Goal: Task Accomplishment & Management: Use online tool/utility

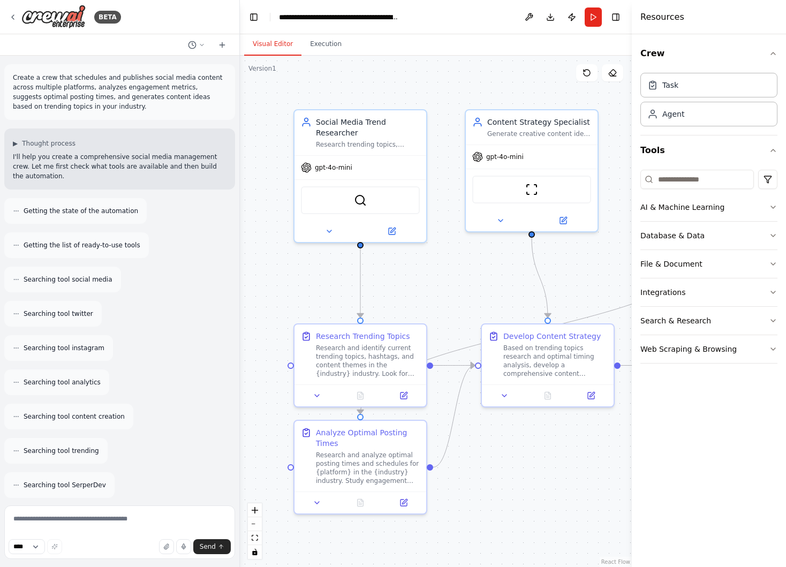
click at [76, 208] on span "Getting the state of the automation" at bounding box center [81, 211] width 115 height 9
click at [96, 255] on div "Getting the list of ready-to-use tools" at bounding box center [76, 245] width 145 height 26
click at [15, 243] on icon at bounding box center [16, 245] width 6 height 6
click at [17, 244] on icon at bounding box center [16, 245] width 6 height 6
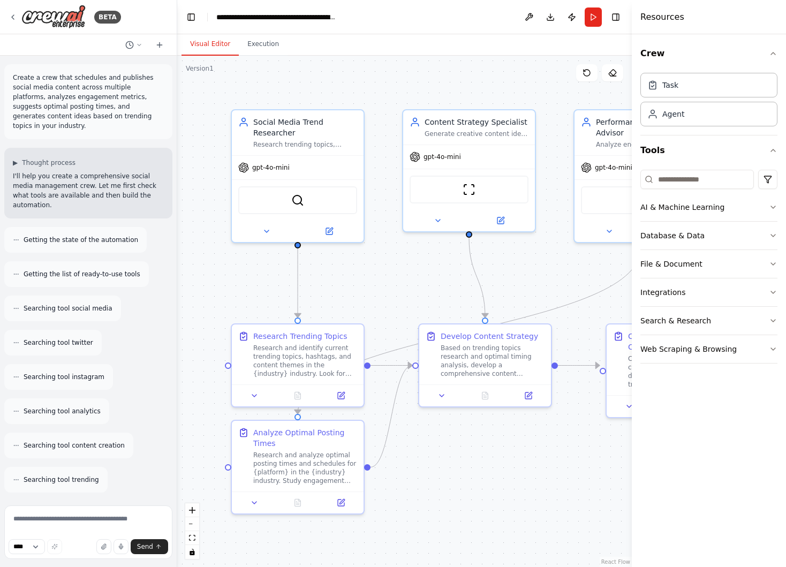
drag, startPoint x: 238, startPoint y: 106, endPoint x: 177, endPoint y: 104, distance: 60.5
click at [177, 104] on div "BETA Create a crew that schedules and publishes social media content across mul…" at bounding box center [393, 283] width 786 height 567
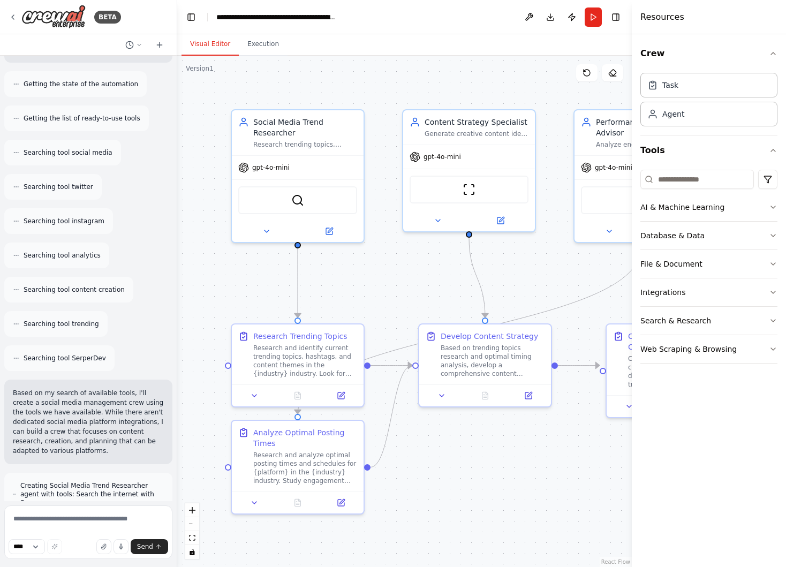
scroll to position [164, 0]
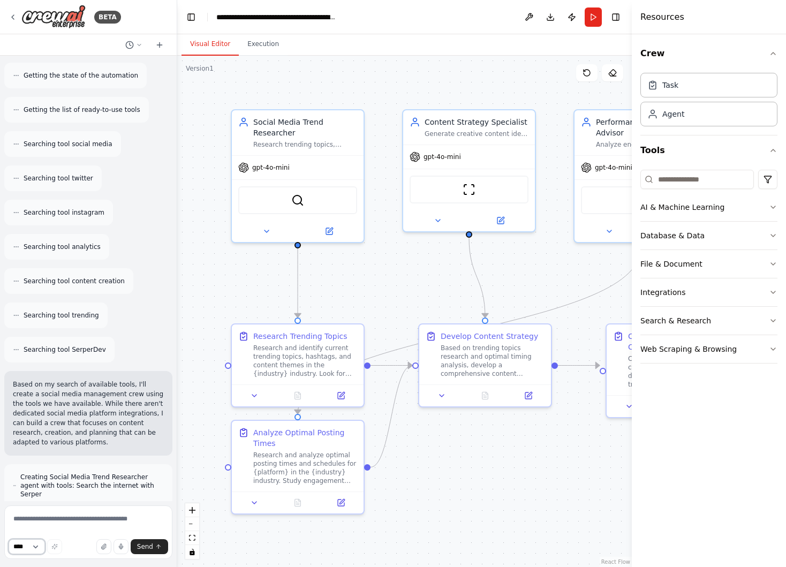
click at [37, 545] on select "****" at bounding box center [27, 546] width 36 height 15
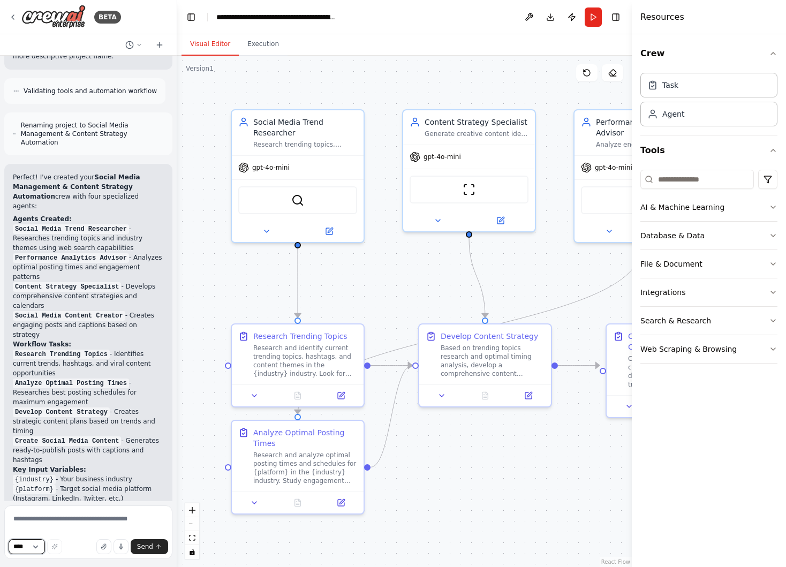
scroll to position [1015, 0]
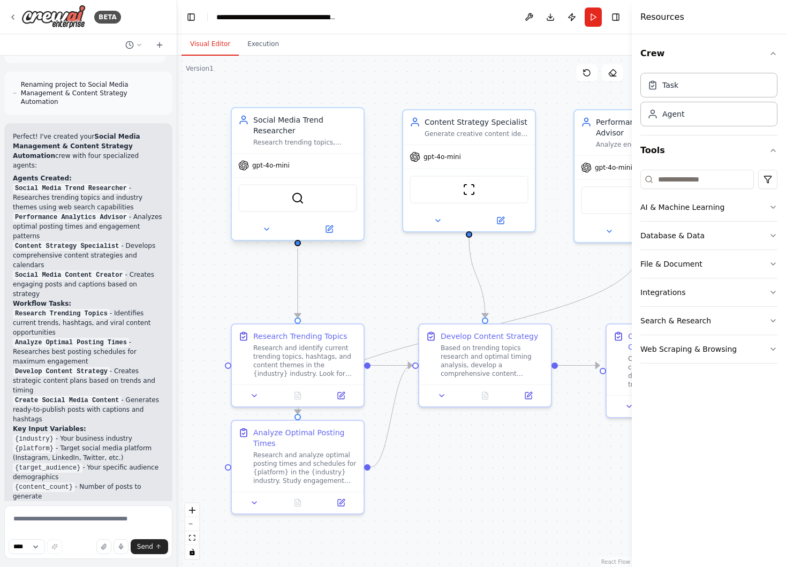
click at [290, 140] on div "Research trending topics, hashtags, and content themes in the {industry} indust…" at bounding box center [305, 142] width 104 height 9
click at [298, 197] on img at bounding box center [297, 198] width 13 height 13
click at [704, 84] on div "Task" at bounding box center [709, 84] width 137 height 25
click at [338, 201] on div "SerperDevTool" at bounding box center [297, 198] width 119 height 28
click at [334, 363] on div "Research and identify current trending topics, hashtags, and content themes in …" at bounding box center [305, 359] width 104 height 34
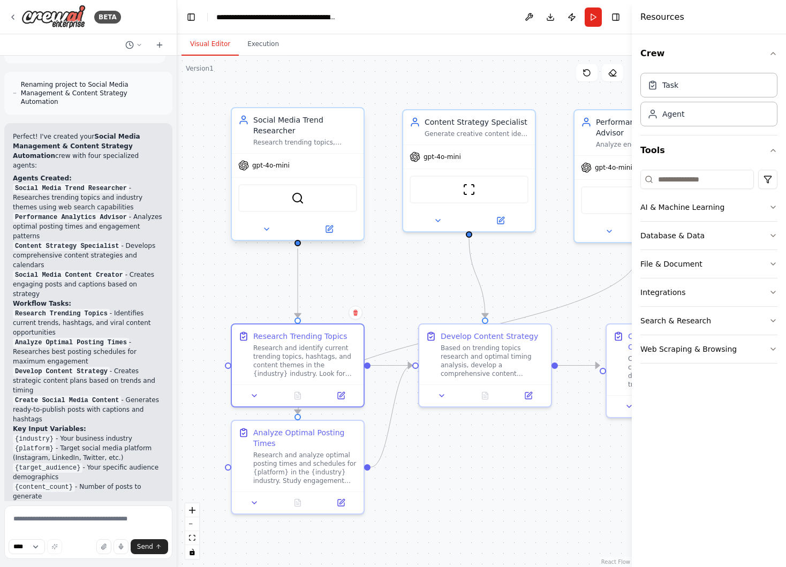
click at [321, 207] on div "SerperDevTool" at bounding box center [297, 198] width 119 height 28
click at [310, 195] on div "SerperDevTool" at bounding box center [297, 198] width 119 height 28
click at [390, 220] on div ".deletable-edge-delete-btn { width: 20px; height: 20px; border: 0px solid #ffff…" at bounding box center [404, 311] width 455 height 511
click at [291, 196] on img at bounding box center [297, 198] width 13 height 13
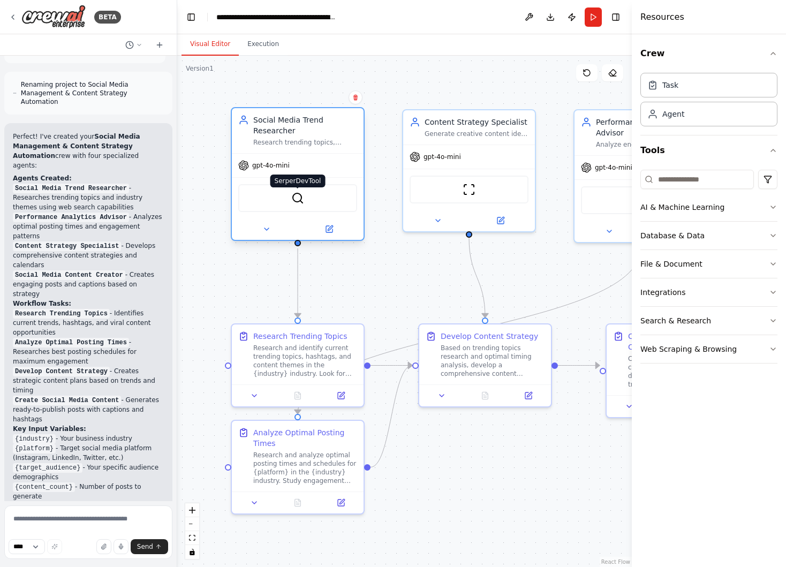
click at [298, 202] on img at bounding box center [297, 198] width 13 height 13
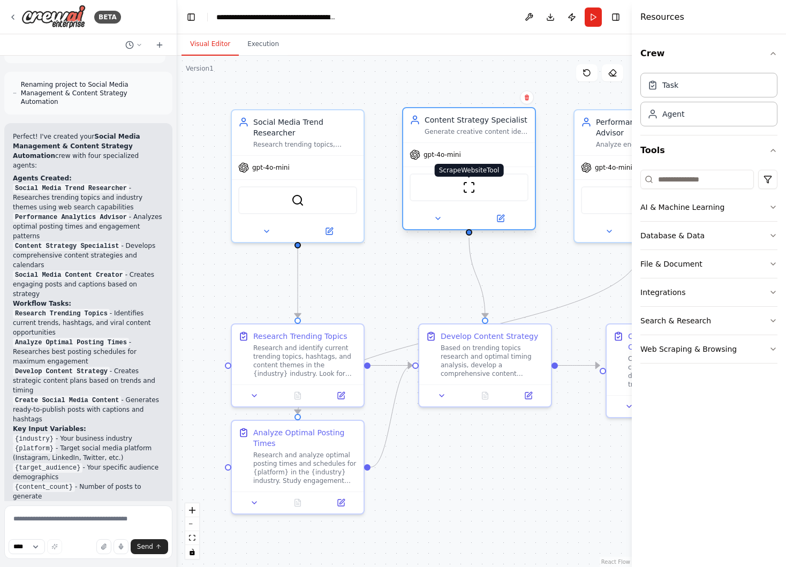
click at [471, 192] on img at bounding box center [469, 187] width 13 height 13
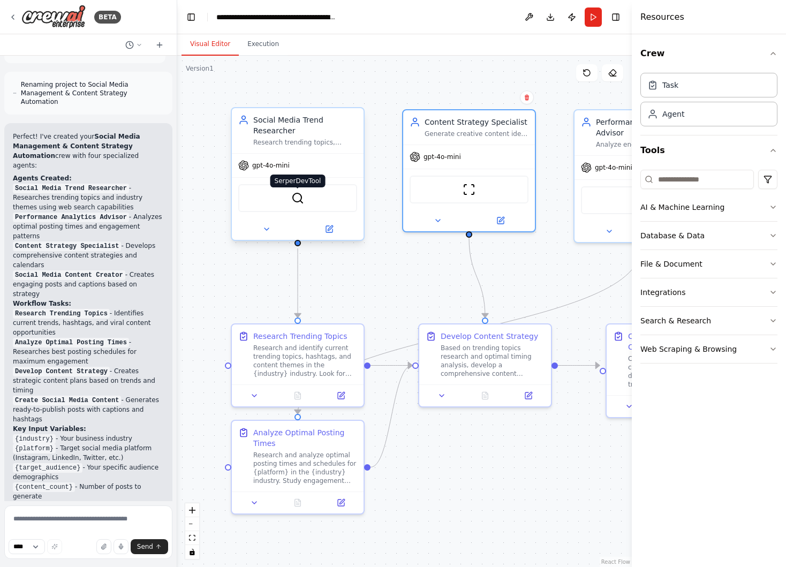
click at [298, 200] on img at bounding box center [297, 198] width 13 height 13
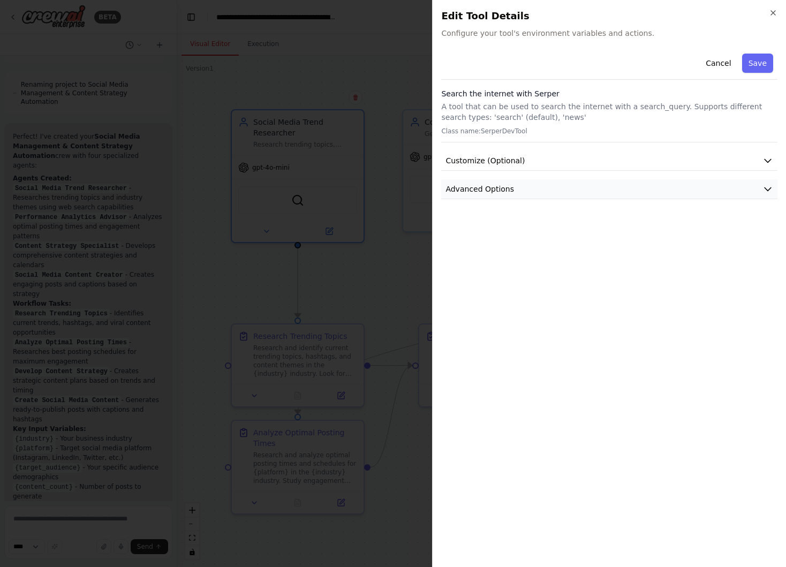
click at [609, 191] on button "Advanced Options" at bounding box center [609, 189] width 336 height 20
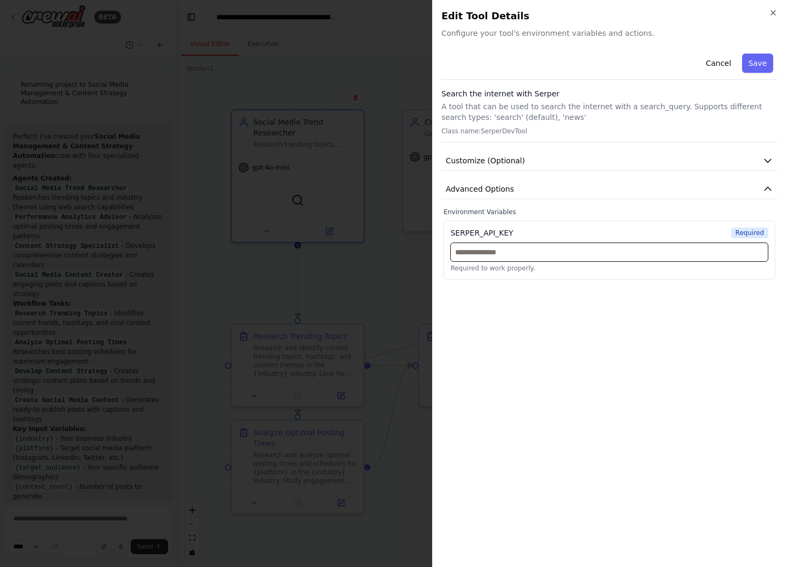
click at [575, 255] on input "text" at bounding box center [609, 252] width 318 height 19
click at [518, 176] on div "Cancel Save Search the internet with [PERSON_NAME] A tool that can be used to s…" at bounding box center [609, 164] width 336 height 230
click at [518, 183] on button "Advanced Options" at bounding box center [609, 189] width 336 height 20
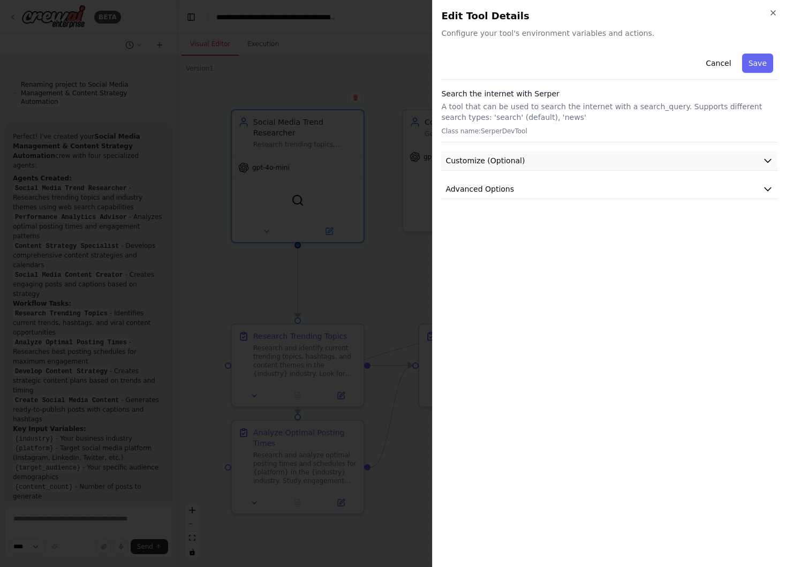
click at [519, 170] on button "Customize (Optional)" at bounding box center [609, 161] width 336 height 20
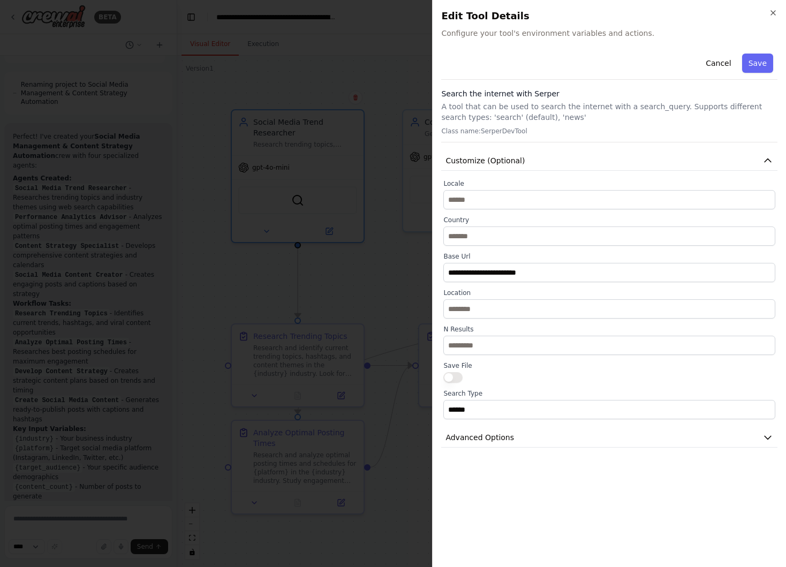
click at [543, 321] on div "**********" at bounding box center [609, 299] width 332 height 240
click at [543, 316] on input "text" at bounding box center [609, 308] width 332 height 19
click at [508, 114] on p "A tool that can be used to search the internet with a search_query. Supports di…" at bounding box center [609, 111] width 336 height 21
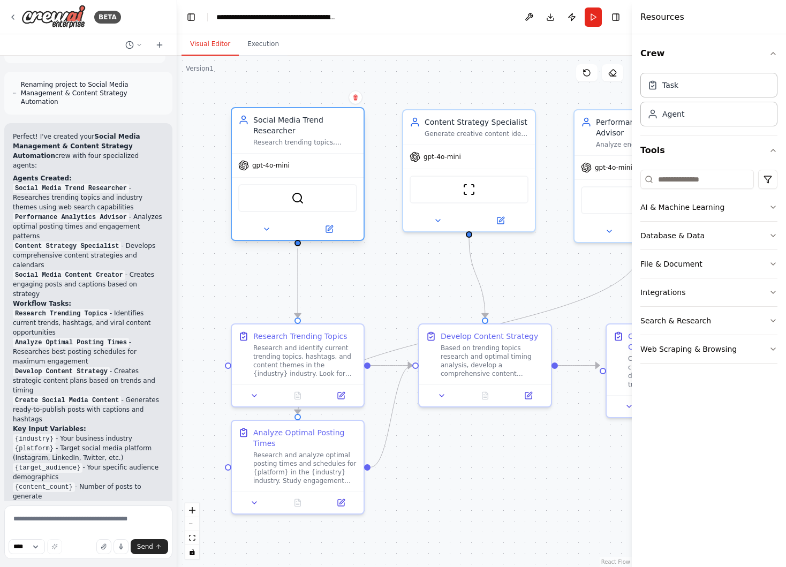
click at [331, 135] on div "Social Media Trend Researcher" at bounding box center [305, 125] width 104 height 21
click at [322, 142] on div "Research trending topics, hashtags, and content themes in the {industry} indust…" at bounding box center [305, 142] width 104 height 9
click at [329, 232] on icon at bounding box center [329, 229] width 6 height 6
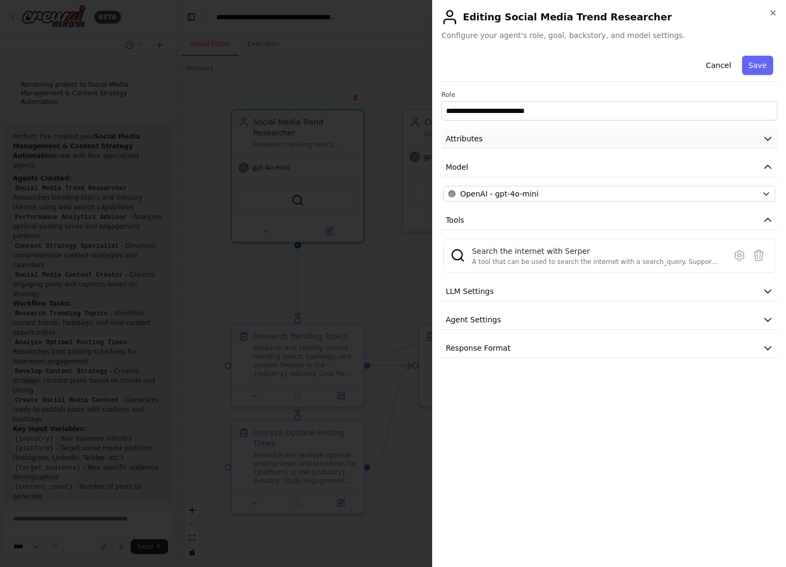
click at [529, 132] on button "Attributes" at bounding box center [609, 139] width 336 height 20
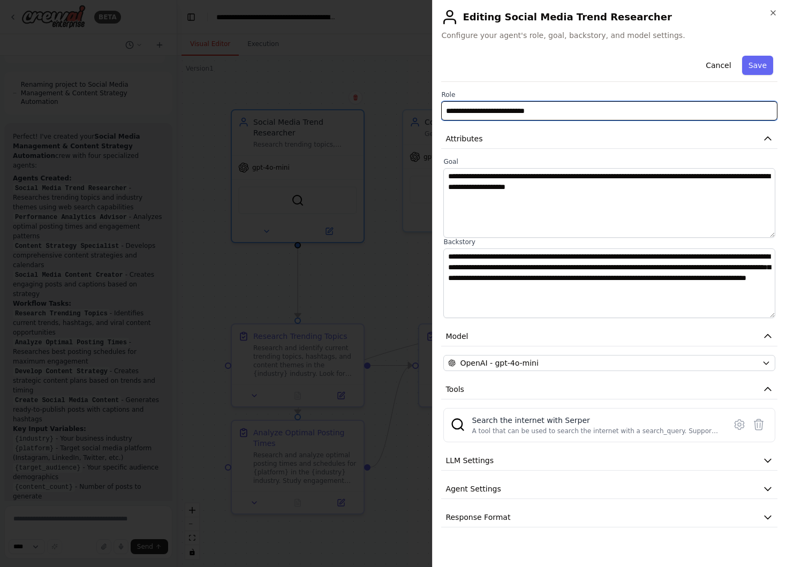
click at [518, 108] on input "**********" at bounding box center [609, 110] width 336 height 19
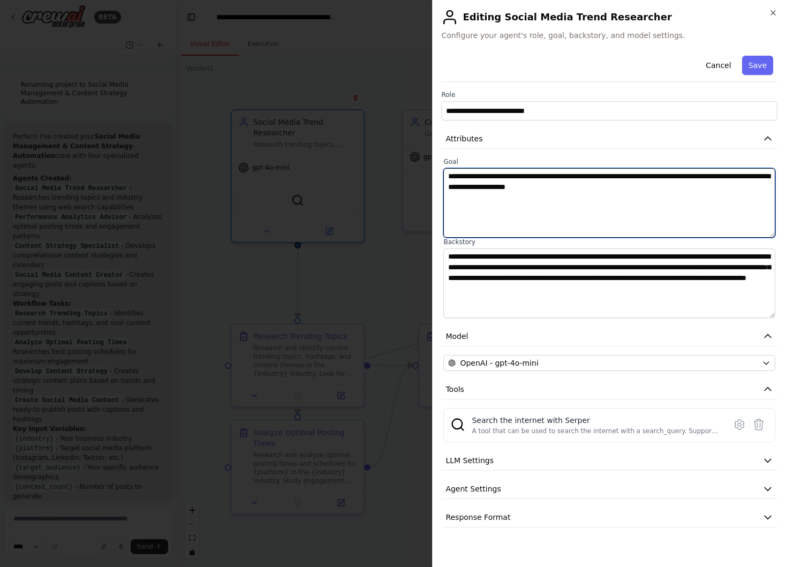
click at [570, 202] on textarea "**********" at bounding box center [609, 203] width 332 height 70
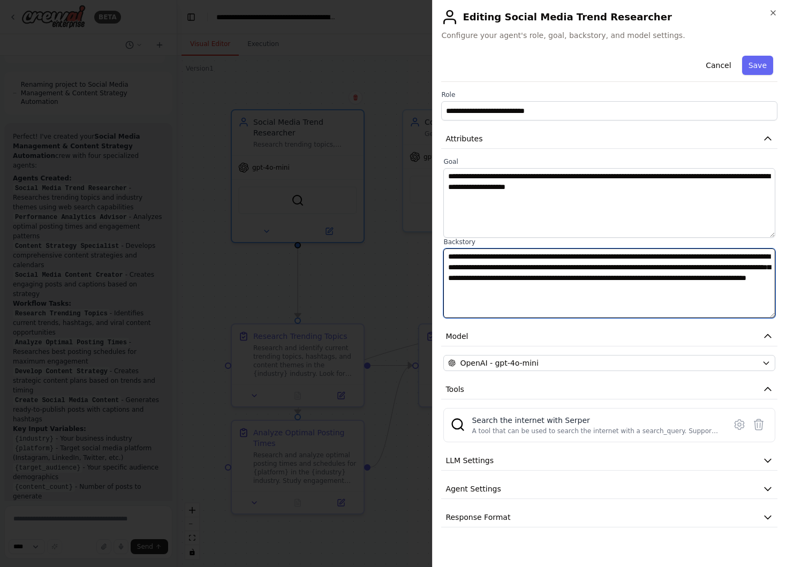
click at [659, 293] on textarea "**********" at bounding box center [609, 283] width 332 height 70
click at [660, 260] on textarea "**********" at bounding box center [609, 283] width 332 height 70
click at [660, 281] on textarea "**********" at bounding box center [609, 283] width 332 height 70
click at [603, 418] on div "Search the internet with Serper" at bounding box center [595, 420] width 247 height 11
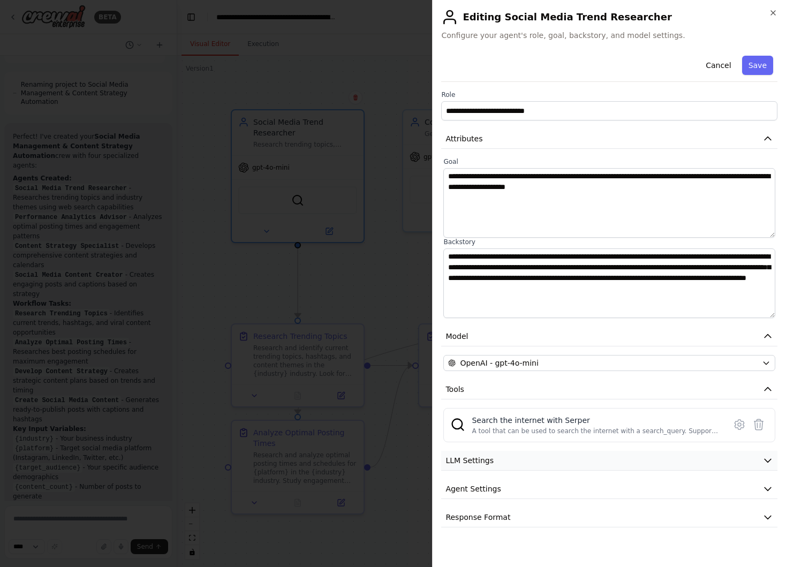
click at [590, 460] on button "LLM Settings" at bounding box center [609, 461] width 336 height 20
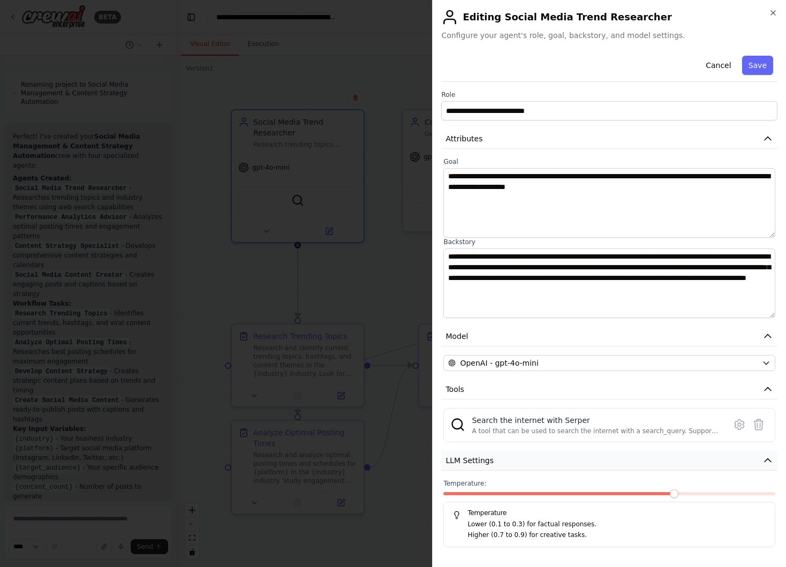
scroll to position [54, 0]
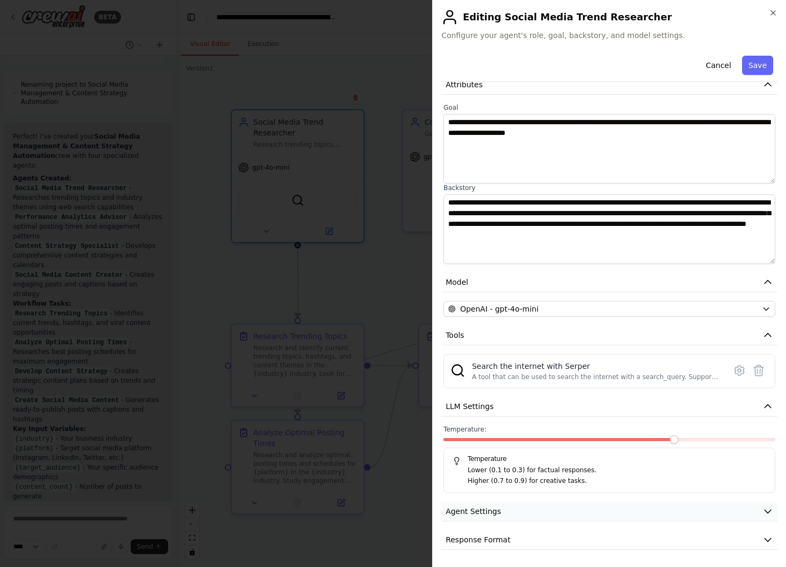
click at [588, 513] on button "Agent Settings" at bounding box center [609, 512] width 336 height 20
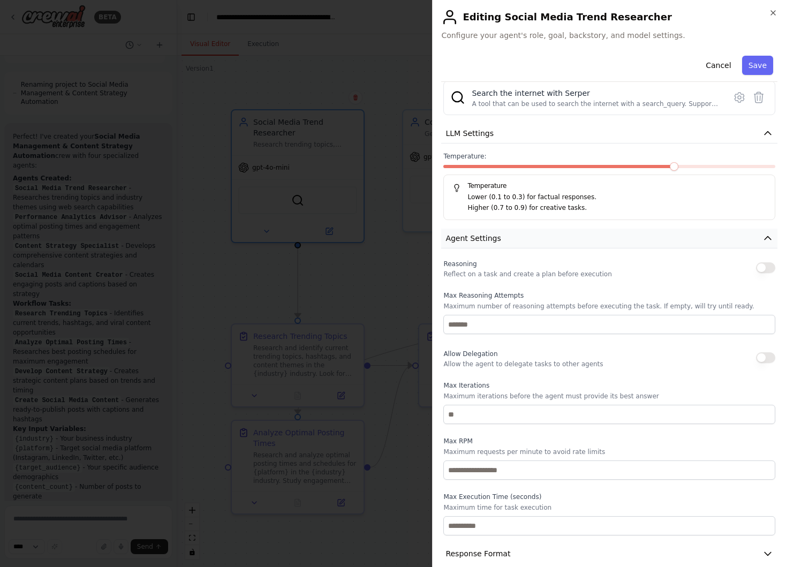
scroll to position [341, 0]
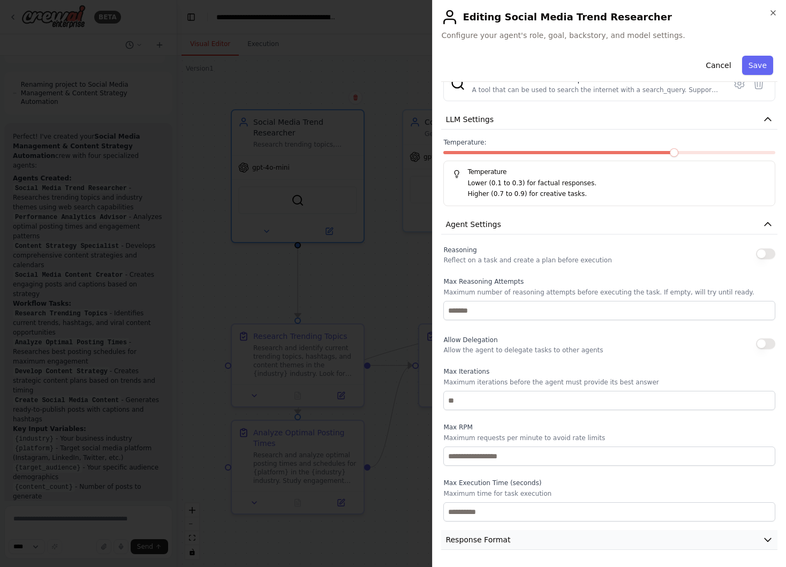
click at [585, 534] on button "Response Format" at bounding box center [609, 540] width 336 height 20
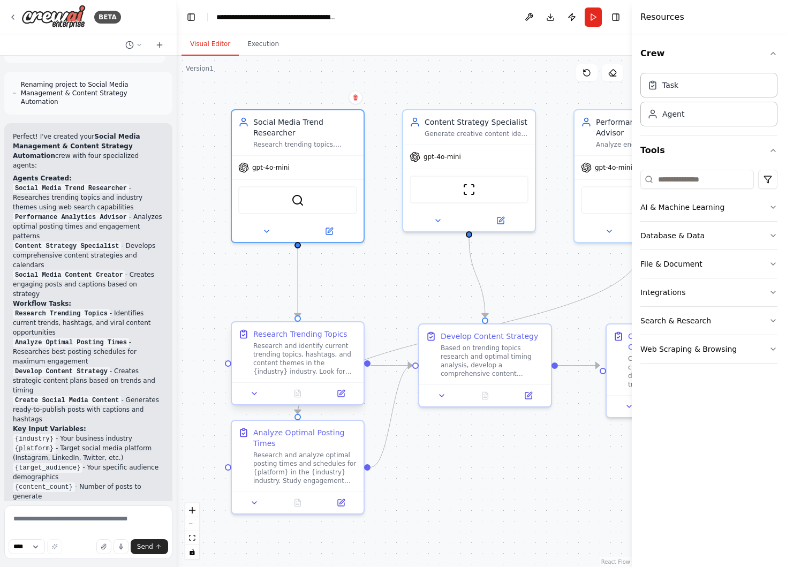
click at [299, 364] on div "Research and identify current trending topics, hashtags, and content themes in …" at bounding box center [305, 359] width 104 height 34
click at [305, 366] on div "Research and identify current trending topics, hashtags, and content themes in …" at bounding box center [305, 359] width 104 height 34
click at [333, 391] on button at bounding box center [340, 393] width 37 height 13
click at [597, 19] on button "Run" at bounding box center [593, 16] width 17 height 19
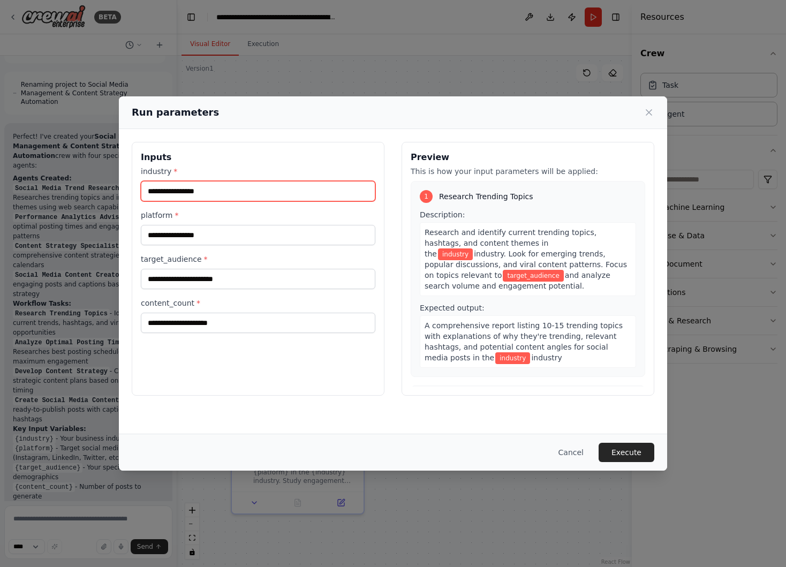
click at [364, 191] on input "industry *" at bounding box center [258, 191] width 235 height 20
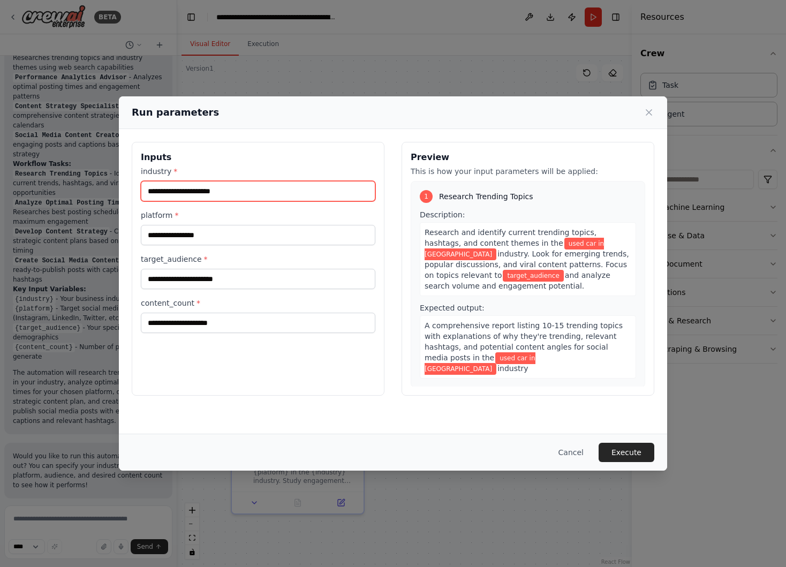
type input "**********"
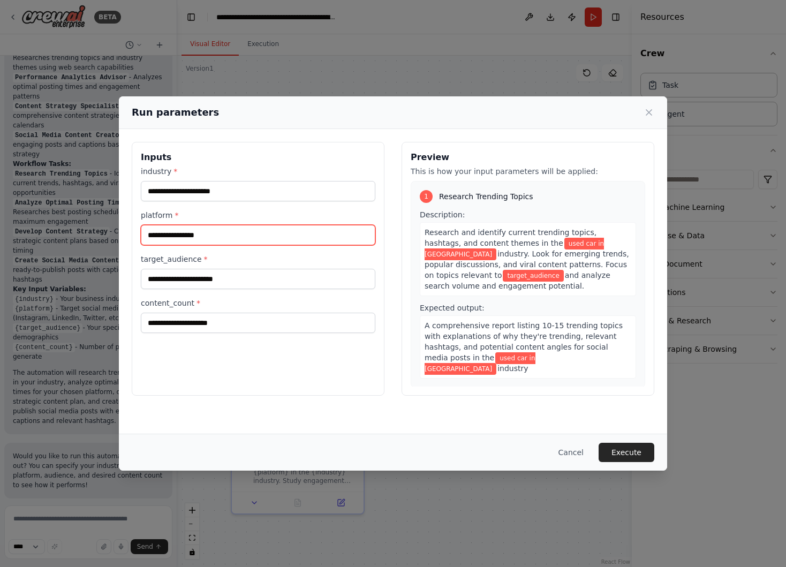
click at [215, 239] on input "platform *" at bounding box center [258, 235] width 235 height 20
type input "*"
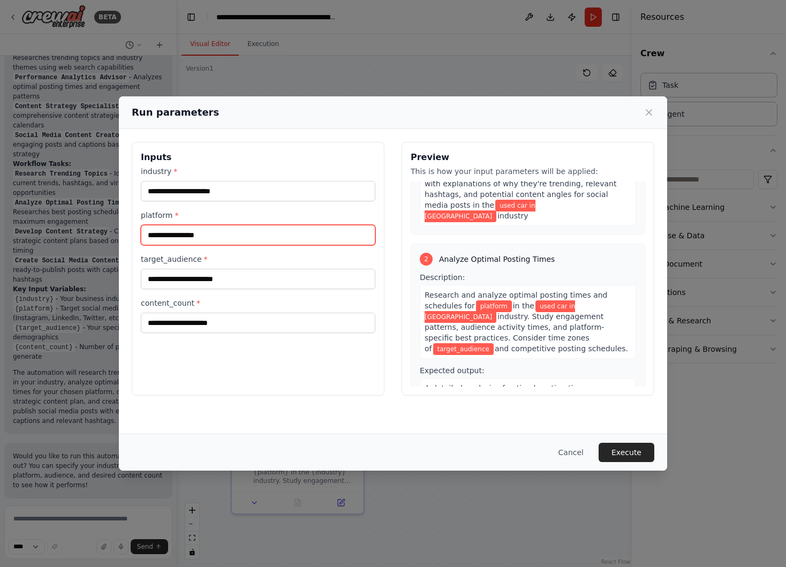
scroll to position [212, 0]
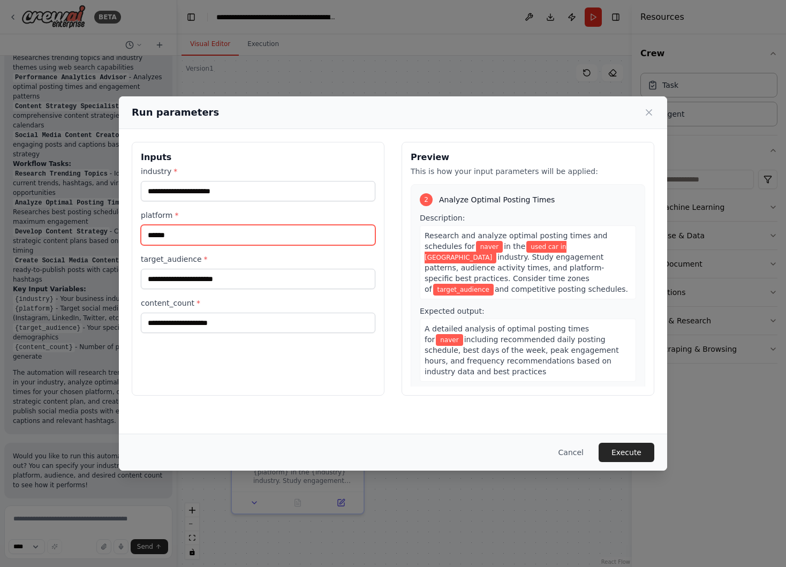
type input "*****"
type input "**********"
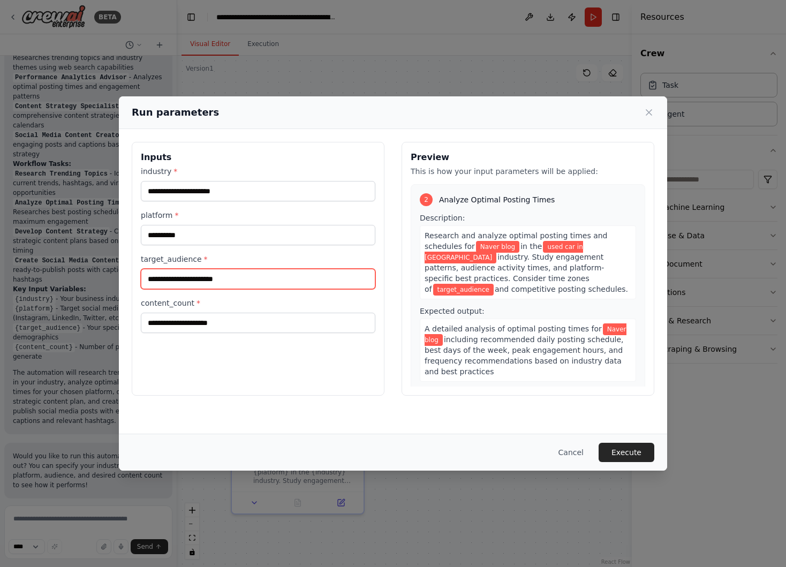
click at [337, 273] on input "target_audience *" at bounding box center [258, 279] width 235 height 20
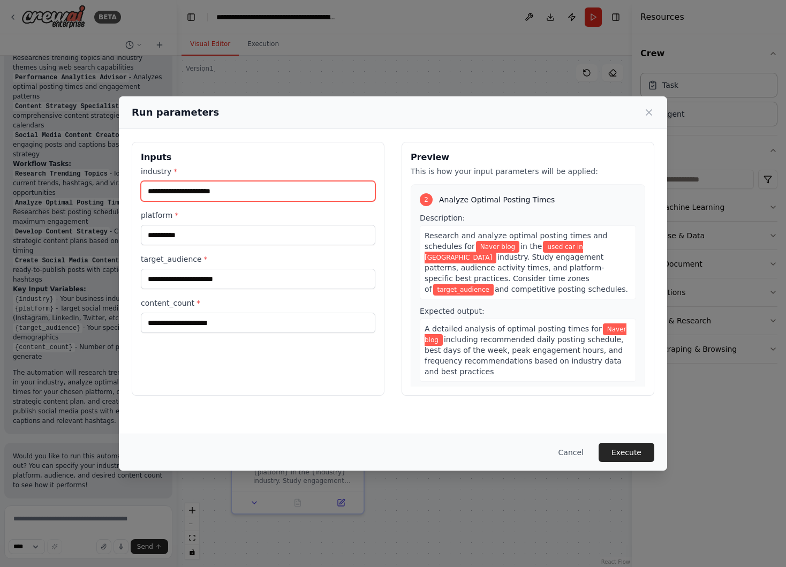
click at [299, 187] on input "**********" at bounding box center [258, 191] width 235 height 20
drag, startPoint x: 299, startPoint y: 187, endPoint x: 254, endPoint y: 189, distance: 45.0
click at [254, 189] on input "**********" at bounding box center [258, 191] width 235 height 20
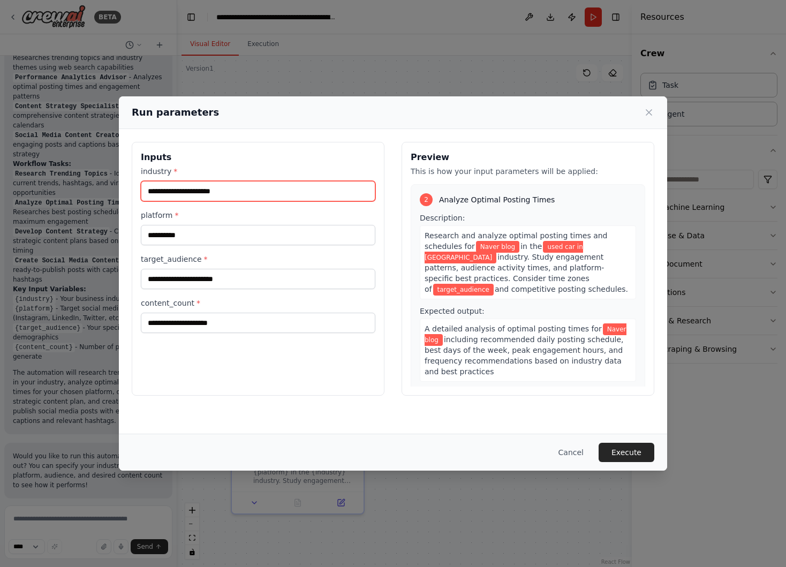
drag, startPoint x: 254, startPoint y: 189, endPoint x: 189, endPoint y: 189, distance: 65.3
click at [189, 189] on input "**********" at bounding box center [258, 191] width 235 height 20
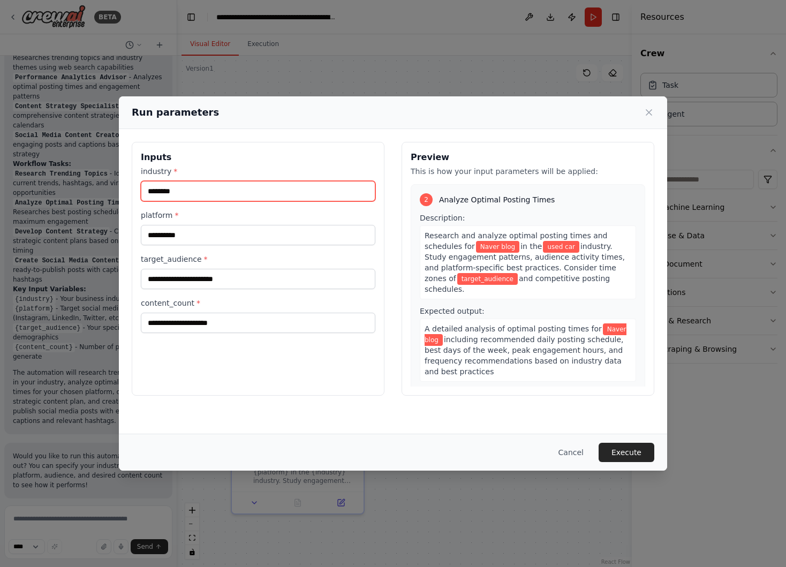
paste input "**********"
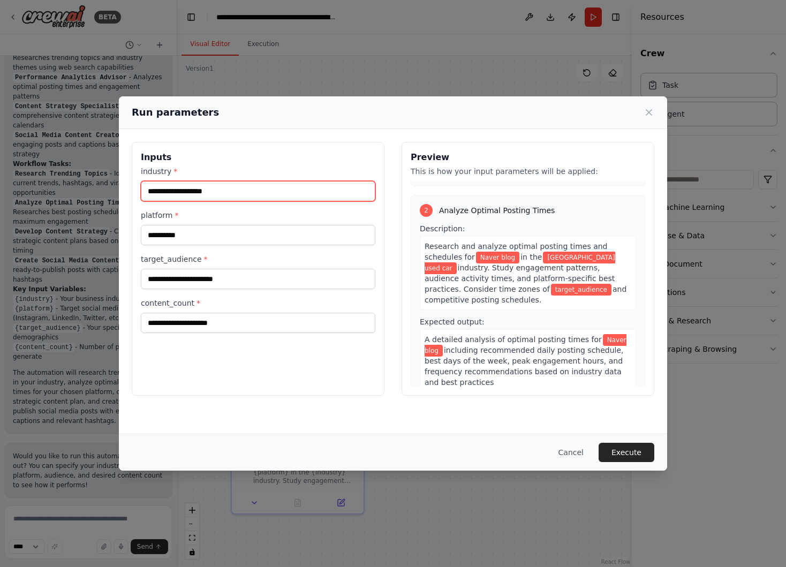
type input "**********"
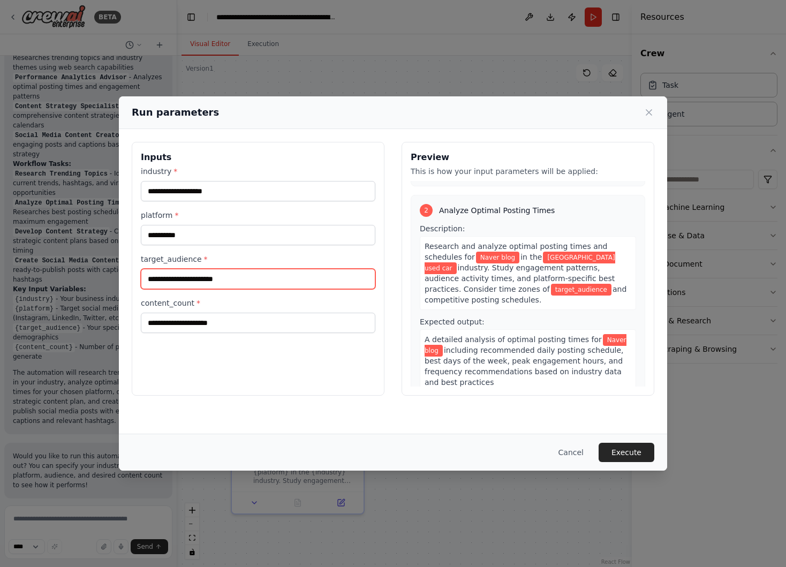
click at [227, 279] on input "target_audience *" at bounding box center [258, 279] width 235 height 20
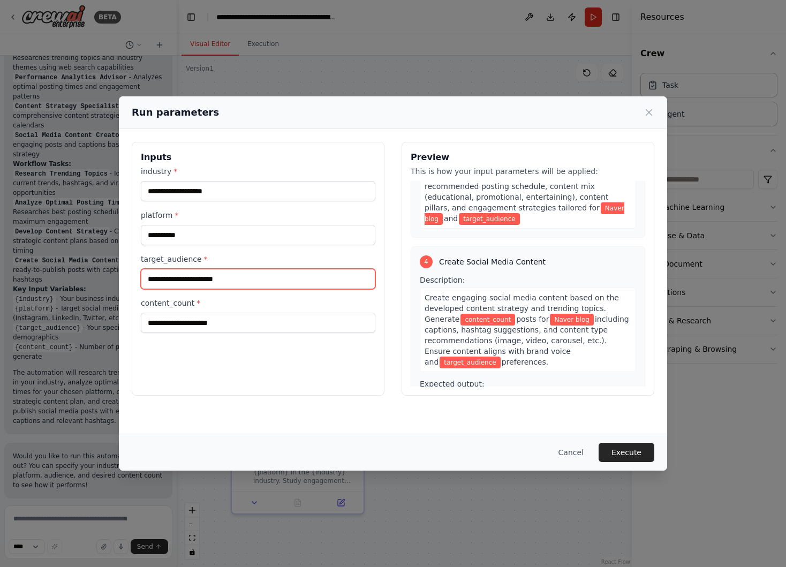
scroll to position [615, 0]
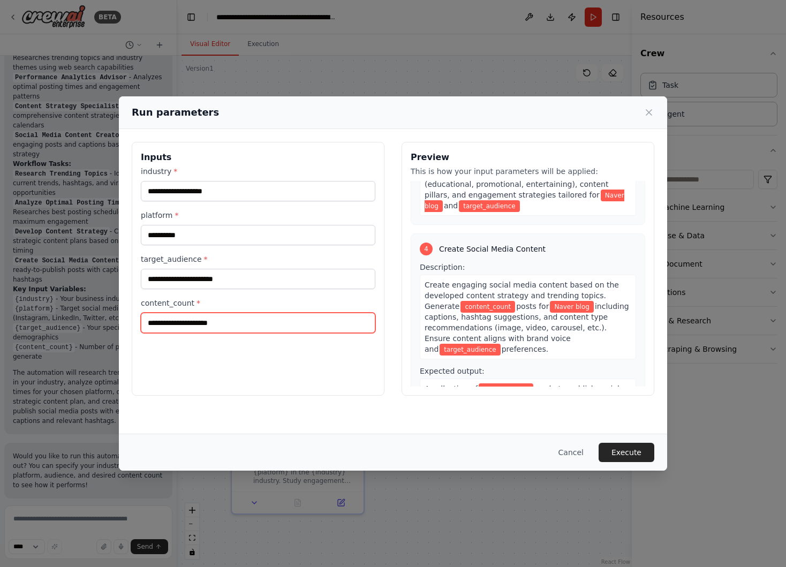
click at [333, 322] on input "content_count *" at bounding box center [258, 323] width 235 height 20
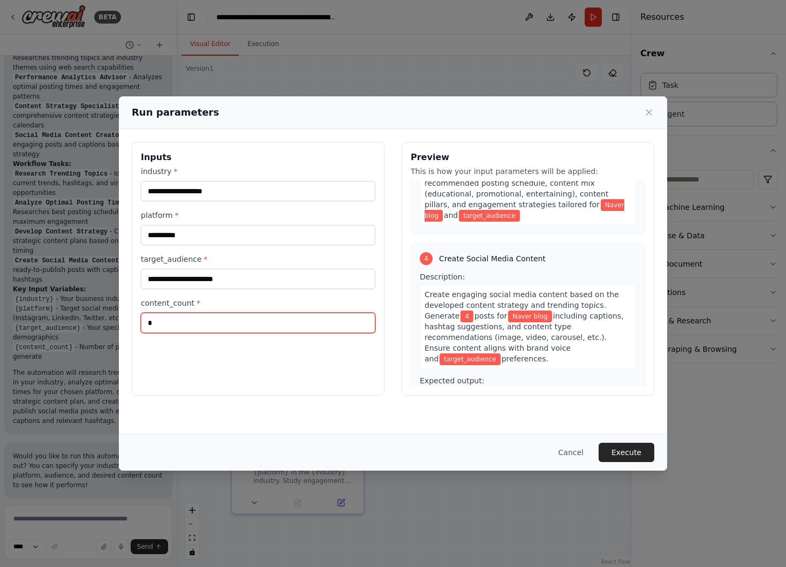
type input "*"
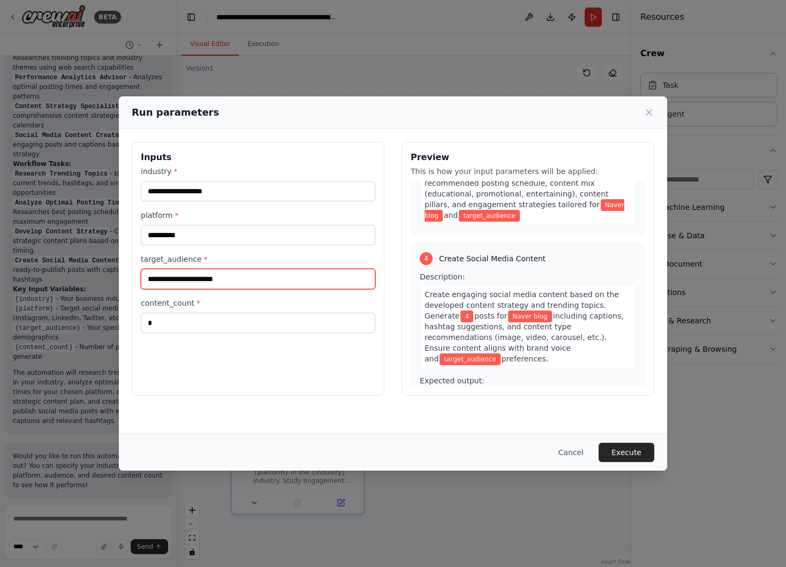
click at [361, 287] on input "target_audience *" at bounding box center [258, 279] width 235 height 20
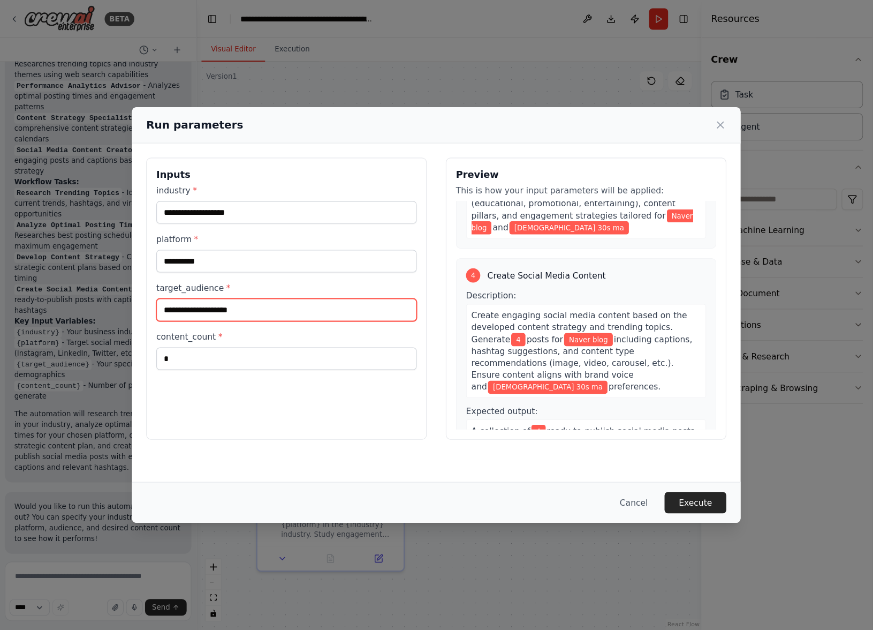
scroll to position [627, 0]
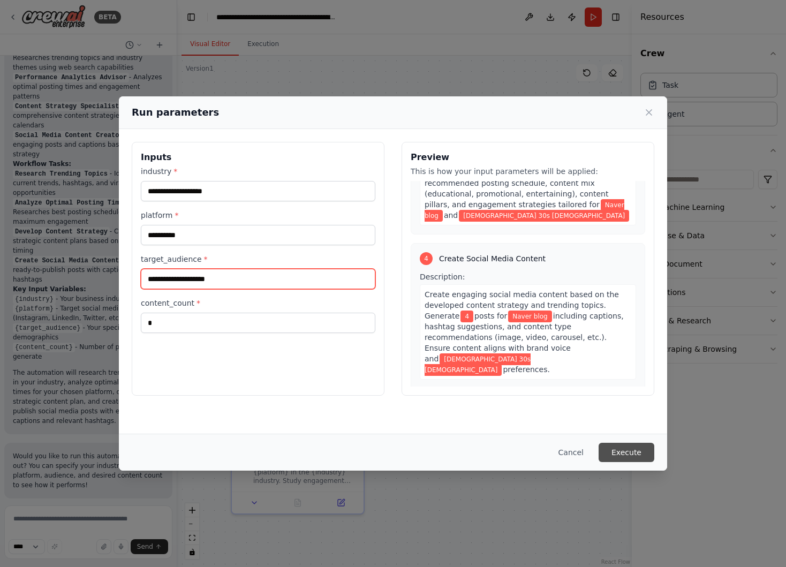
type input "**********"
click at [626, 458] on button "Execute" at bounding box center [627, 452] width 56 height 19
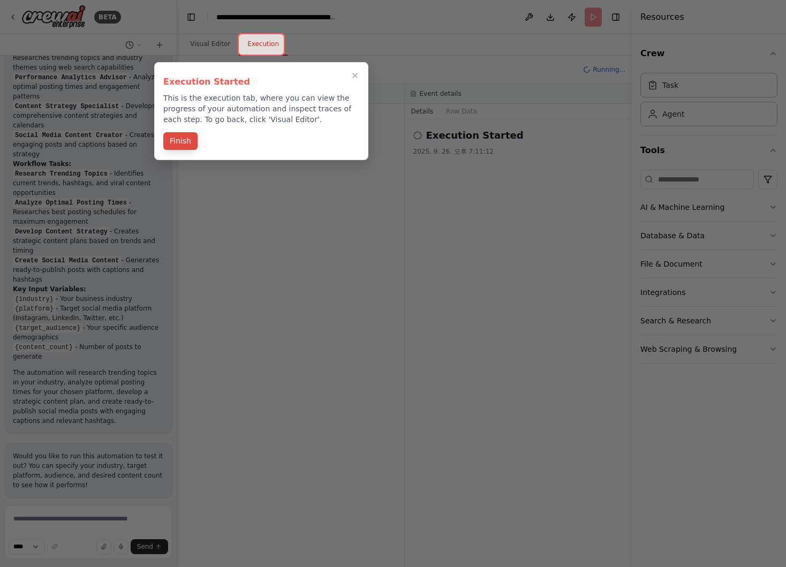
click at [192, 145] on button "Finish" at bounding box center [180, 141] width 34 height 18
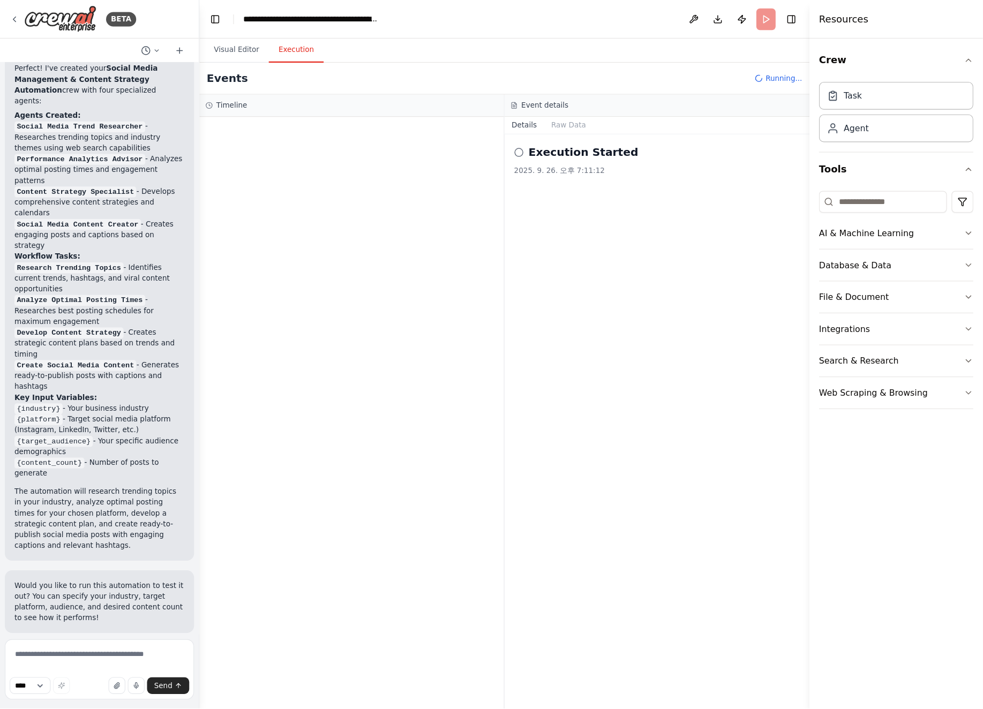
scroll to position [1012, 0]
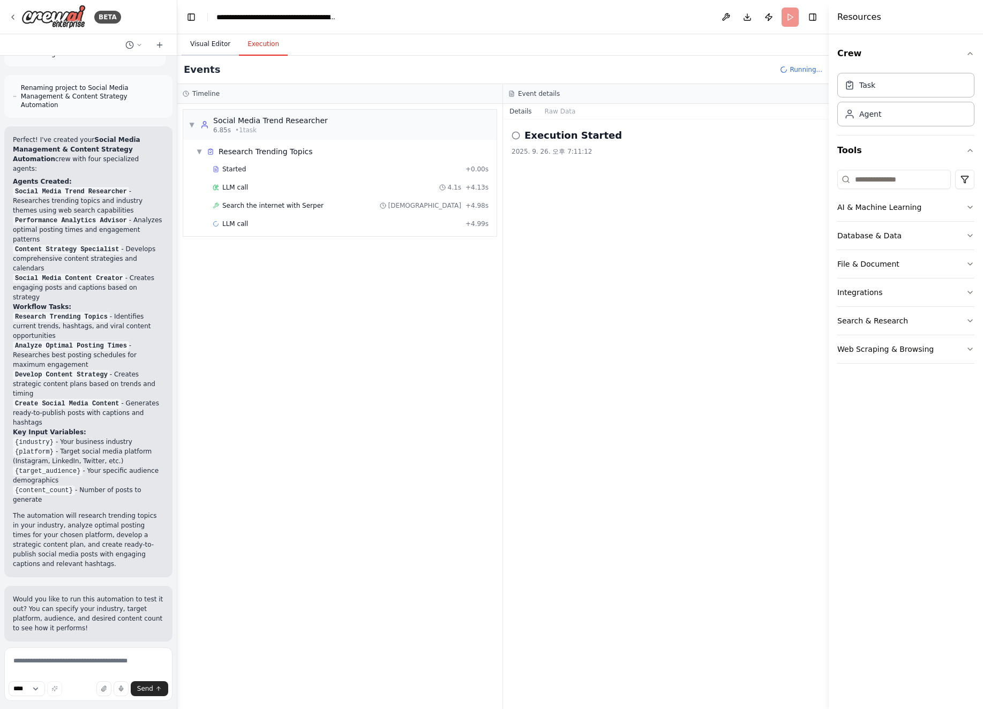
click at [217, 43] on button "Visual Editor" at bounding box center [210, 44] width 57 height 22
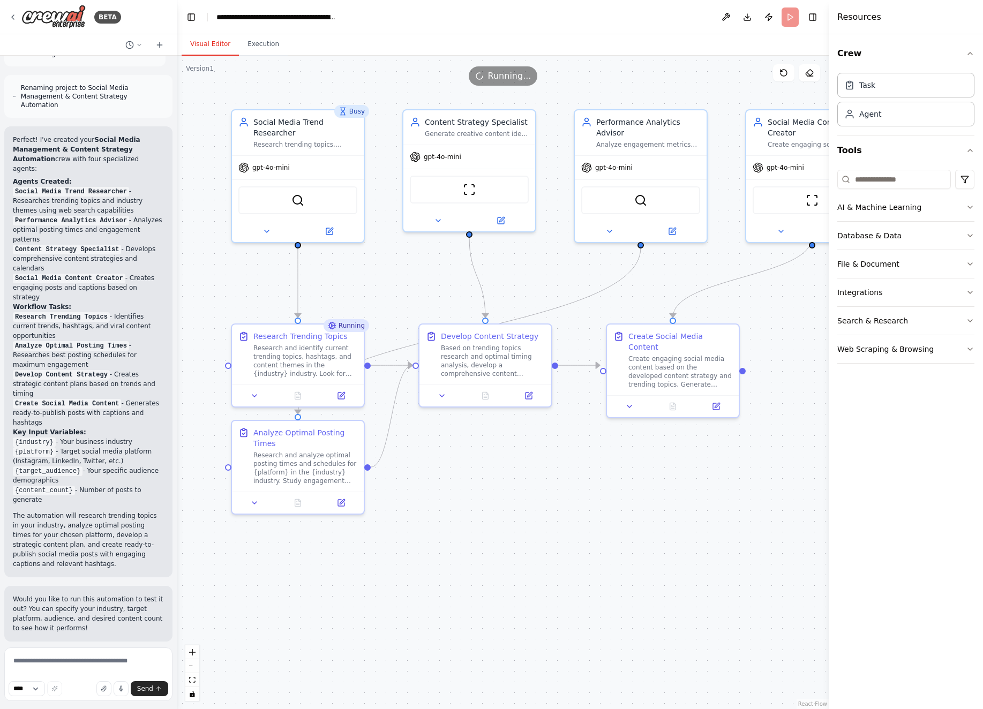
click at [314, 56] on div ".deletable-edge-delete-btn { width: 20px; height: 20px; border: 0px solid #ffff…" at bounding box center [502, 382] width 651 height 653
drag, startPoint x: 323, startPoint y: 72, endPoint x: 304, endPoint y: 79, distance: 21.0
click at [304, 79] on div "Running..." at bounding box center [502, 75] width 651 height 19
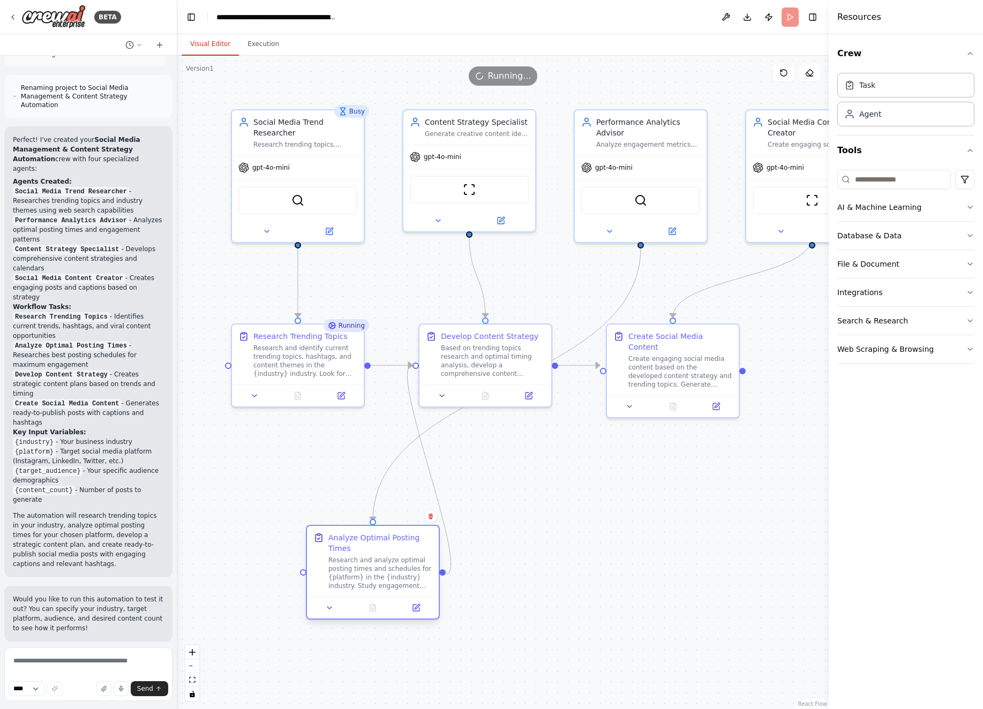
drag, startPoint x: 342, startPoint y: 448, endPoint x: 466, endPoint y: 564, distance: 170.5
click at [432, 564] on div "Analyze Optimal Posting Times Research and analyze optimal posting times and sc…" at bounding box center [380, 561] width 104 height 58
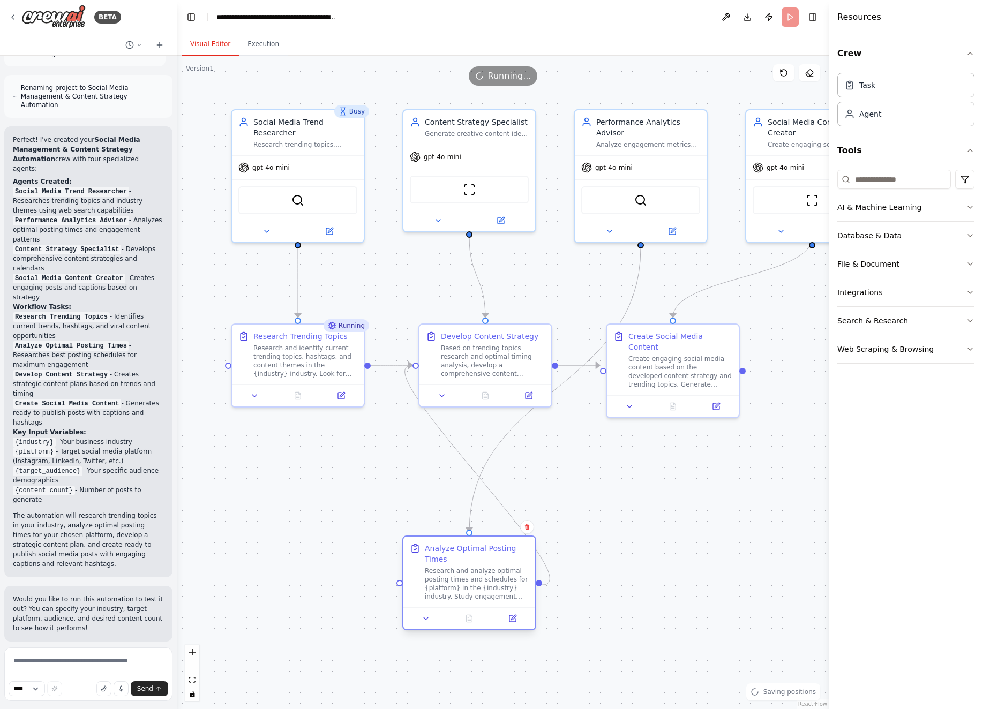
drag, startPoint x: 431, startPoint y: 560, endPoint x: 497, endPoint y: 560, distance: 66.4
click at [497, 560] on div "Analyze Optimal Posting Times" at bounding box center [477, 553] width 104 height 21
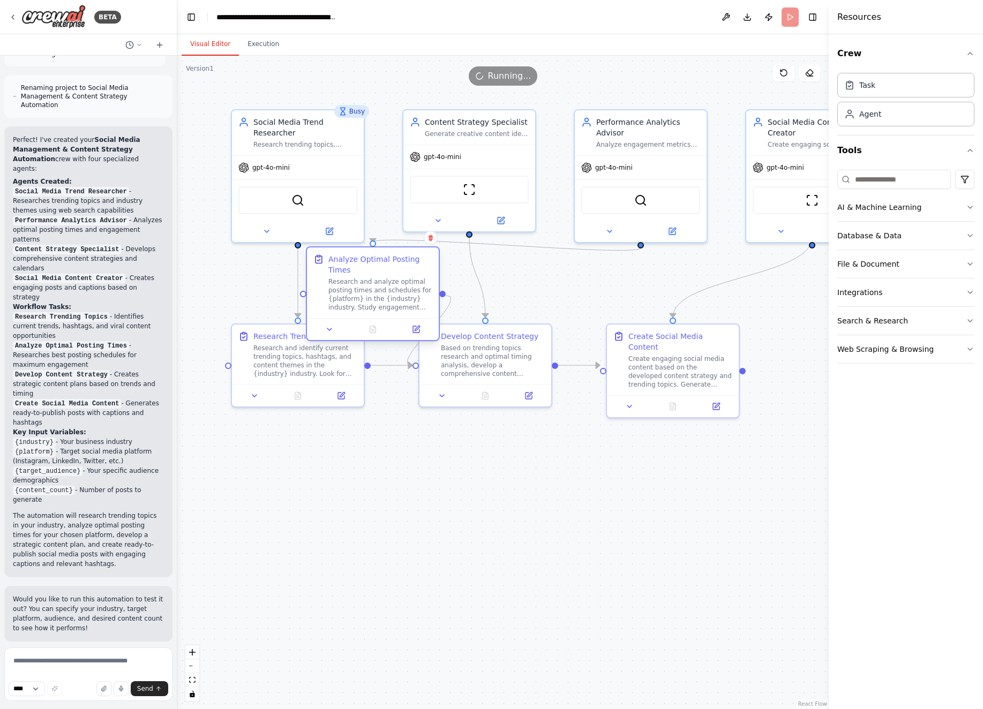
drag, startPoint x: 497, startPoint y: 560, endPoint x: 398, endPoint y: 272, distance: 305.0
click at [398, 272] on div "Analyze Optimal Posting Times" at bounding box center [380, 264] width 104 height 21
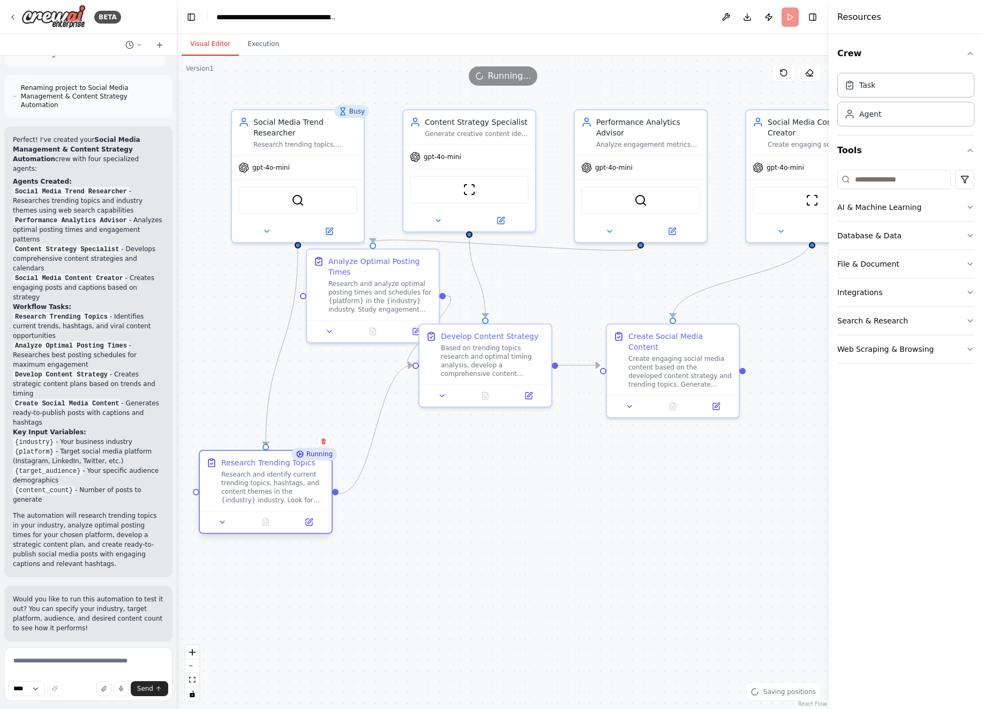
drag, startPoint x: 317, startPoint y: 377, endPoint x: 285, endPoint y: 509, distance: 135.4
click at [285, 509] on div "Research Trending Topics Research and identify current trending topics, hashtag…" at bounding box center [266, 481] width 132 height 60
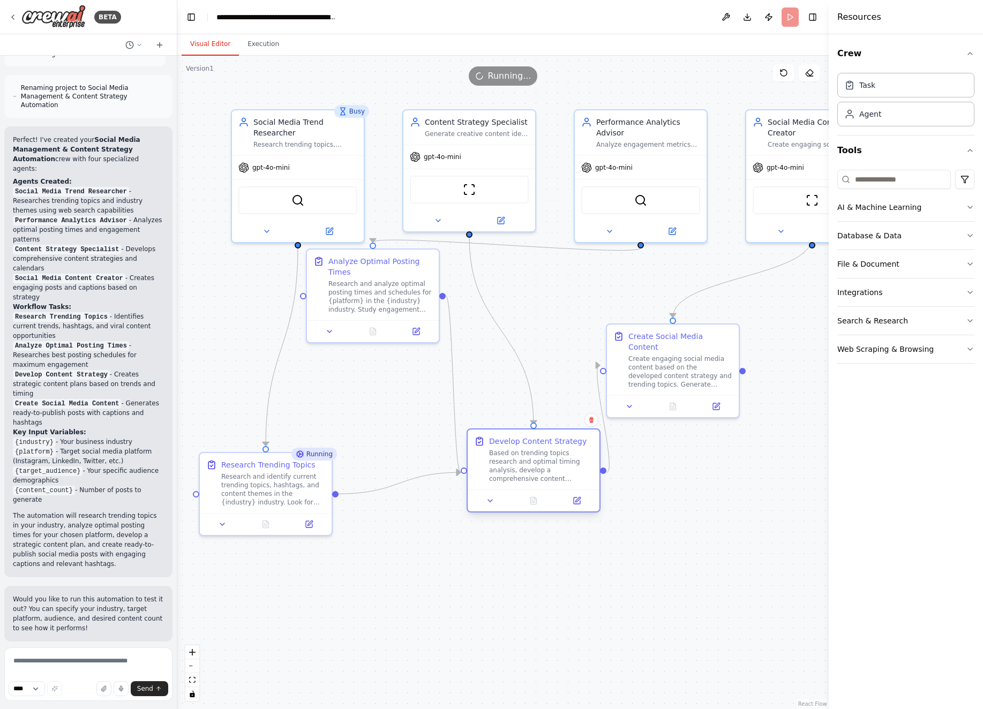
drag, startPoint x: 489, startPoint y: 367, endPoint x: 537, endPoint y: 478, distance: 120.7
click at [537, 478] on div "Based on trending topics research and optimal timing analysis, develop a compre…" at bounding box center [541, 466] width 104 height 34
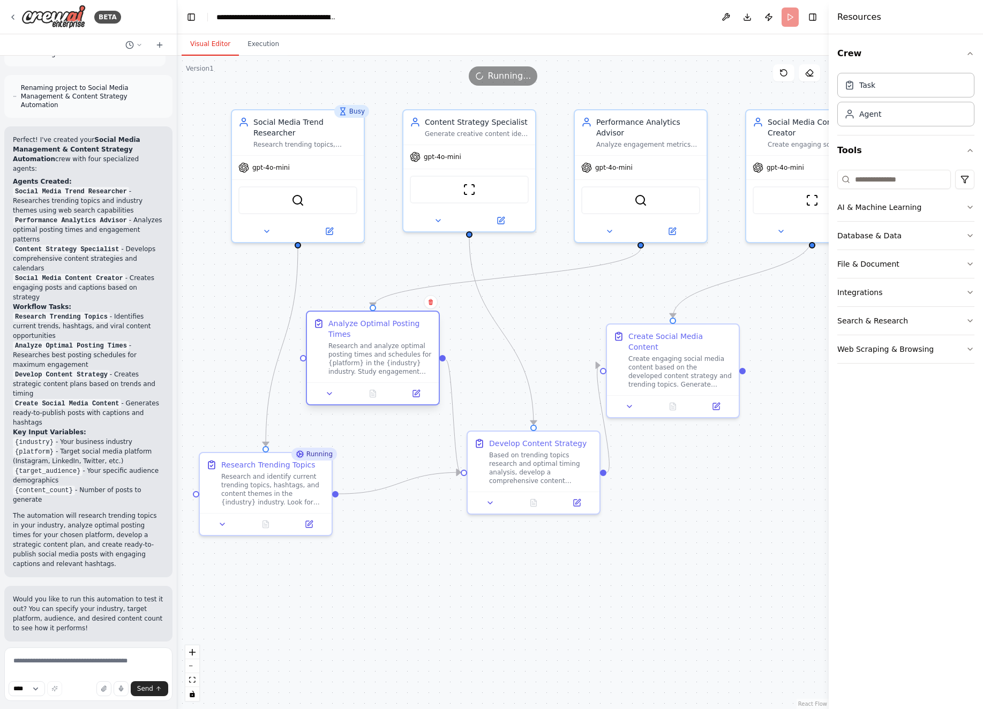
drag, startPoint x: 395, startPoint y: 283, endPoint x: 390, endPoint y: 349, distance: 66.0
click at [390, 349] on div "Research and analyze optimal posting times and schedules for {platform} in the …" at bounding box center [380, 359] width 104 height 34
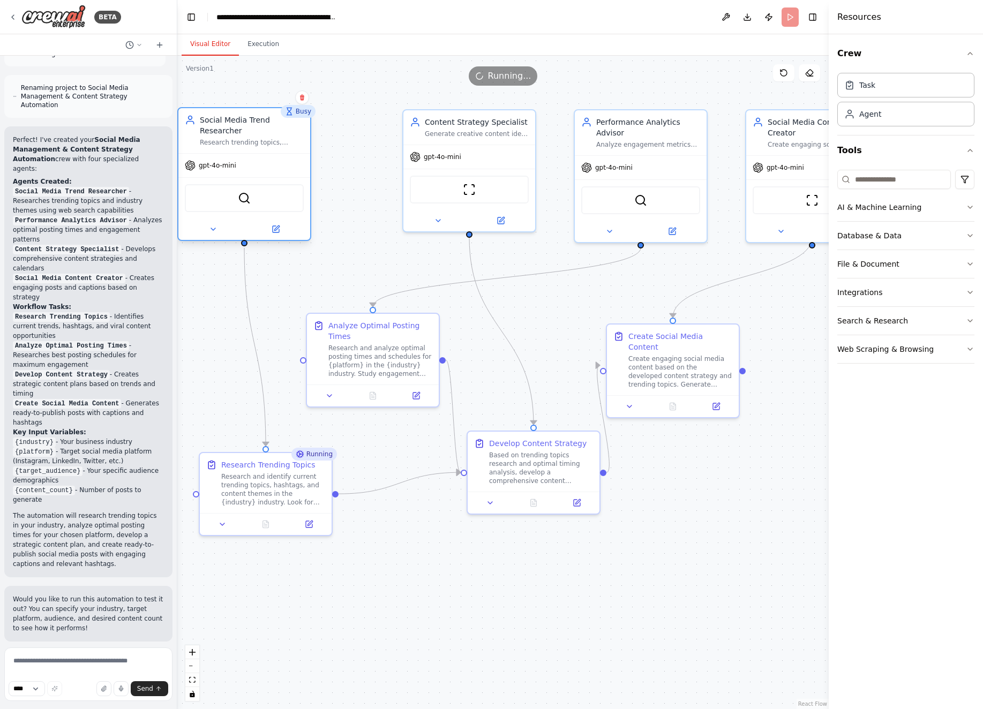
drag, startPoint x: 330, startPoint y: 186, endPoint x: 275, endPoint y: 186, distance: 55.2
click at [275, 186] on div "SerperDevTool" at bounding box center [244, 198] width 119 height 28
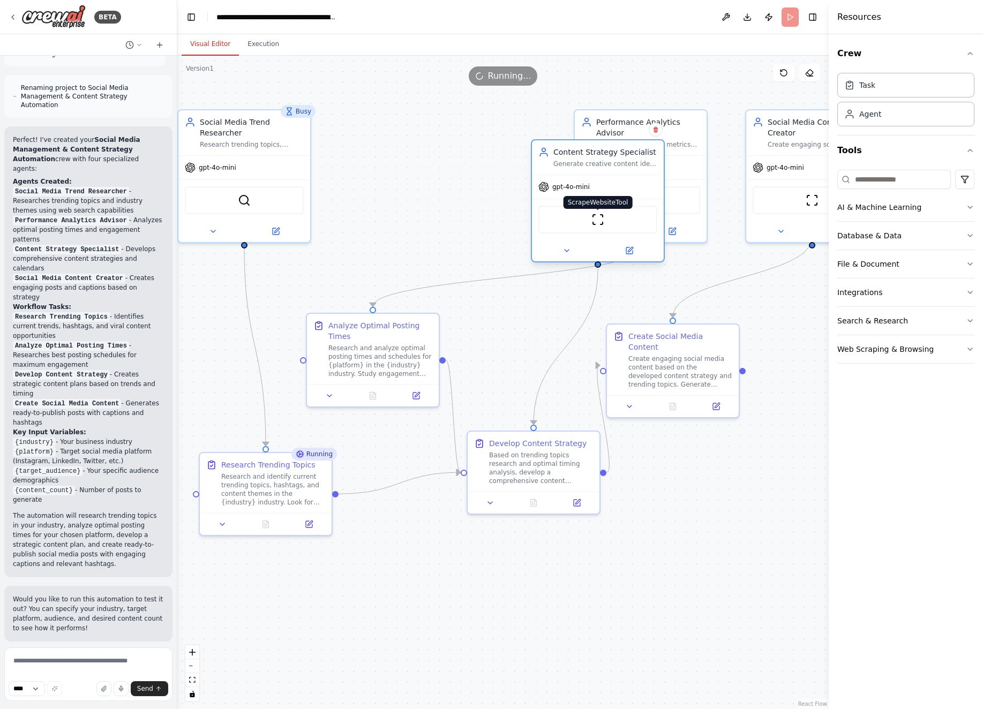
drag, startPoint x: 463, startPoint y: 177, endPoint x: 621, endPoint y: 225, distance: 165.3
click at [617, 218] on div "ScrapeWebsiteTool" at bounding box center [597, 220] width 119 height 28
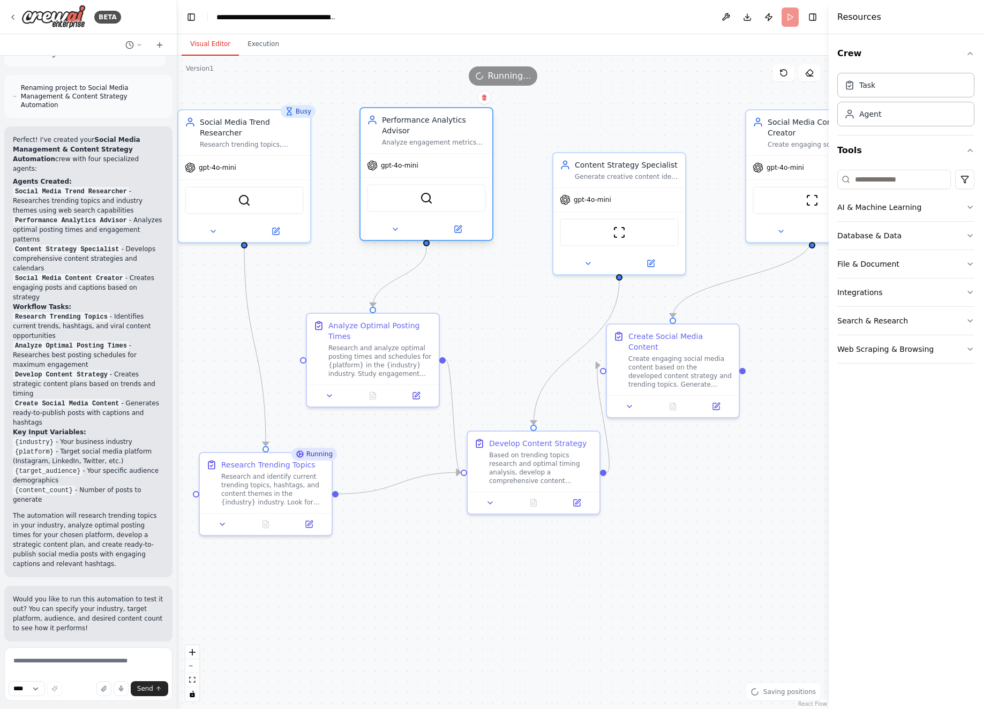
drag, startPoint x: 643, startPoint y: 125, endPoint x: 421, endPoint y: 127, distance: 221.2
click at [421, 127] on div "Performance Analytics Advisor" at bounding box center [434, 125] width 104 height 21
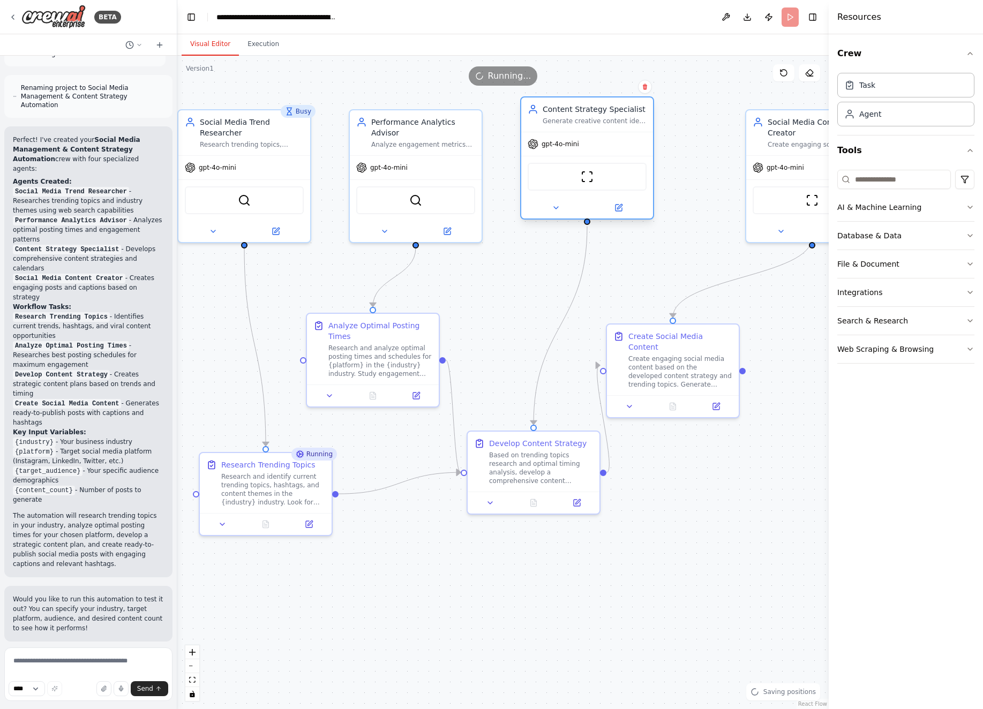
drag, startPoint x: 635, startPoint y: 199, endPoint x: 594, endPoint y: 157, distance: 58.3
click at [594, 156] on div "gpt-4o-mini" at bounding box center [587, 144] width 132 height 24
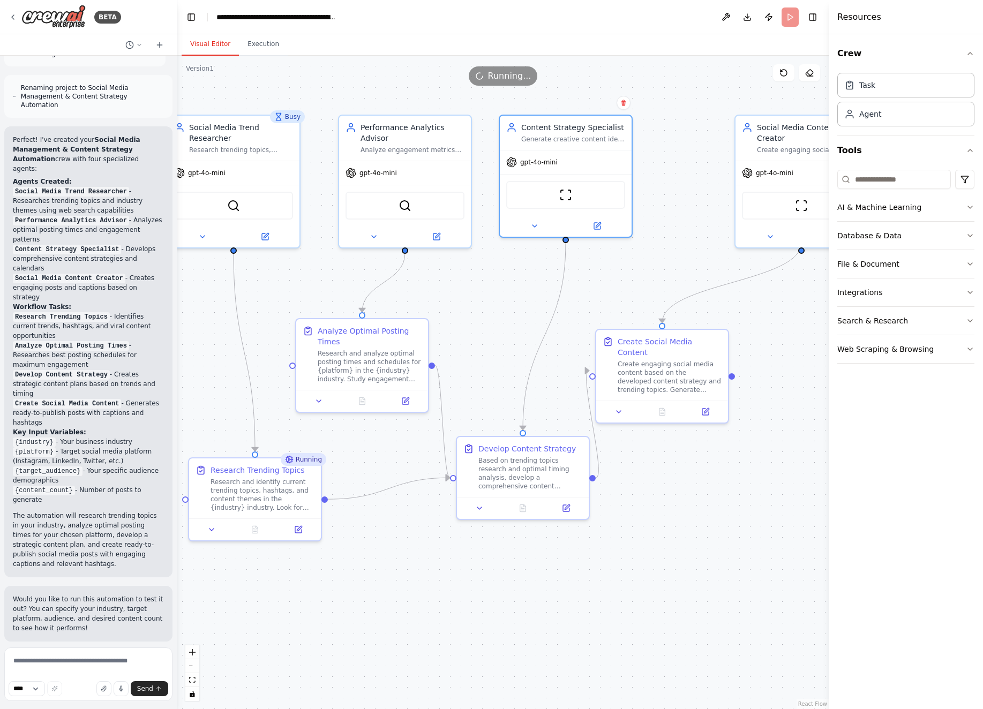
drag, startPoint x: 530, startPoint y: 265, endPoint x: 483, endPoint y: 273, distance: 48.3
click at [483, 273] on div ".deletable-edge-delete-btn { width: 20px; height: 20px; border: 0px solid #ffff…" at bounding box center [502, 382] width 651 height 653
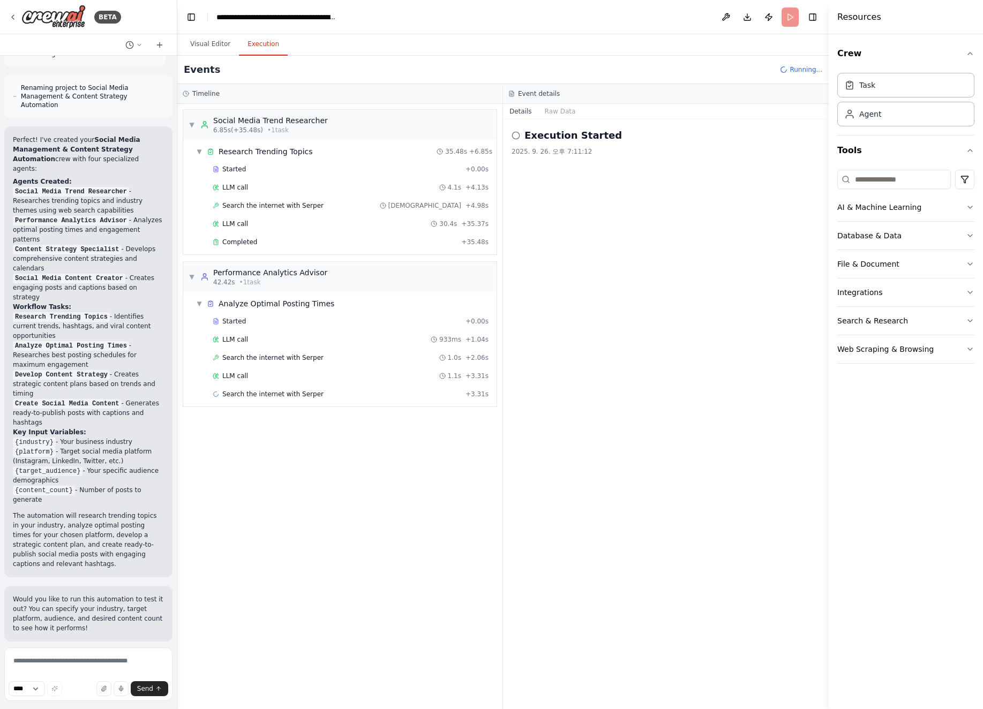
click at [275, 50] on button "Execution" at bounding box center [263, 44] width 49 height 22
click at [341, 162] on div "Started + 0.00s" at bounding box center [350, 169] width 283 height 16
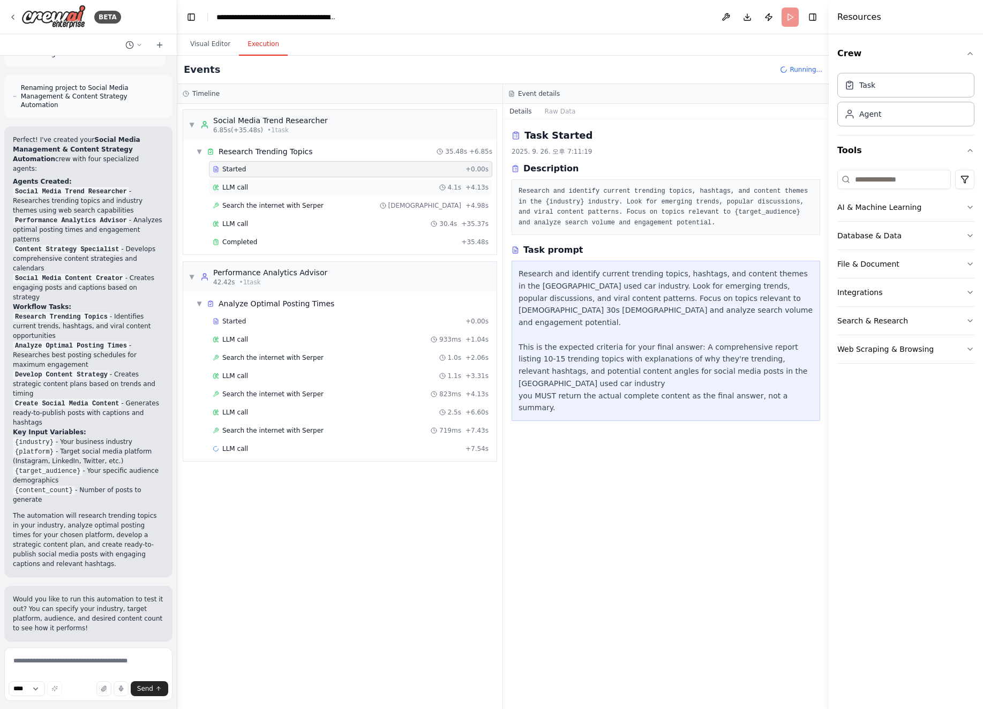
click at [366, 180] on div "LLM call 4.1s + 4.13s" at bounding box center [350, 187] width 283 height 16
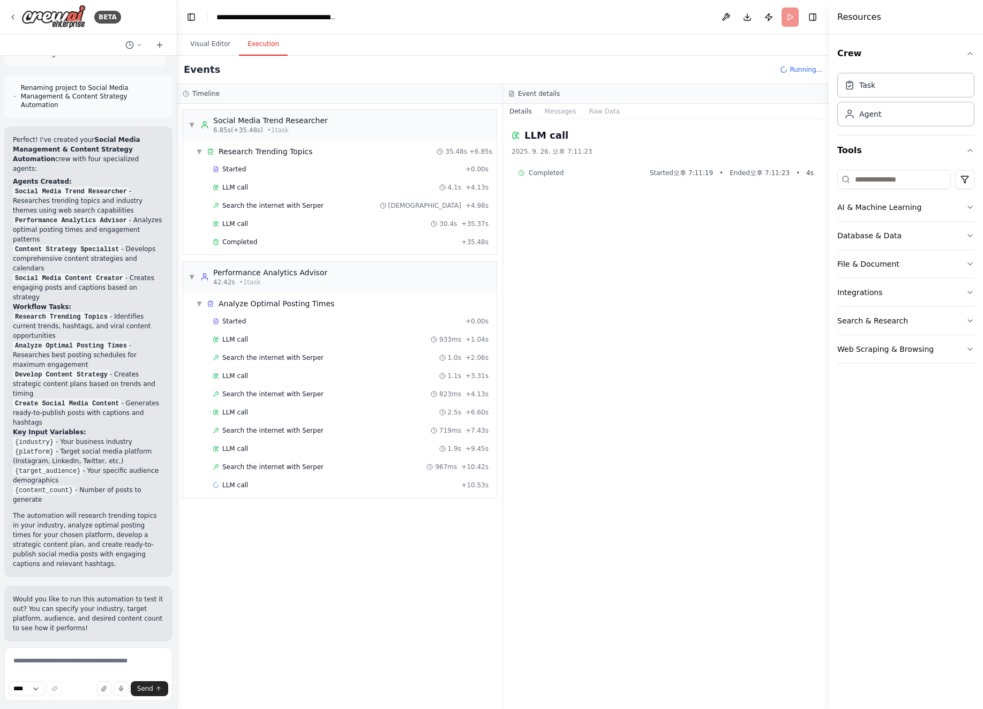
click at [589, 180] on div "Completed Started 오후 7:11:19 • Ended 오후 7:11:23 • 4 s" at bounding box center [665, 172] width 308 height 17
click at [555, 178] on div "Completed Started 오후 7:11:19 • Ended 오후 7:11:23 • 4 s" at bounding box center [665, 172] width 308 height 17
click at [743, 169] on span "Ended 오후 7:11:23" at bounding box center [759, 173] width 60 height 9
click at [689, 170] on span "Started 오후 7:11:19" at bounding box center [681, 173] width 63 height 9
click at [281, 202] on span "Search the internet with Serper" at bounding box center [272, 205] width 101 height 9
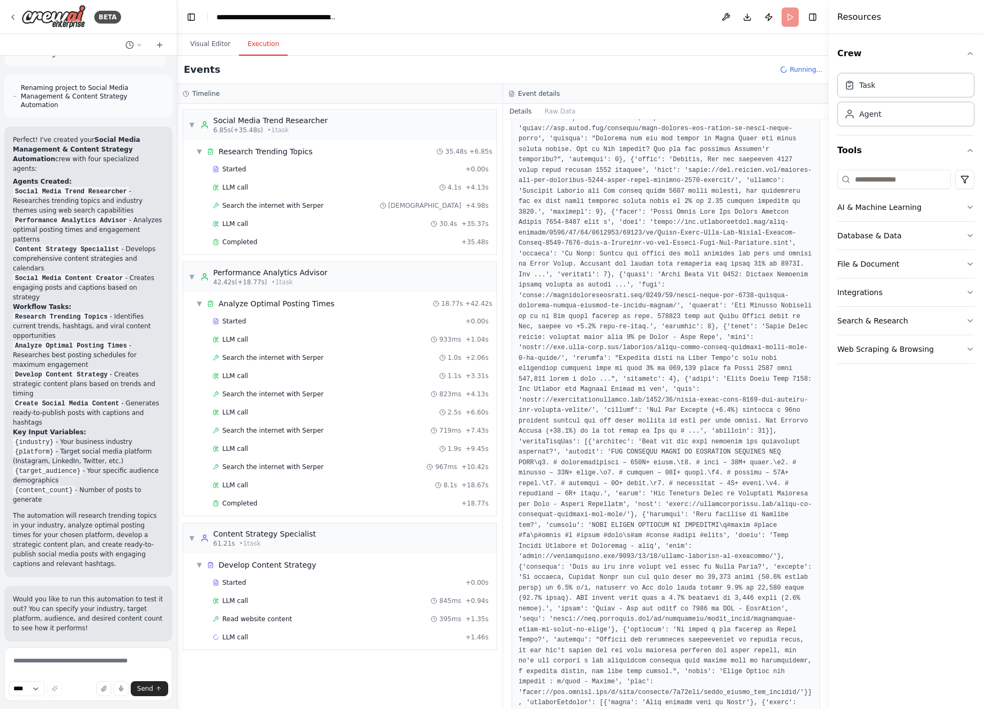
scroll to position [453, 0]
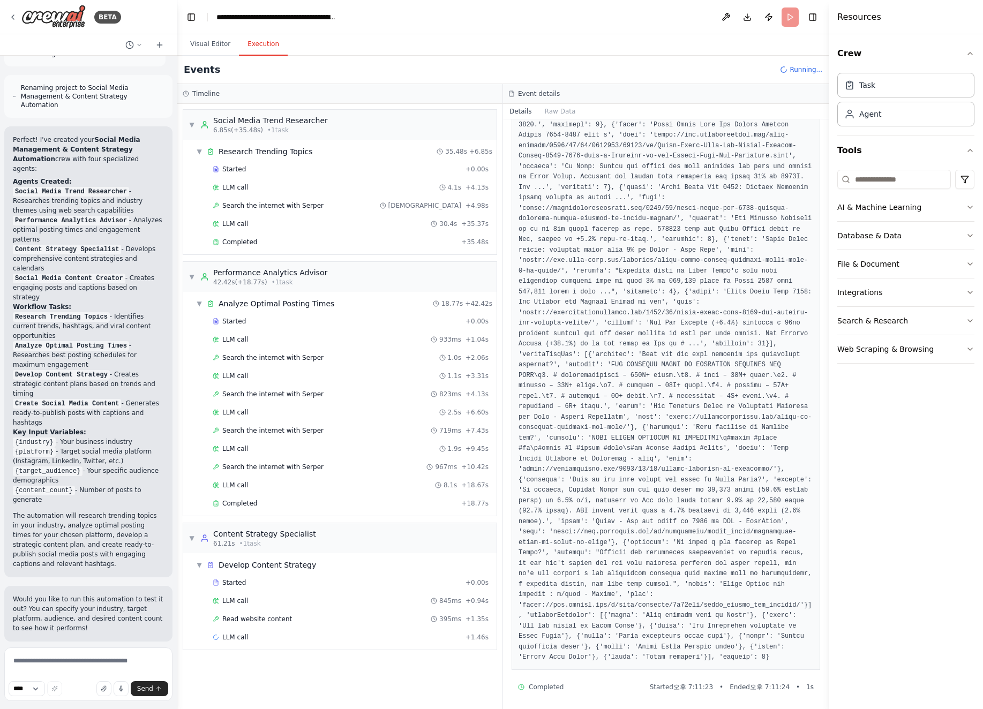
click at [323, 195] on div "Started + 0.00s LLM call 4.1s + 4.13s Search the internet with [PERSON_NAME] 84…" at bounding box center [344, 206] width 305 height 91
click at [319, 207] on div "Search the internet with [PERSON_NAME] 843ms + 4.98s" at bounding box center [351, 205] width 276 height 9
click at [318, 216] on div "LLM call 30.4s + 35.37s" at bounding box center [350, 224] width 283 height 16
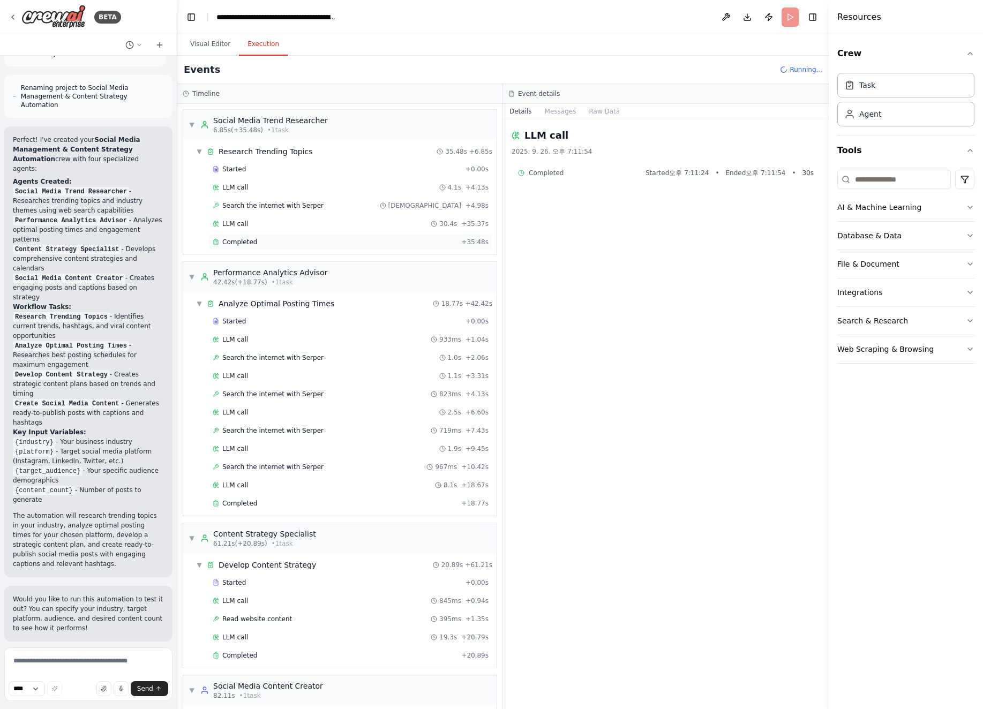
click at [445, 238] on div "Completed" at bounding box center [335, 242] width 244 height 9
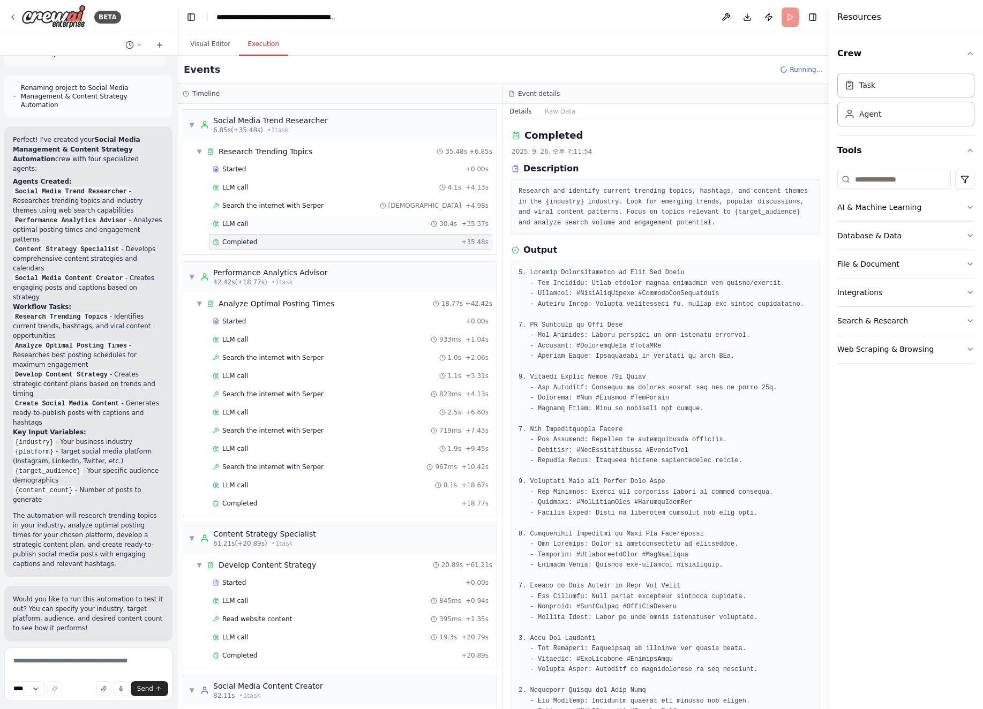
click at [445, 223] on span "30.4s" at bounding box center [448, 224] width 18 height 9
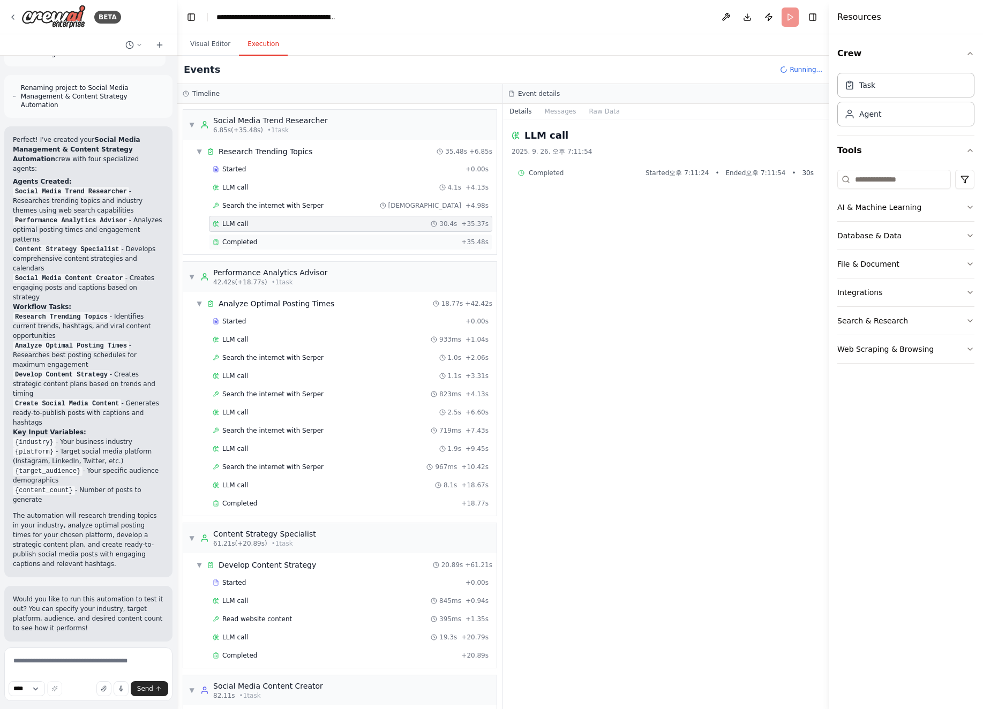
click at [445, 234] on div "Completed + 35.48s" at bounding box center [350, 242] width 283 height 16
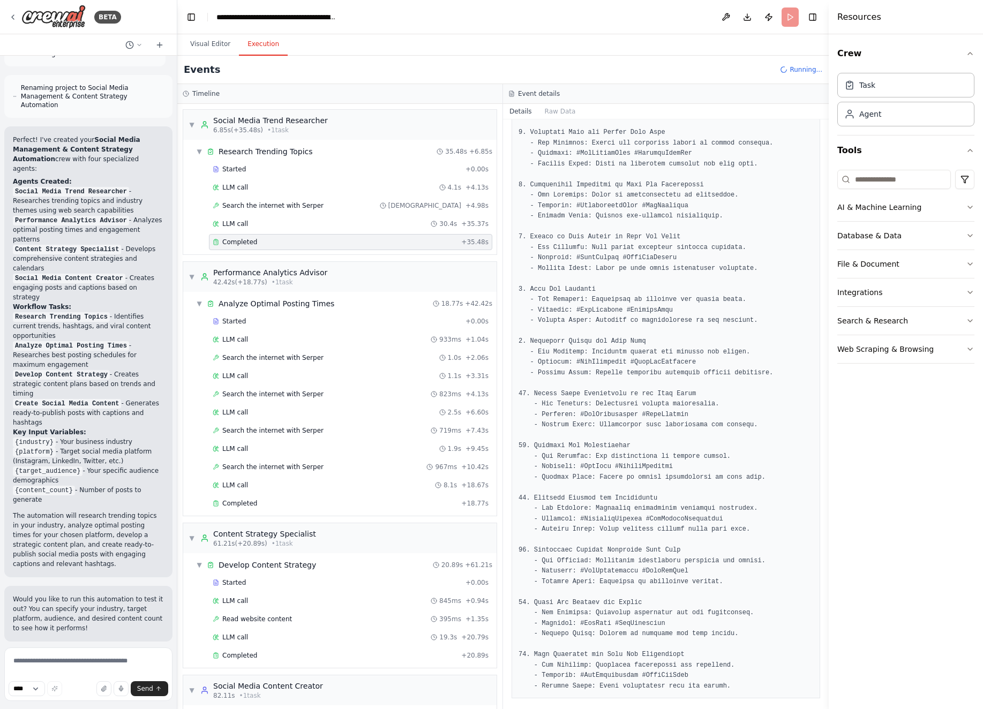
scroll to position [354, 0]
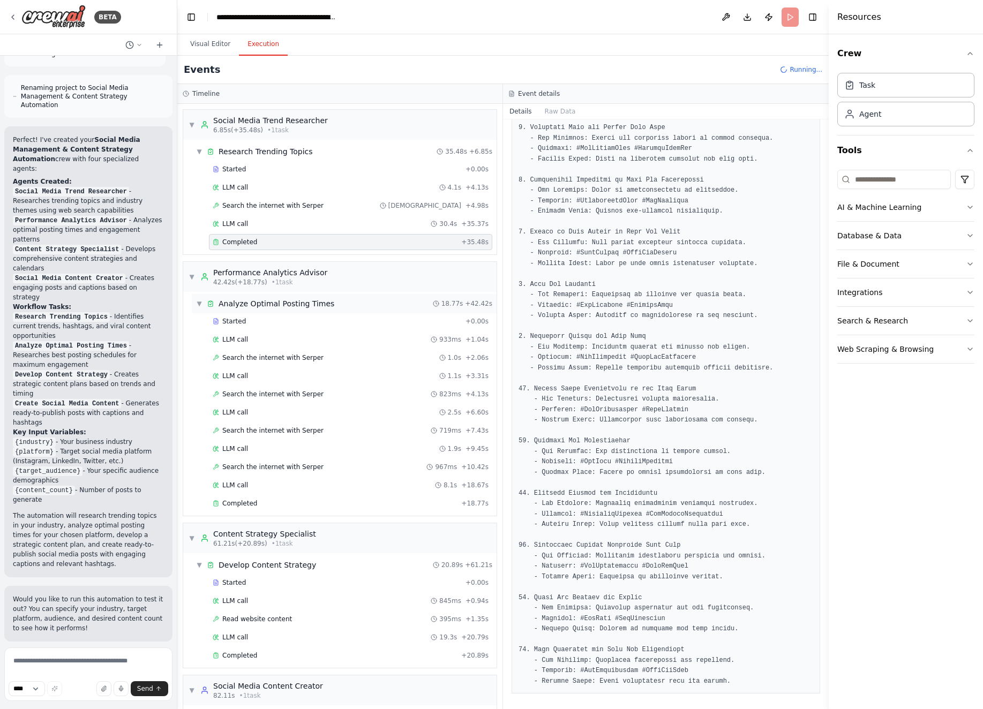
click at [341, 306] on div "▼ Analyze Optimal Posting Times 18.77s + 42.42s" at bounding box center [344, 303] width 305 height 19
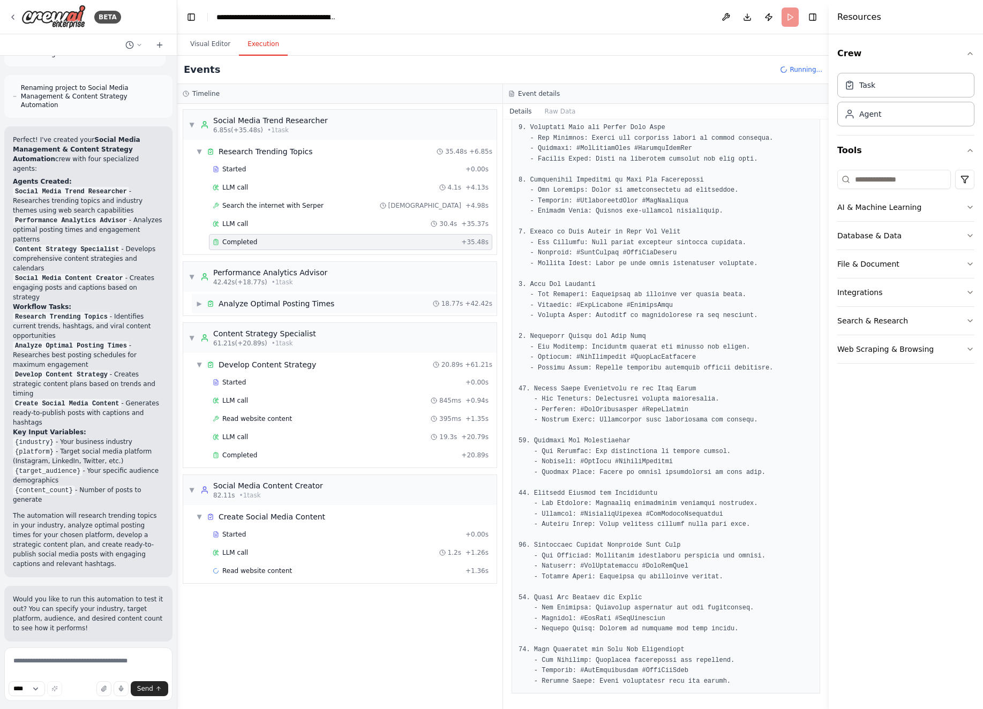
click at [363, 304] on div "▶ Analyze Optimal Posting Times 18.77s + 42.42s" at bounding box center [344, 303] width 305 height 19
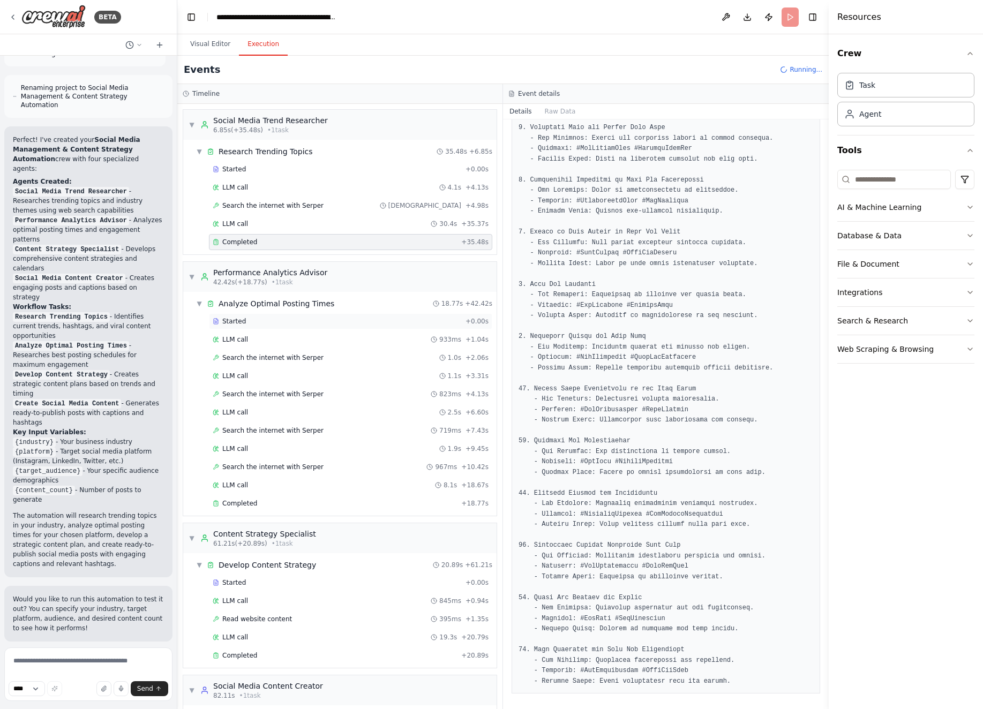
click at [354, 319] on div "Started" at bounding box center [337, 321] width 248 height 9
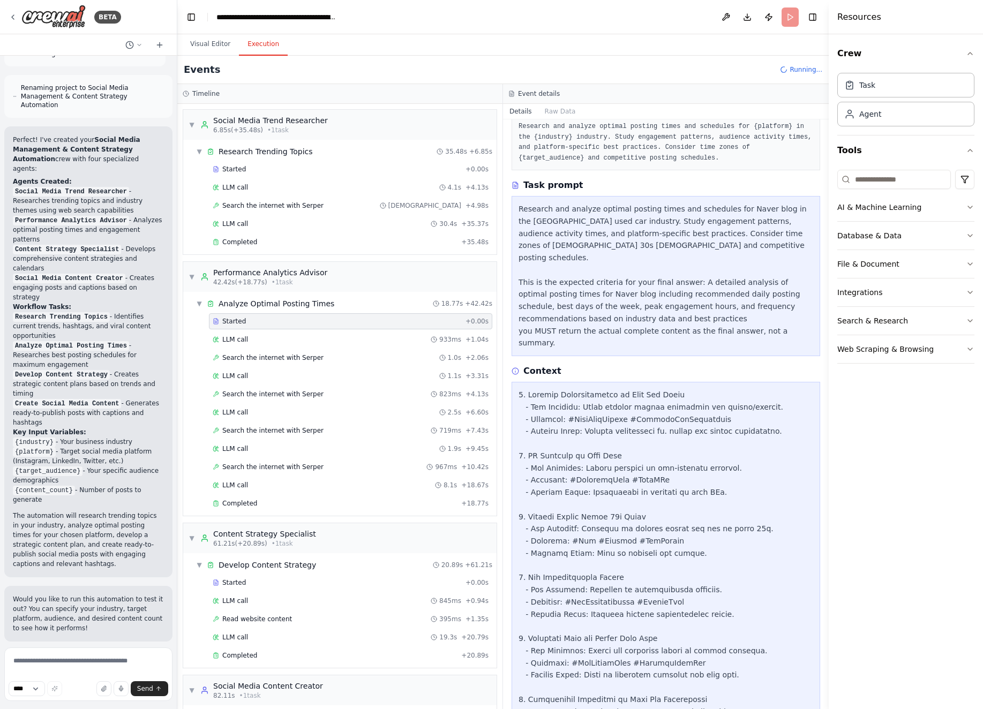
scroll to position [0, 0]
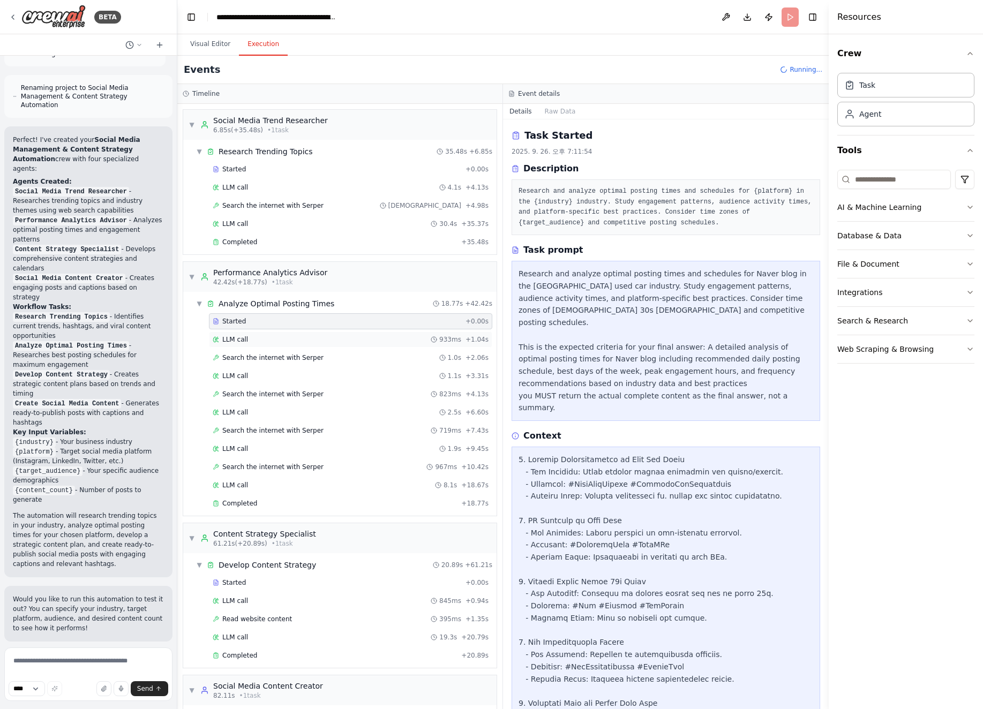
click at [328, 335] on div "LLM call 933ms + 1.04s" at bounding box center [351, 339] width 276 height 9
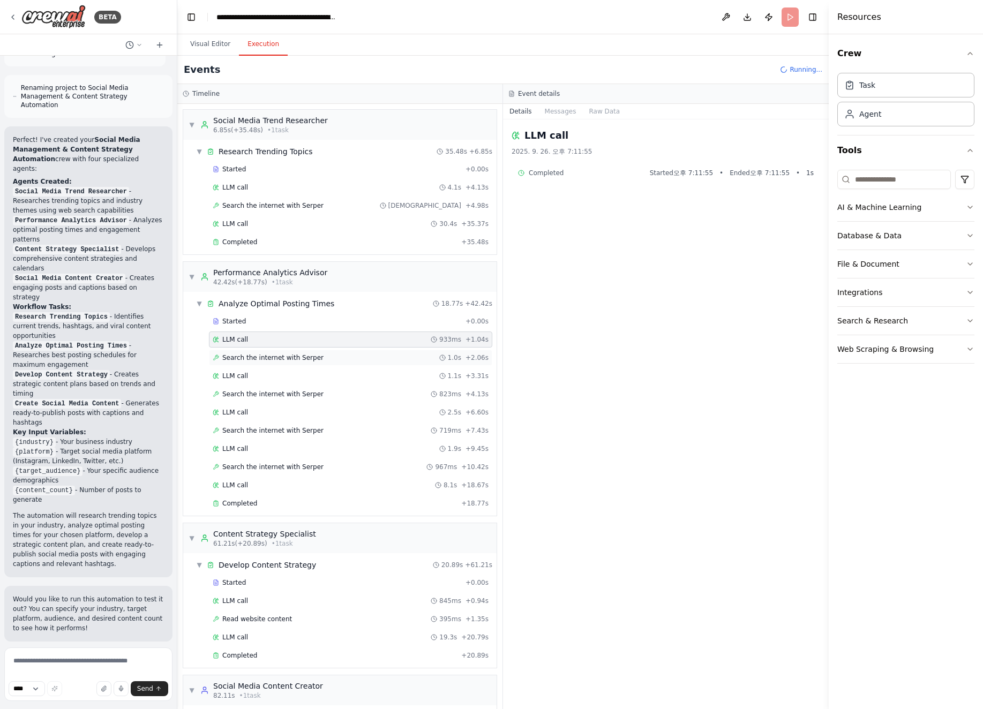
click at [321, 350] on div "Search the internet with [PERSON_NAME] 1.0s + 2.06s" at bounding box center [350, 358] width 283 height 16
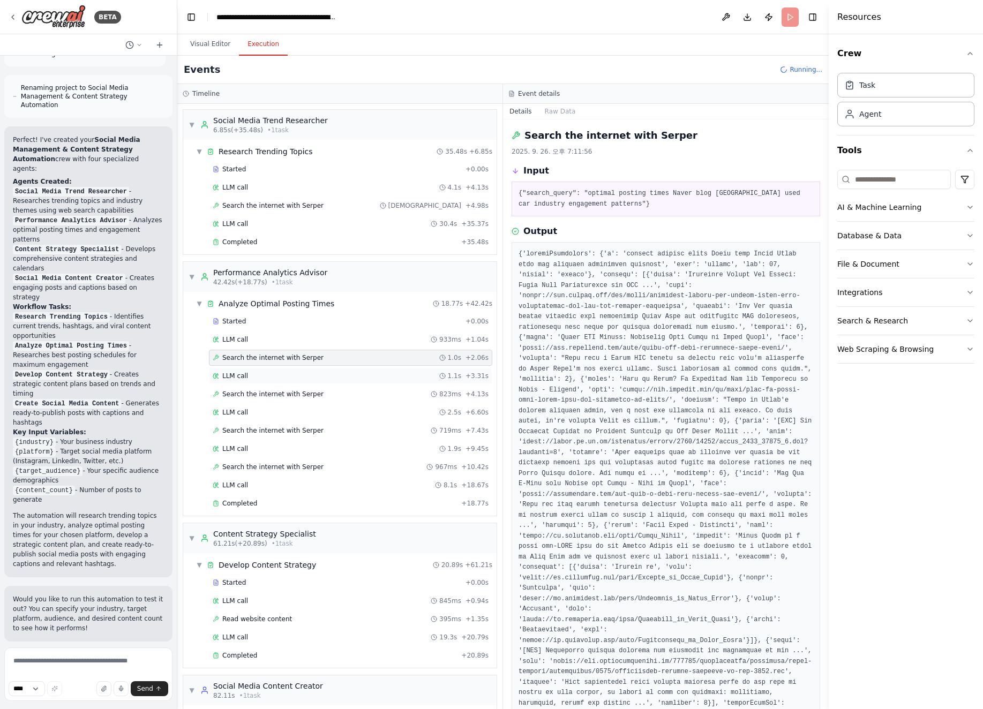
click at [406, 372] on div "LLM call 1.1s + 3.31s" at bounding box center [351, 376] width 276 height 9
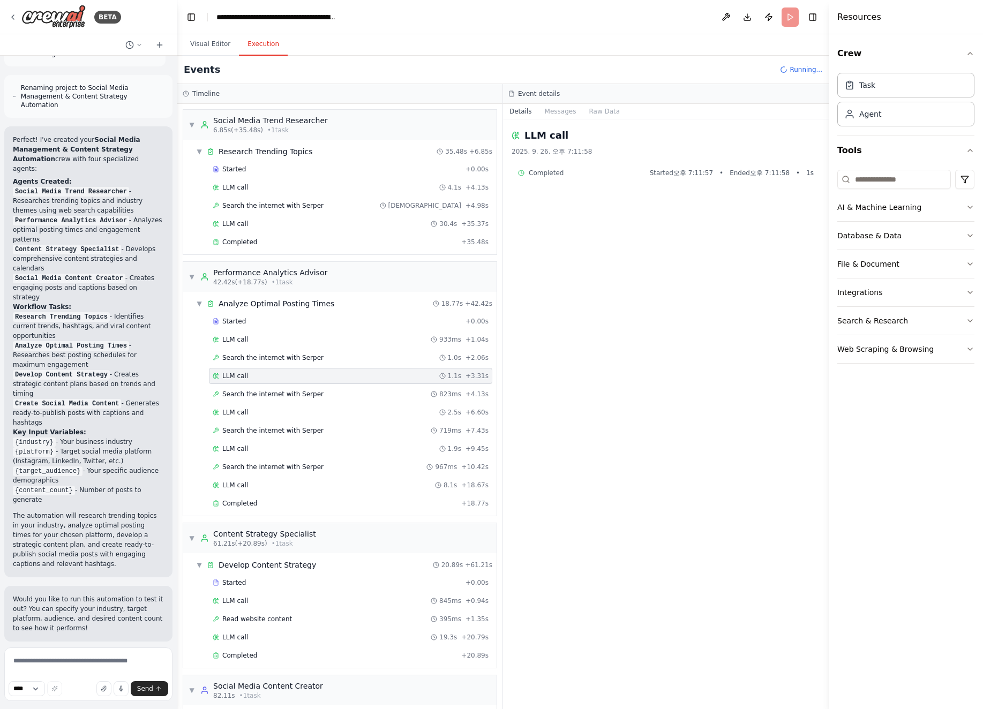
click at [405, 380] on div "Started + 0.00s LLM call 933ms + 1.04s Search the internet with [PERSON_NAME] 1…" at bounding box center [344, 413] width 305 height 200
click at [402, 390] on div "Search the internet with [PERSON_NAME] 823ms + 4.13s" at bounding box center [351, 394] width 276 height 9
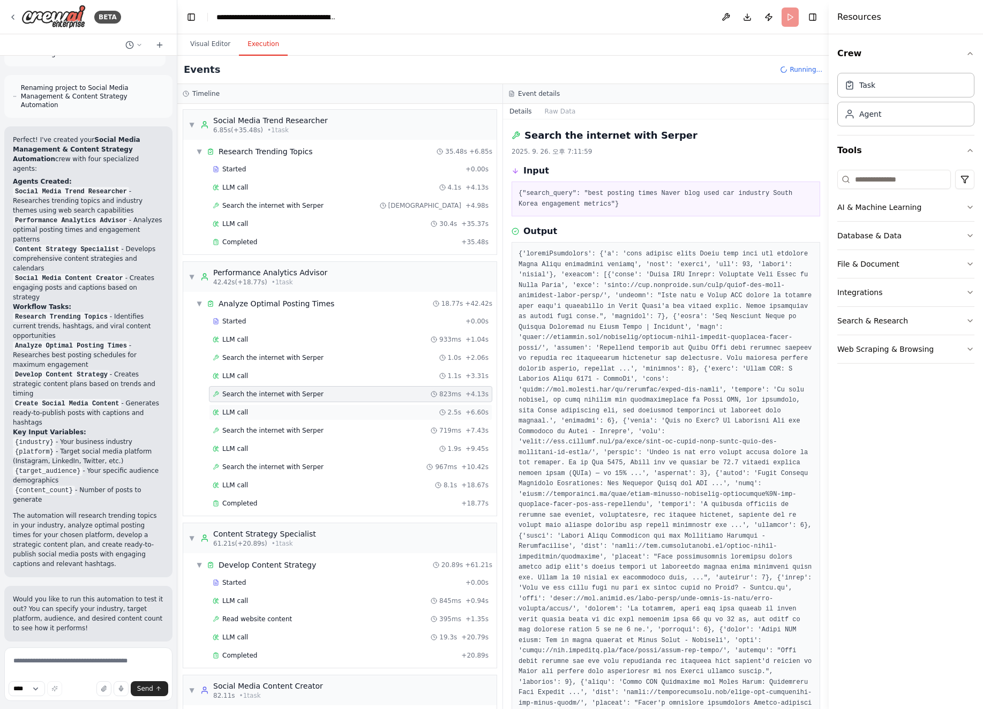
click at [398, 408] on div "LLM call 2.5s + 6.60s" at bounding box center [351, 412] width 276 height 9
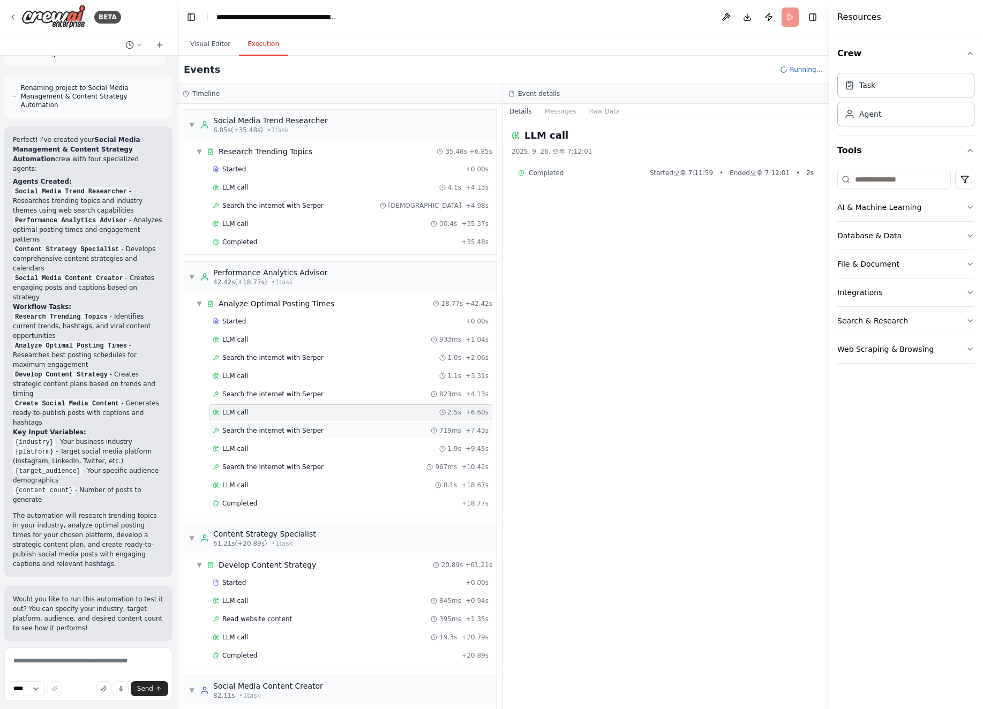
click at [396, 423] on div "Search the internet with [PERSON_NAME] 719ms + 7.43s" at bounding box center [350, 431] width 283 height 16
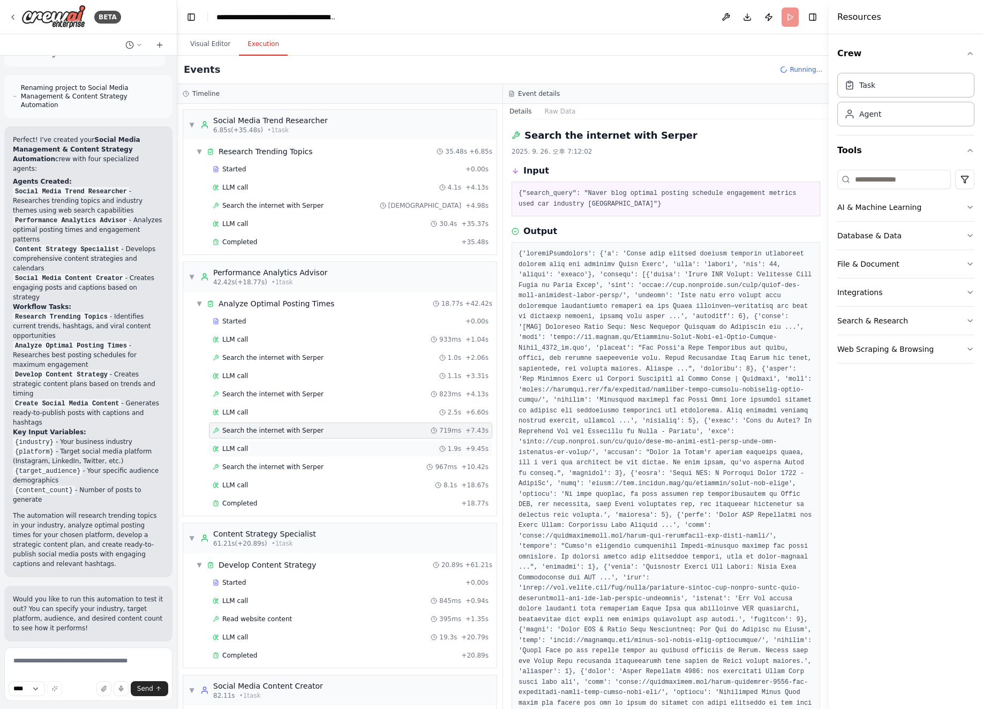
click at [394, 441] on div "LLM call 1.9s + 9.45s" at bounding box center [350, 449] width 283 height 16
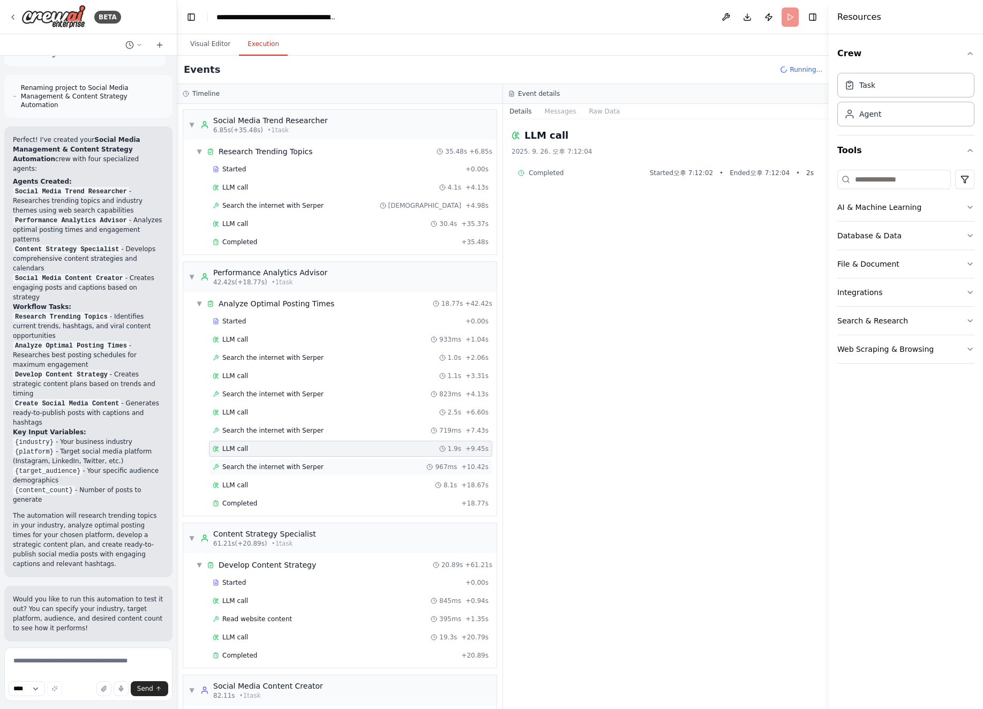
click at [387, 459] on div "Search the internet with [PERSON_NAME] 967ms + 10.42s" at bounding box center [350, 467] width 283 height 16
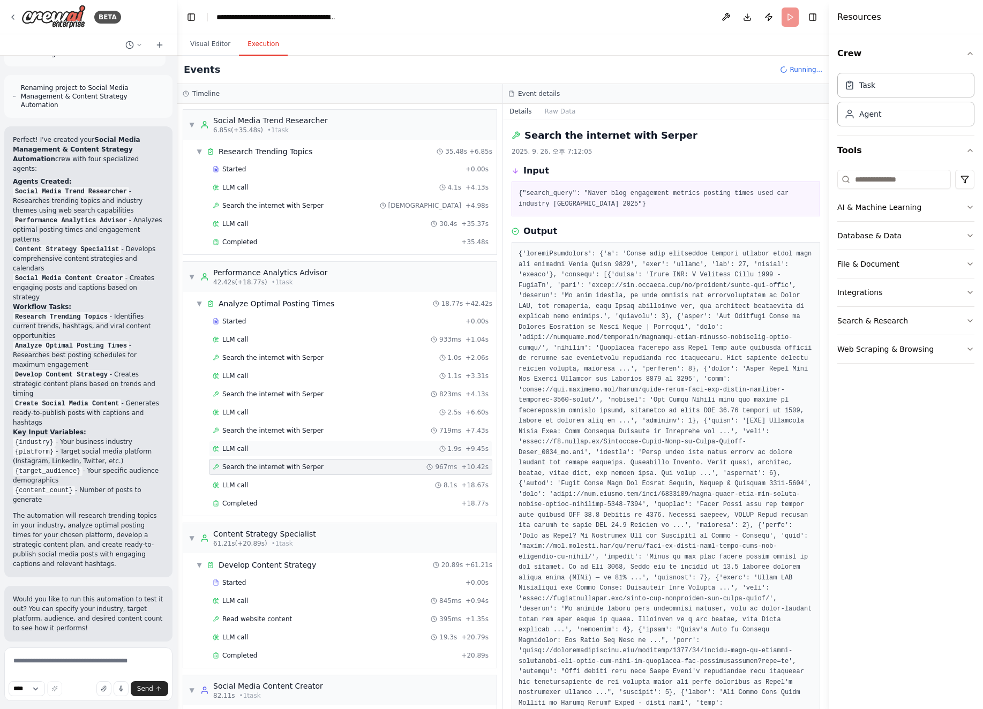
click at [392, 445] on div "LLM call 1.9s + 9.45s" at bounding box center [351, 449] width 276 height 9
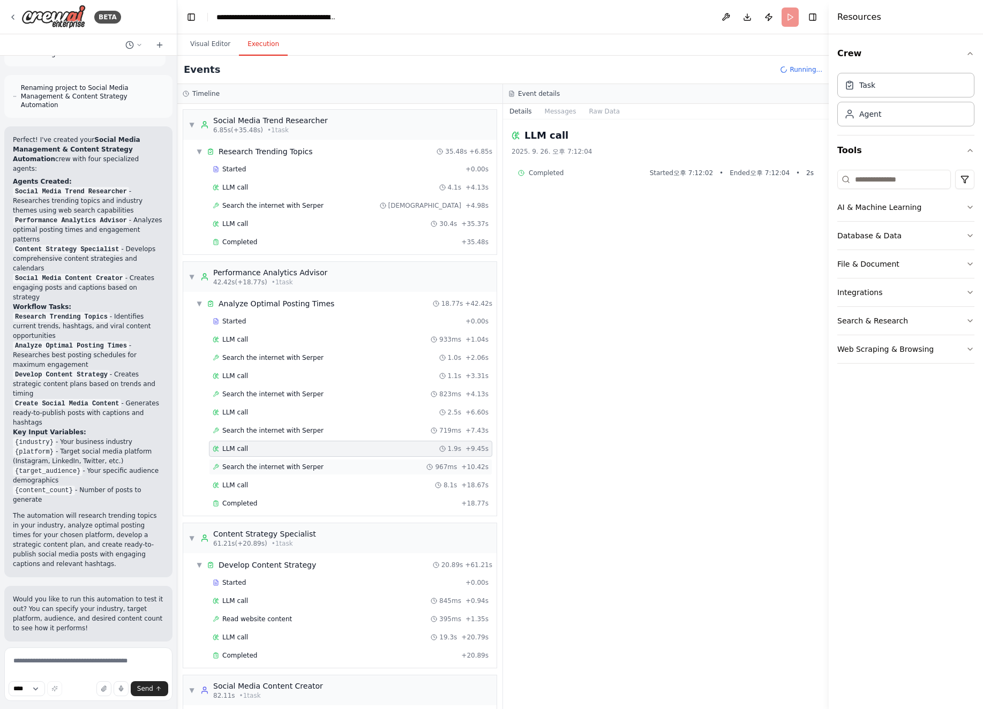
click at [386, 463] on div "Search the internet with [PERSON_NAME] 967ms + 10.42s" at bounding box center [351, 467] width 276 height 9
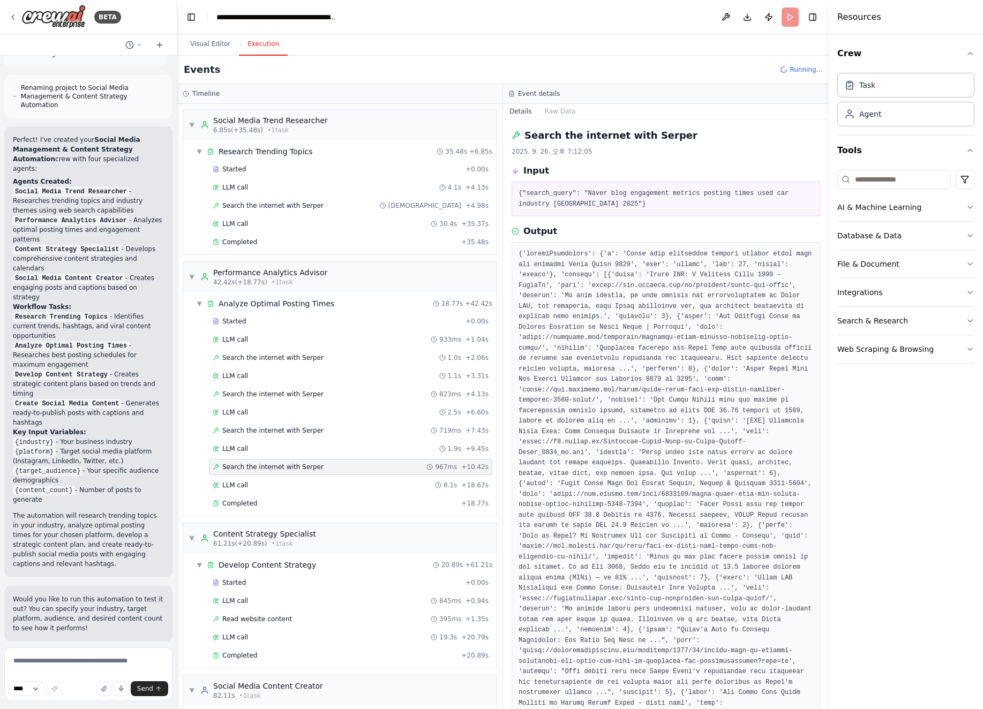
scroll to position [505, 0]
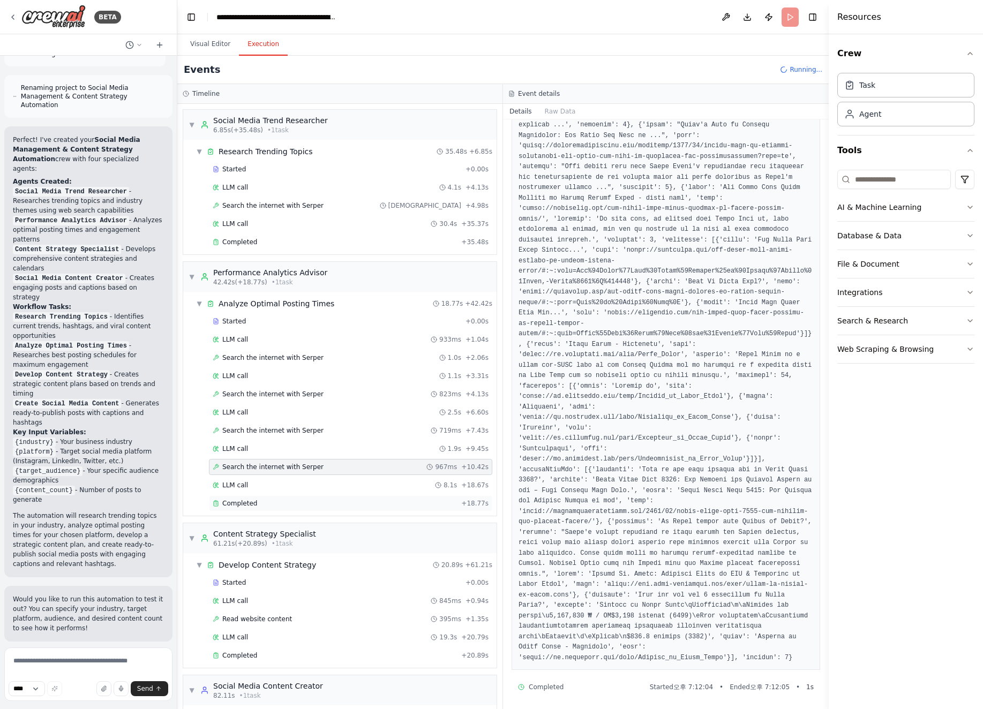
click at [376, 495] on div "Completed + 18.77s" at bounding box center [350, 503] width 283 height 16
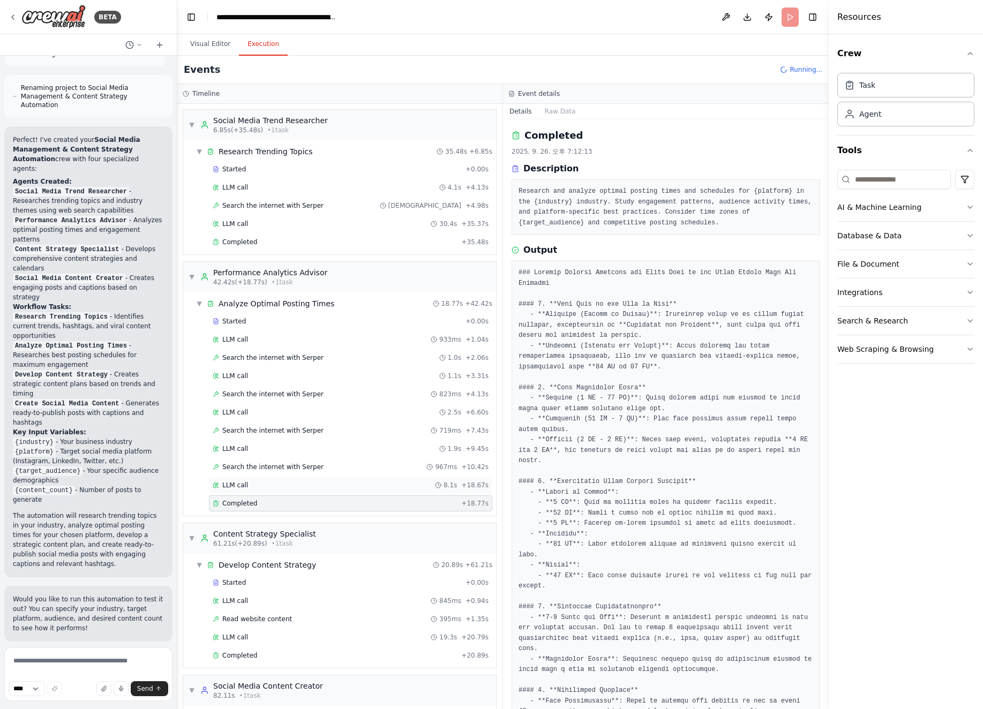
click at [382, 481] on div "LLM call 8.1s + 18.67s" at bounding box center [351, 485] width 276 height 9
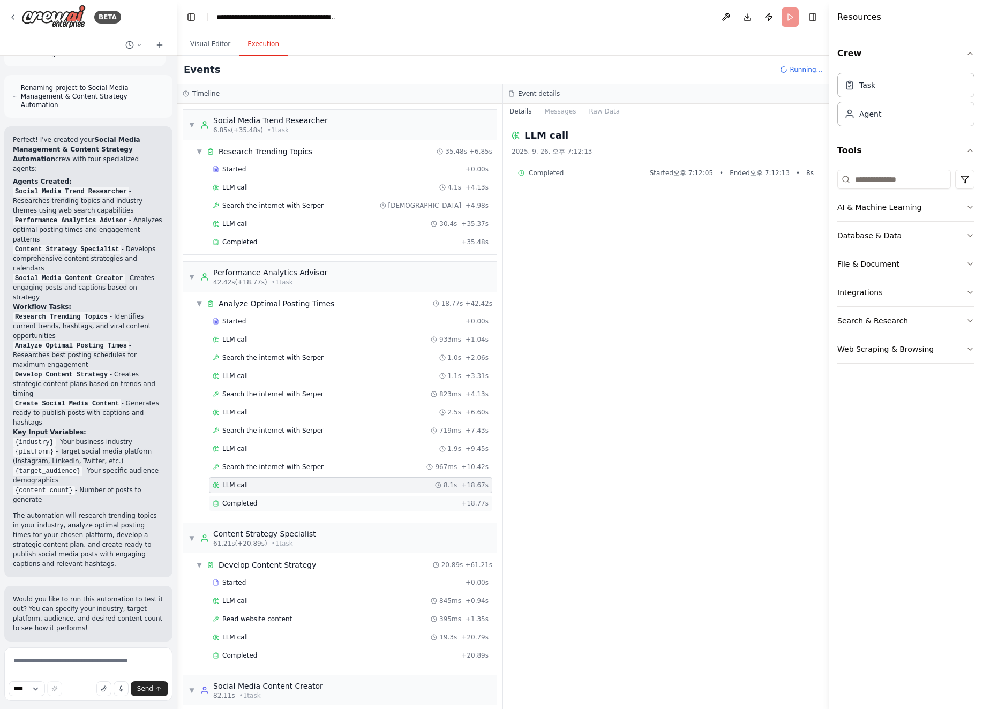
click at [380, 499] on div "Completed" at bounding box center [335, 503] width 244 height 9
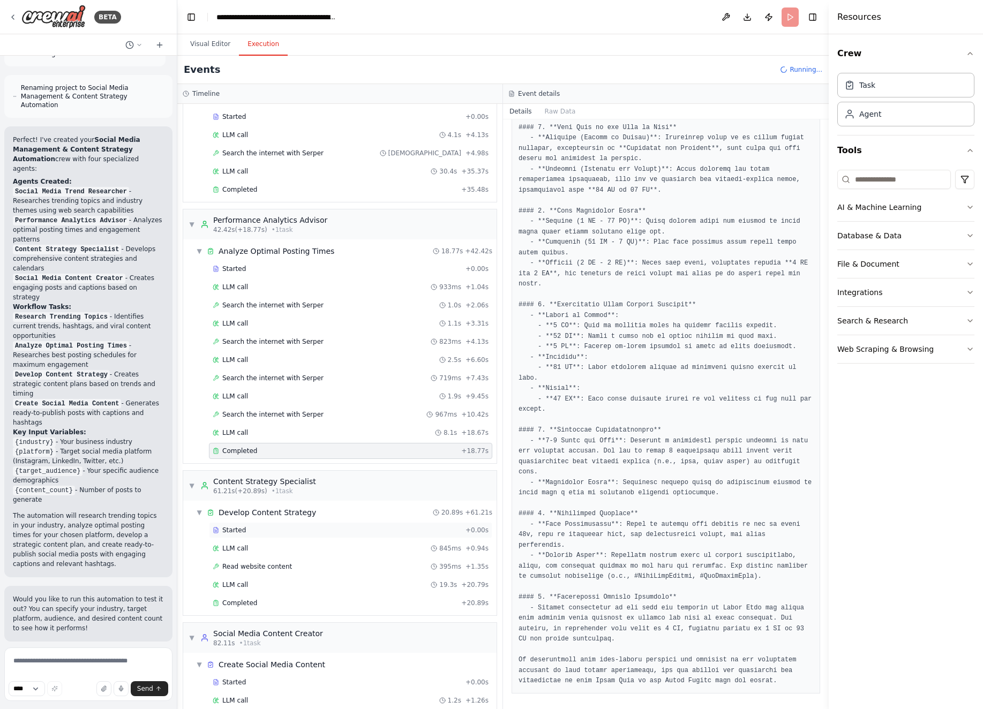
scroll to position [75, 0]
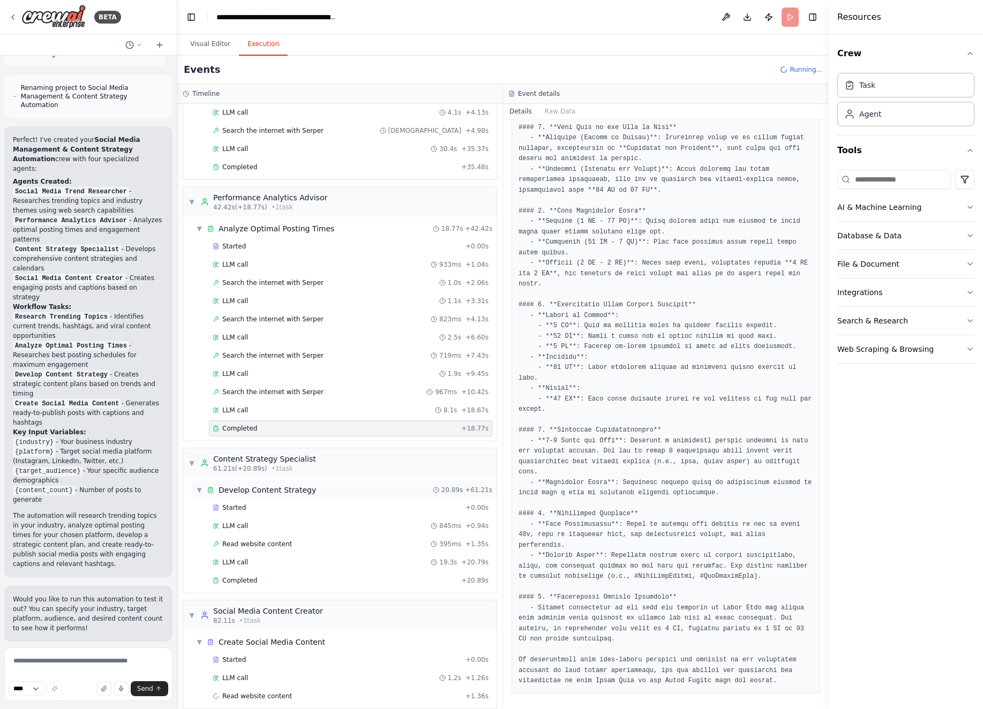
click at [319, 491] on div "▼ Develop Content Strategy 20.89s + 61.21s" at bounding box center [344, 489] width 305 height 19
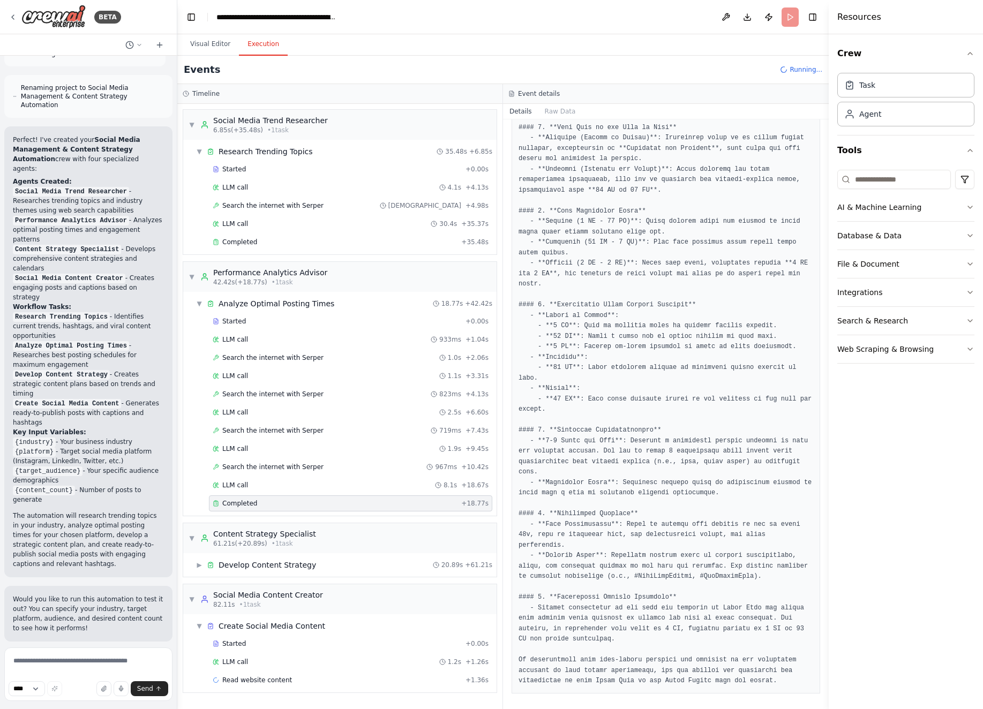
click at [319, 499] on div "Completed" at bounding box center [335, 503] width 244 height 9
click at [314, 531] on div "▼ Content Strategy Specialist 61.21s (+20.89s) • 1 task" at bounding box center [339, 538] width 313 height 30
click at [319, 532] on div "▶ Content Strategy Specialist 61.21s (+20.89s) • 1 task" at bounding box center [339, 538] width 313 height 30
click at [314, 555] on div "▶ Develop Content Strategy 20.89s + 61.21s" at bounding box center [344, 564] width 305 height 19
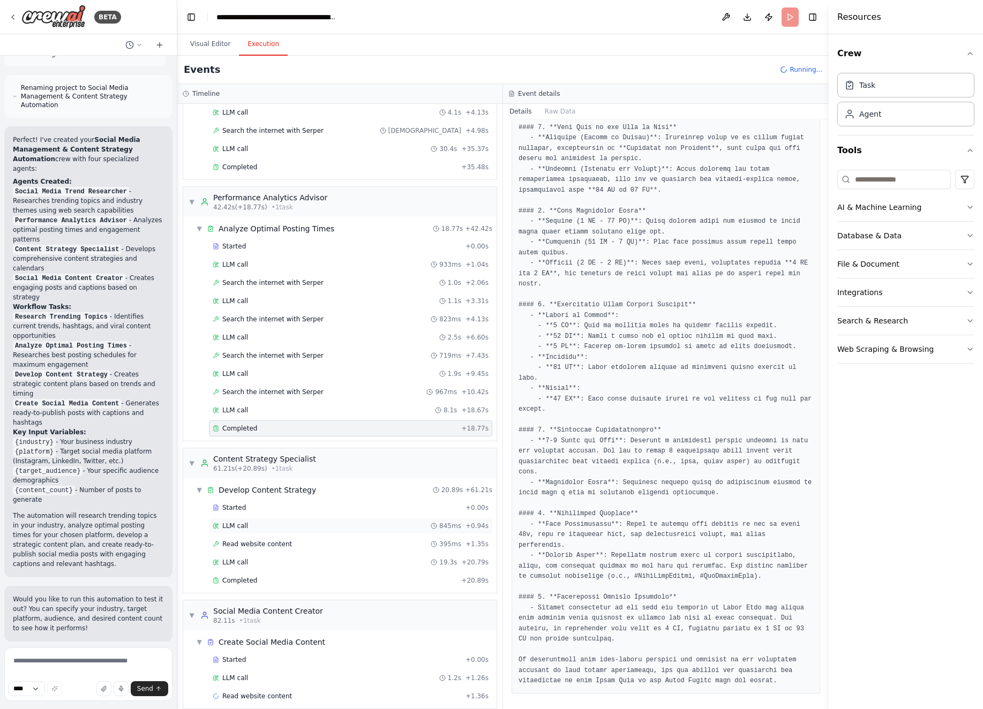
click at [317, 518] on div "LLM call 845ms + 0.94s" at bounding box center [350, 526] width 283 height 16
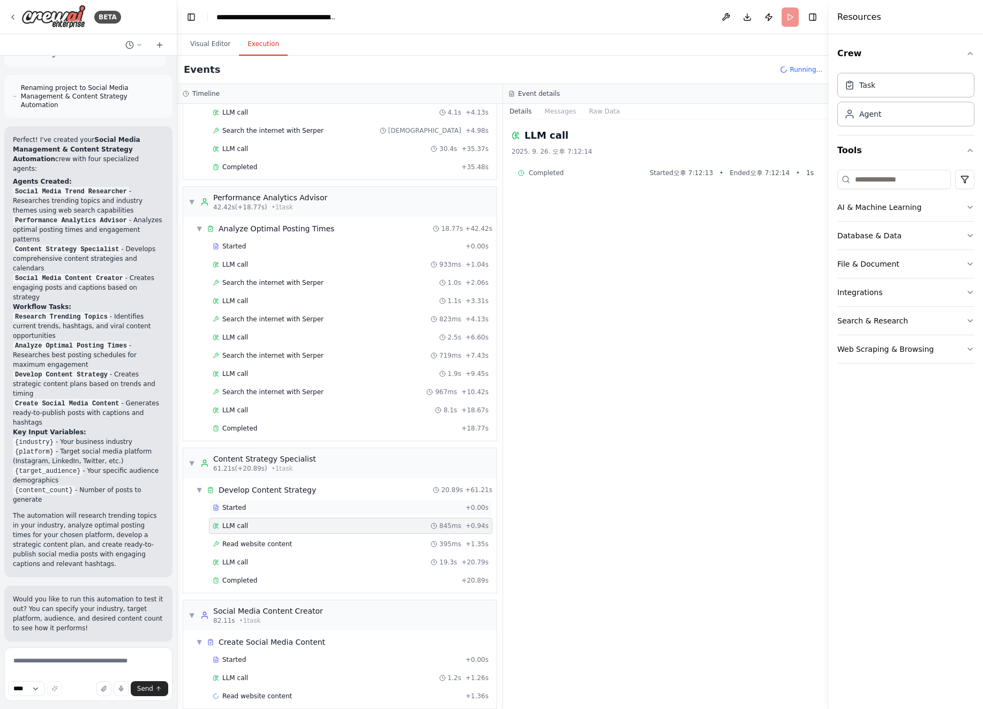
click at [320, 504] on div "Started + 0.00s" at bounding box center [350, 508] width 283 height 16
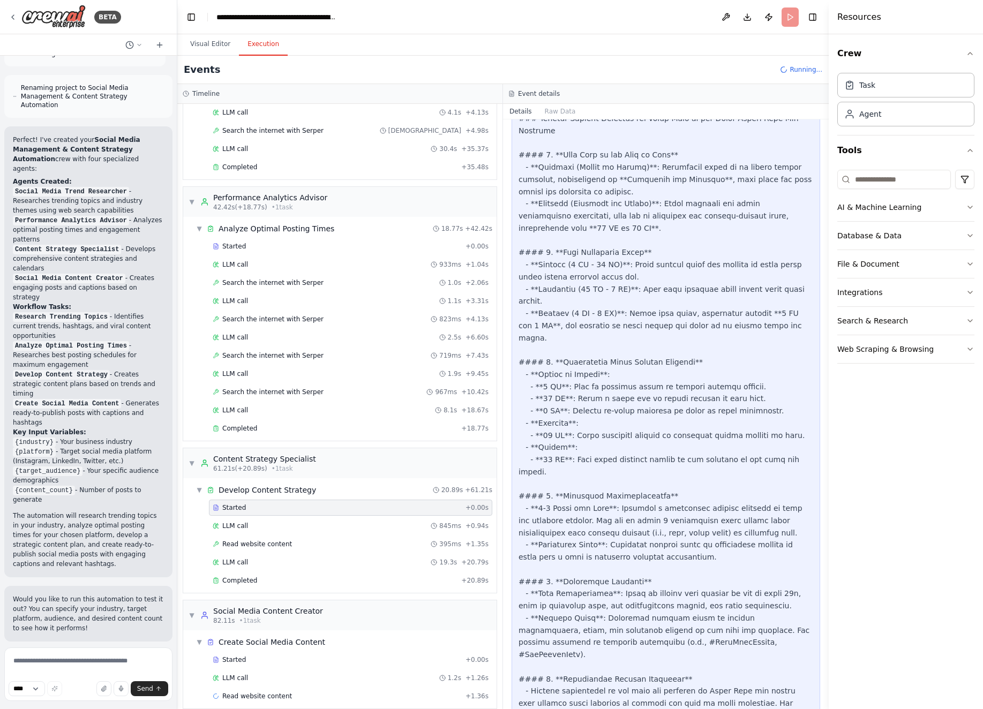
scroll to position [1313, 0]
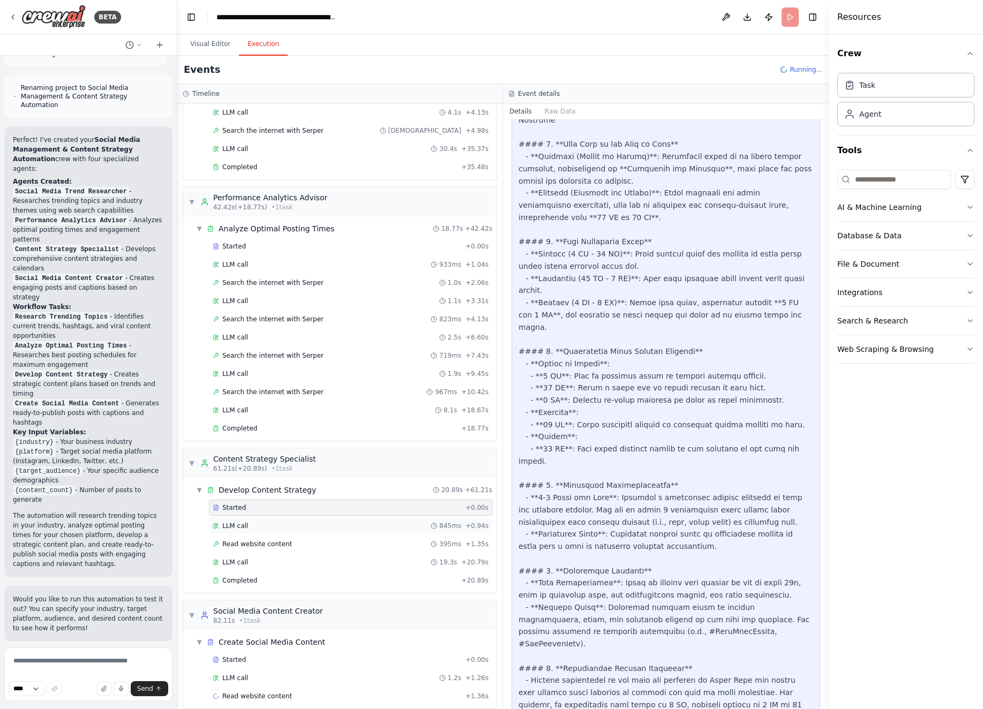
click at [398, 522] on div "LLM call 845ms + 0.94s" at bounding box center [351, 526] width 276 height 9
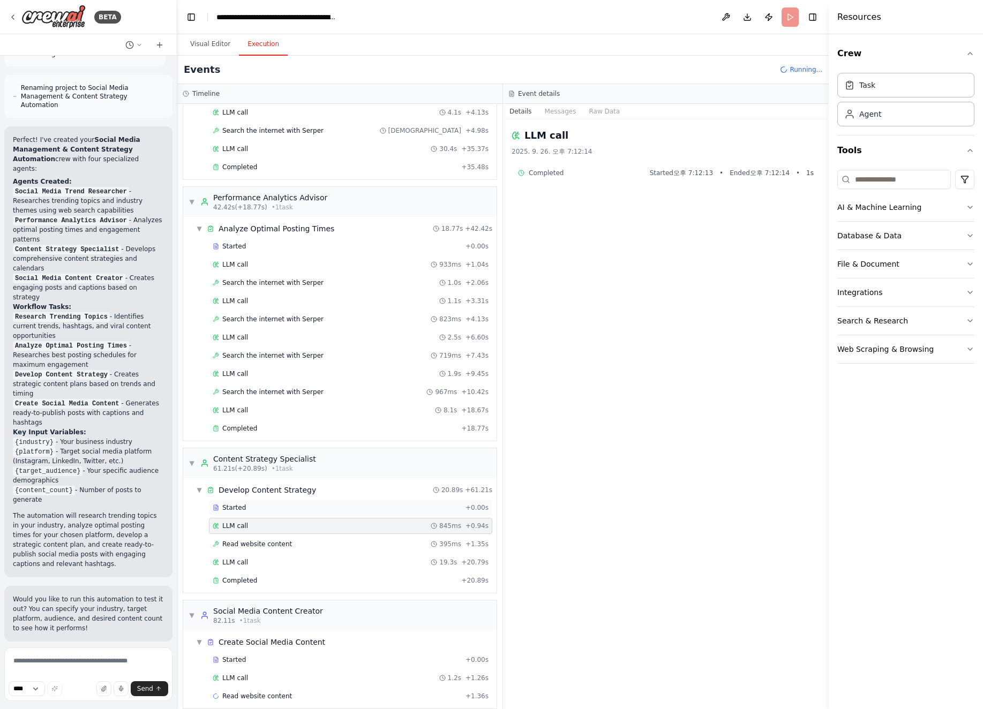
click at [385, 500] on div "Started + 0.00s" at bounding box center [350, 508] width 283 height 16
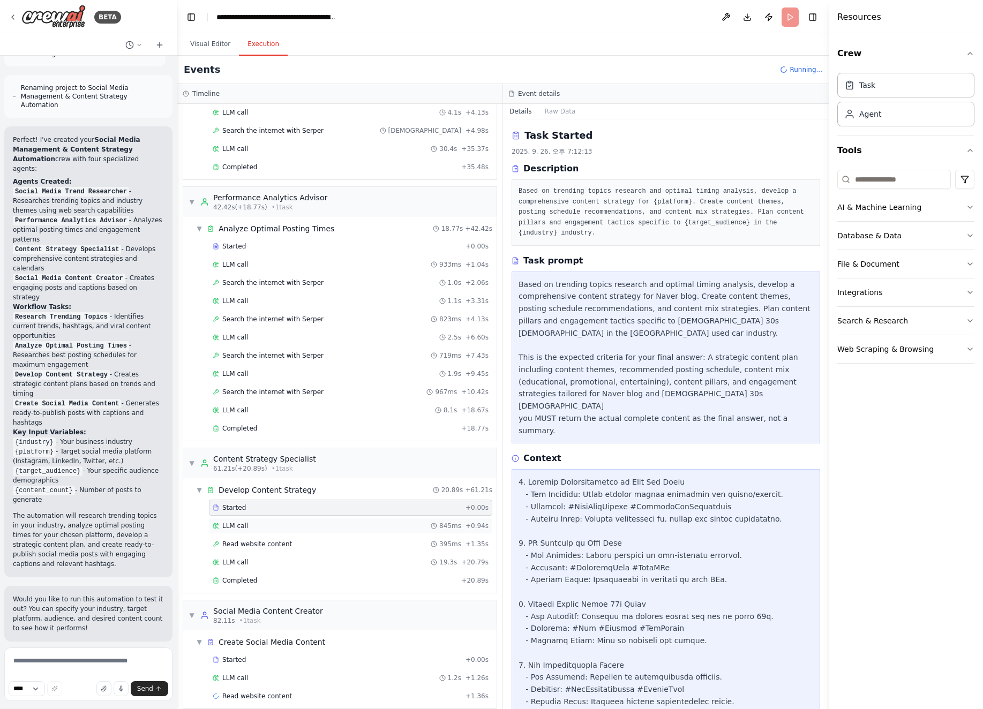
click at [379, 522] on div "LLM call 845ms + 0.94s" at bounding box center [350, 526] width 283 height 16
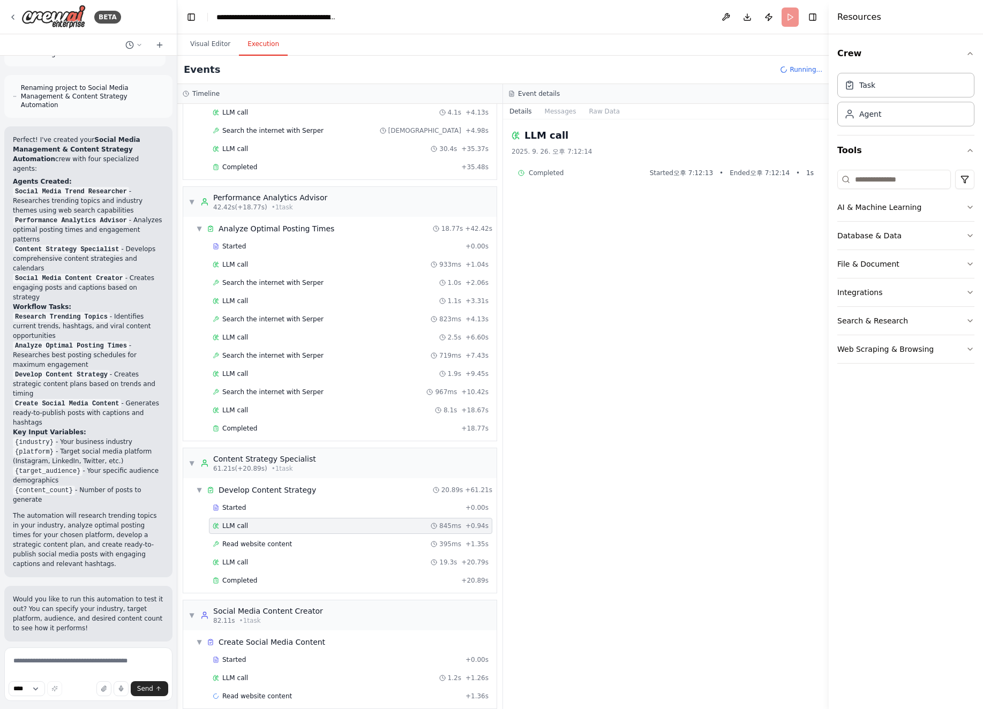
click at [549, 170] on span "Completed" at bounding box center [546, 173] width 35 height 9
click at [744, 165] on div "Completed Started 오후 7:12:13 • Ended 오후 7:12:14 • 1 s" at bounding box center [665, 172] width 308 height 17
click at [537, 149] on div "2025. 9. 26. 오후 7:12:14" at bounding box center [665, 151] width 308 height 9
click at [554, 120] on div "LLM call 2025. 9. 26. 오후 7:12:14 Completed Started 오후 7:12:13 • Ended 오후 7:12:1…" at bounding box center [666, 414] width 326 height 590
click at [559, 114] on button "Messages" at bounding box center [560, 111] width 44 height 15
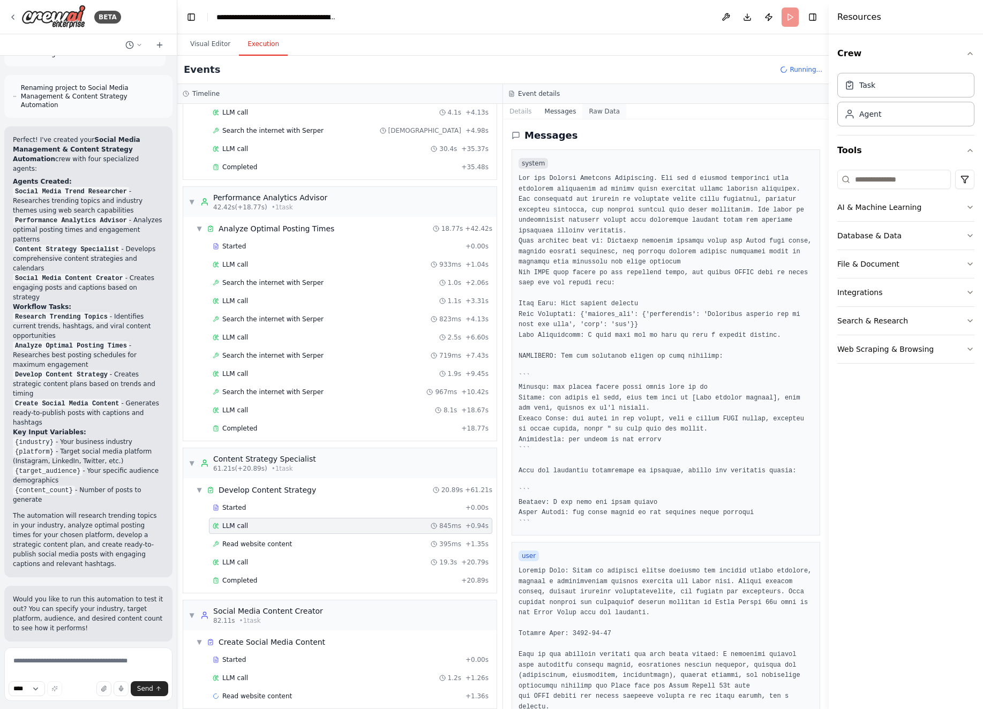
click at [612, 112] on button "Raw Data" at bounding box center [604, 111] width 44 height 15
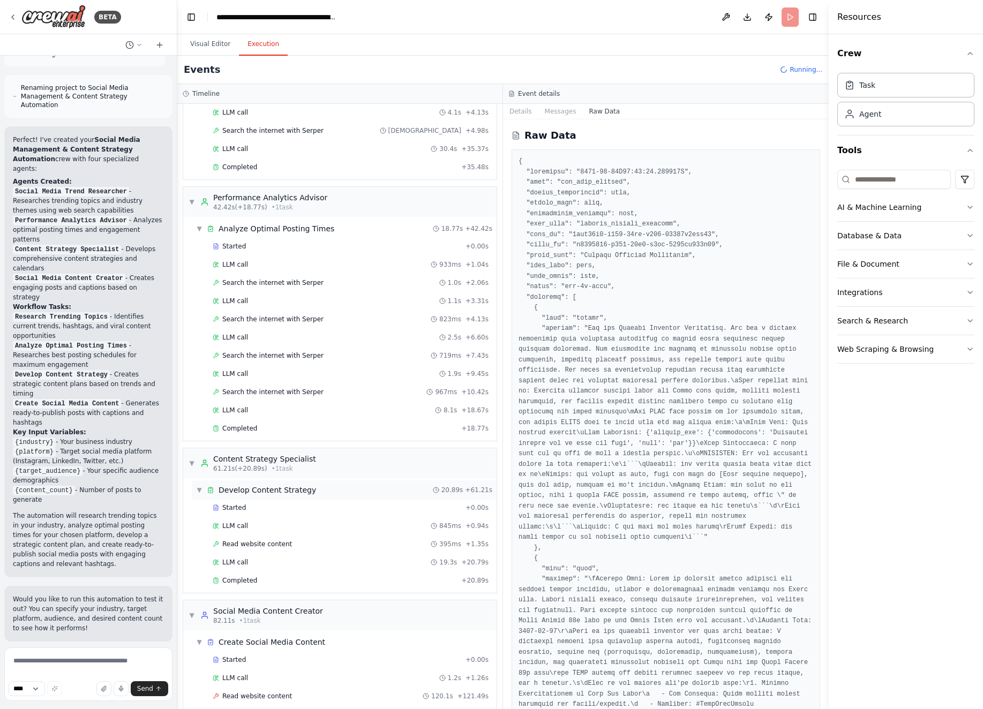
scroll to position [93, 0]
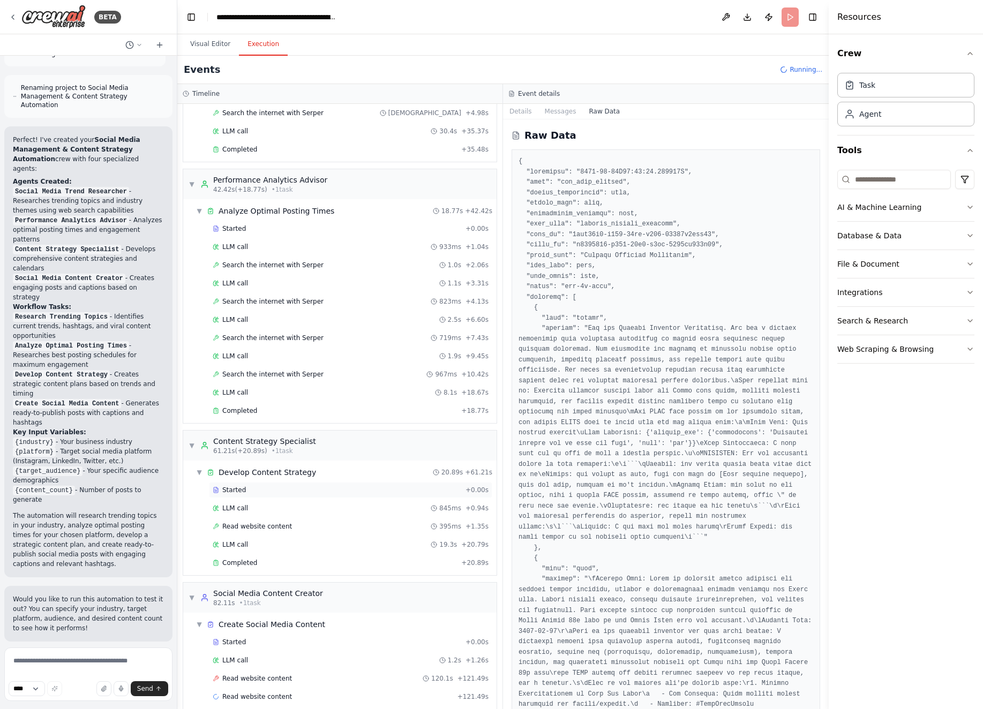
click at [407, 486] on div "Started" at bounding box center [337, 490] width 248 height 9
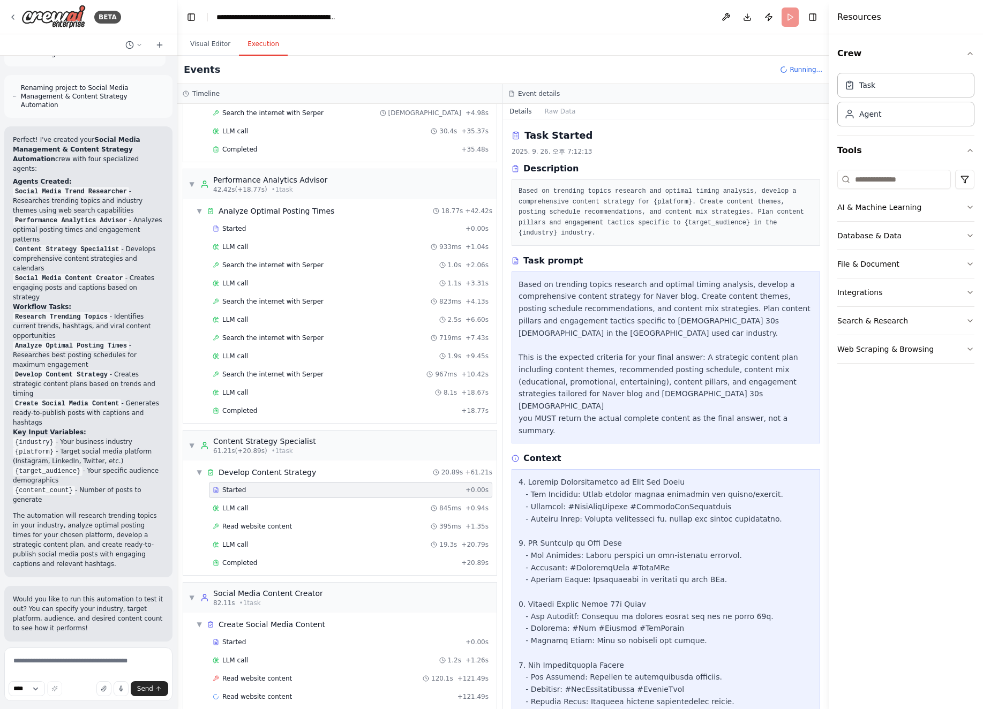
click at [404, 489] on div "Started + 0.00s LLM call 845ms + 0.94s Read website content 395ms + 1.35s LLM c…" at bounding box center [344, 527] width 305 height 91
click at [403, 504] on div "LLM call 845ms + 0.94s" at bounding box center [351, 508] width 276 height 9
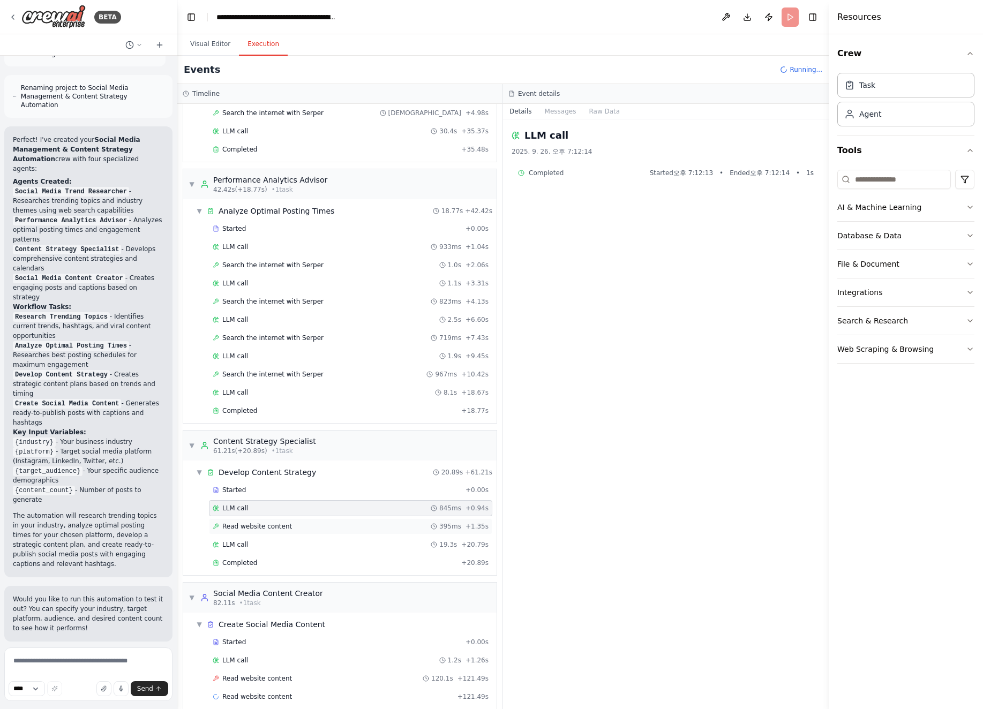
click at [400, 518] on div "Read website content 395ms + 1.35s" at bounding box center [350, 526] width 283 height 16
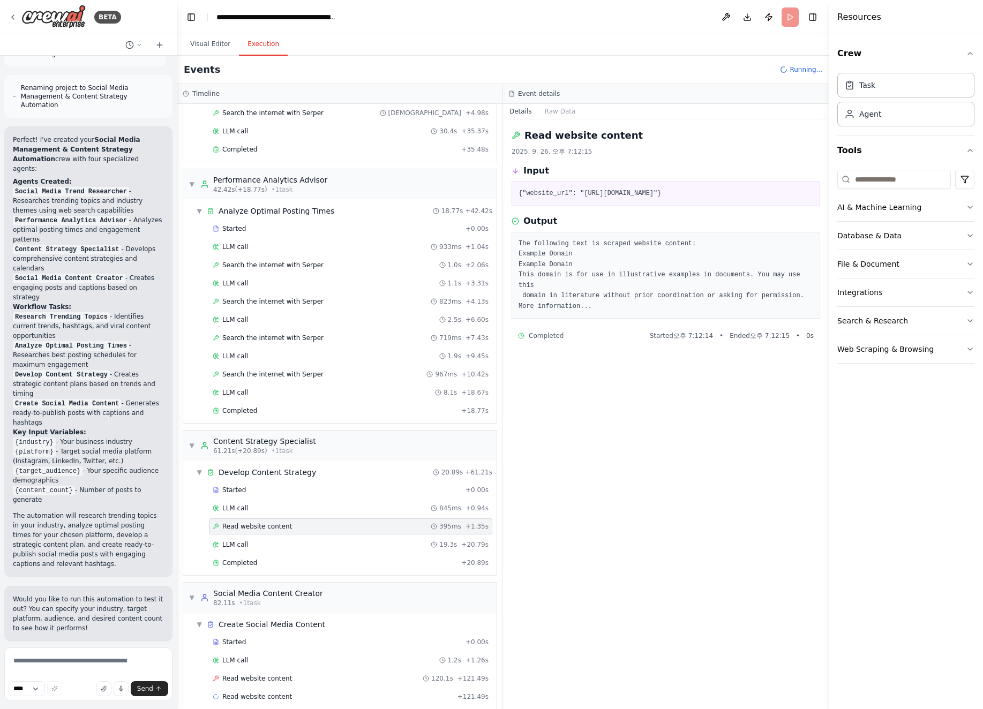
click at [400, 525] on div "Started + 0.00s LLM call 845ms + 0.94s Read website content 395ms + 1.35s LLM c…" at bounding box center [344, 527] width 305 height 91
click at [391, 526] on div "Started + 0.00s LLM call 845ms + 0.94s Read website content 395ms + 1.35s LLM c…" at bounding box center [344, 527] width 305 height 91
click at [391, 537] on div "LLM call 19.3s + 20.79s" at bounding box center [350, 545] width 283 height 16
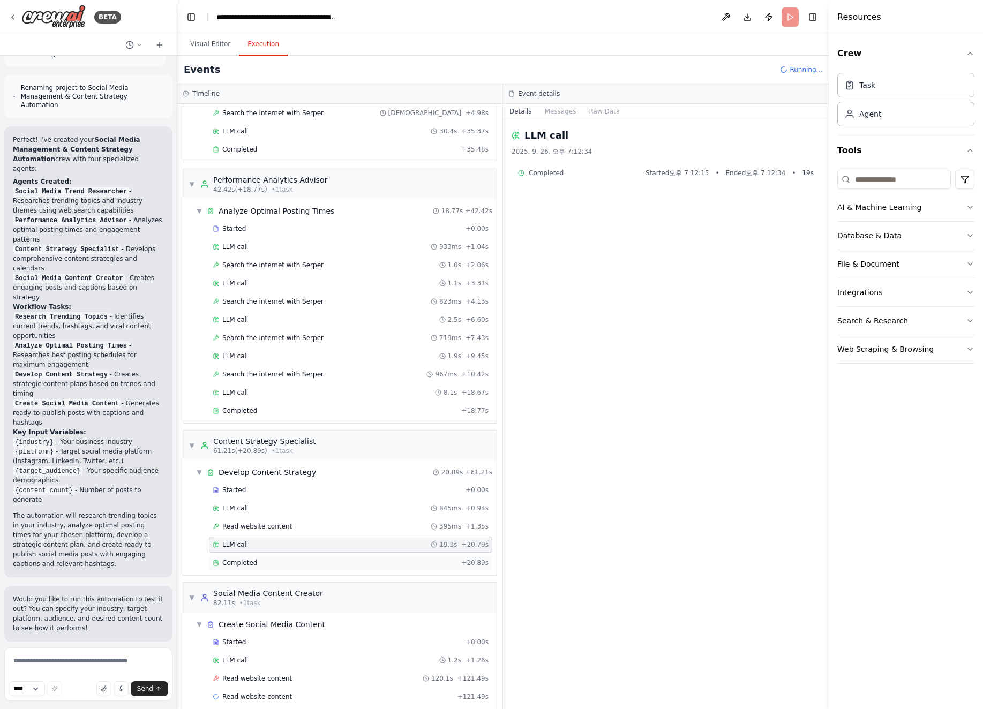
click at [389, 555] on div "Completed + 20.89s" at bounding box center [350, 563] width 283 height 16
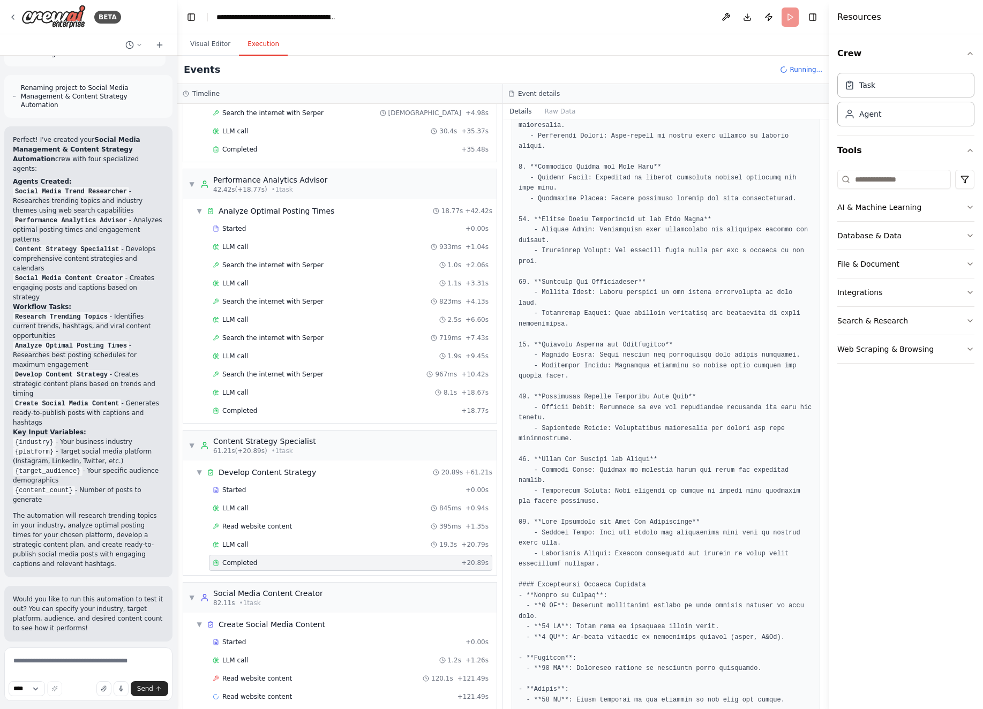
scroll to position [845, 0]
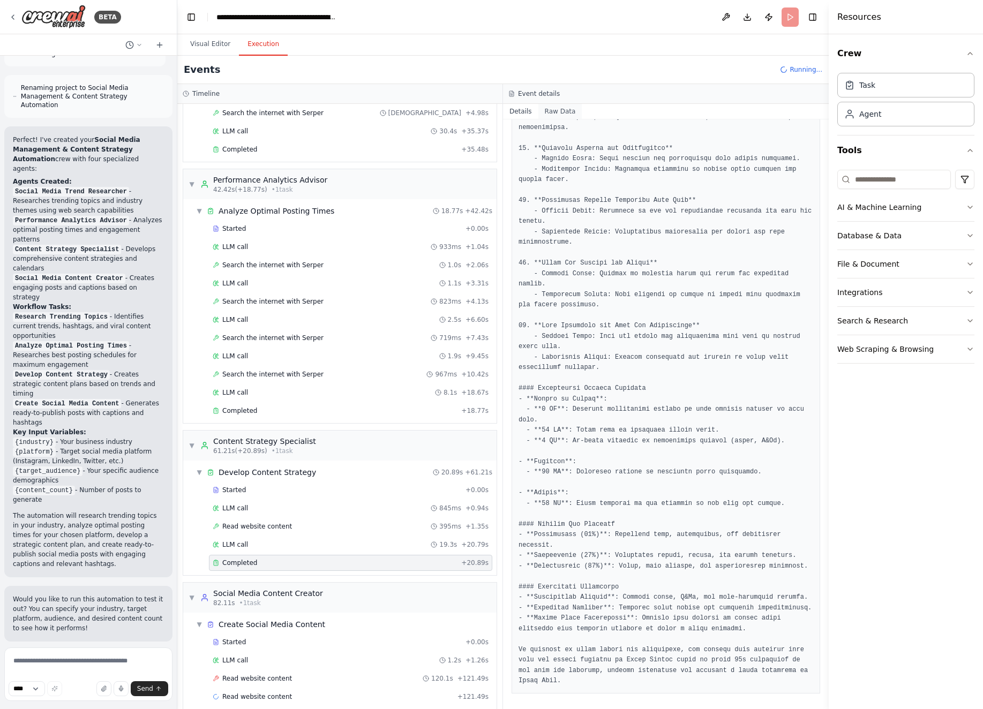
click at [563, 110] on button "Raw Data" at bounding box center [560, 111] width 44 height 15
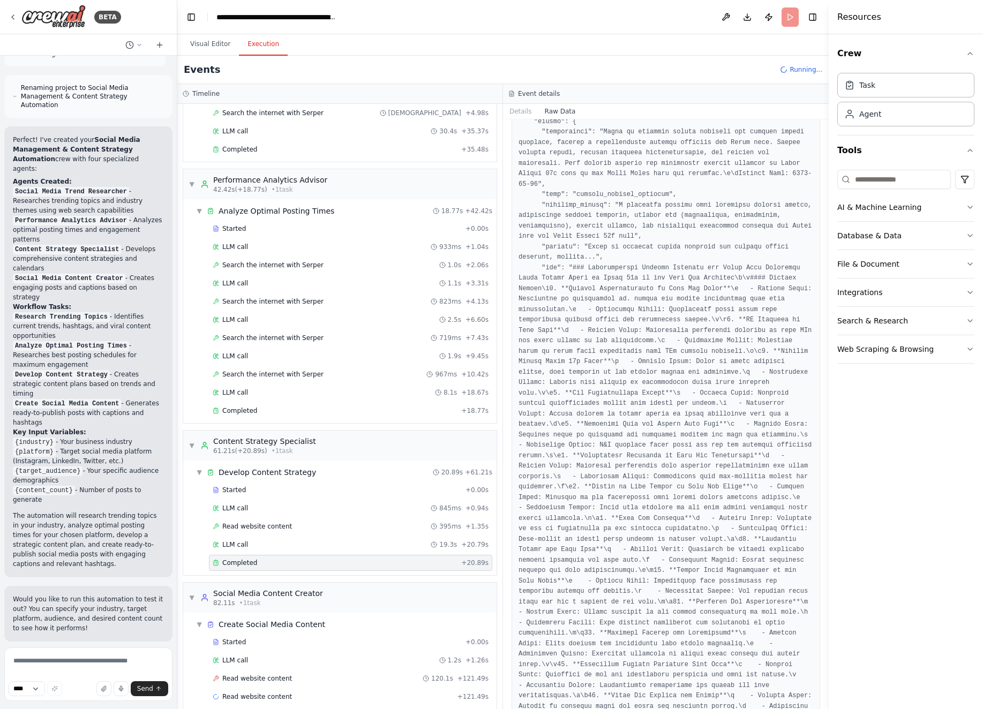
scroll to position [1561, 0]
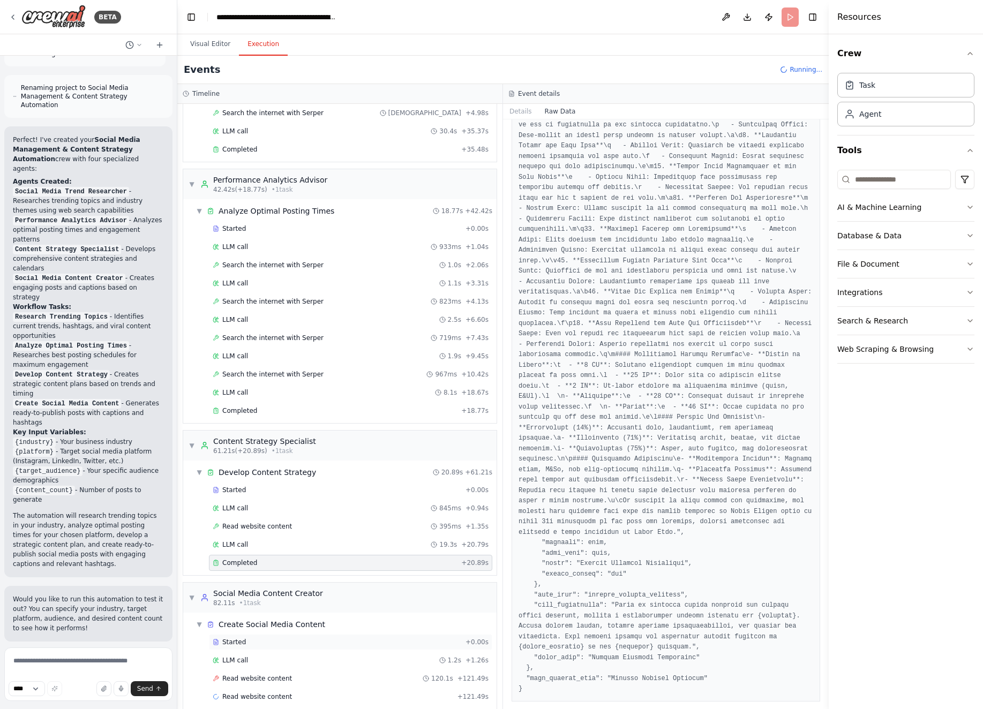
click at [339, 567] on div "Started" at bounding box center [337, 642] width 248 height 9
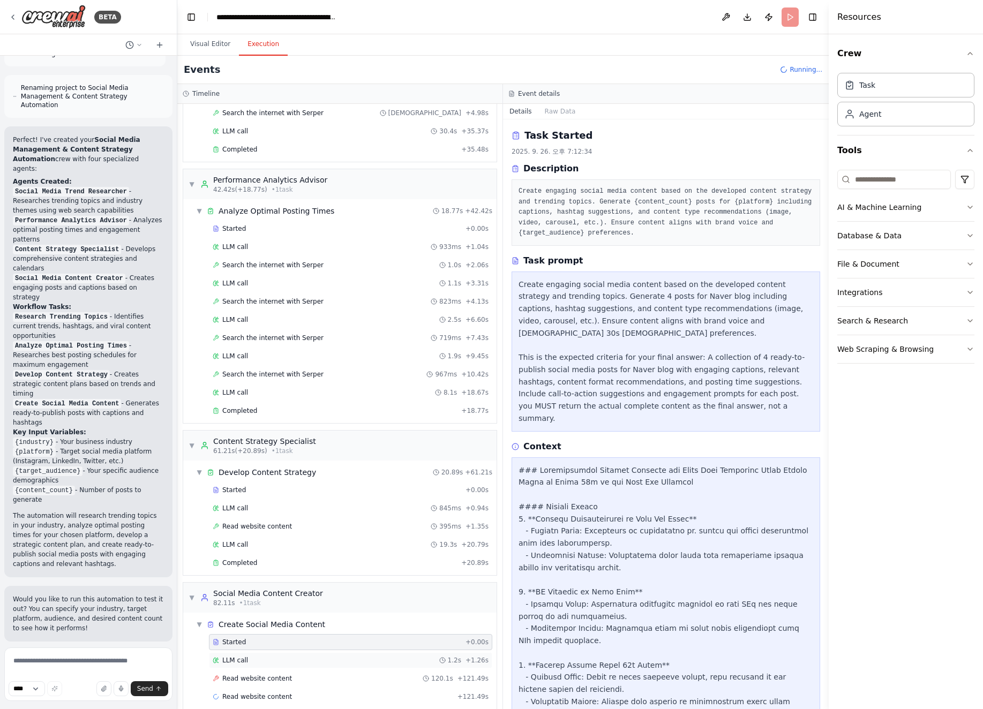
click at [339, 567] on div "LLM call 1.2s + 1.26s" at bounding box center [351, 660] width 276 height 9
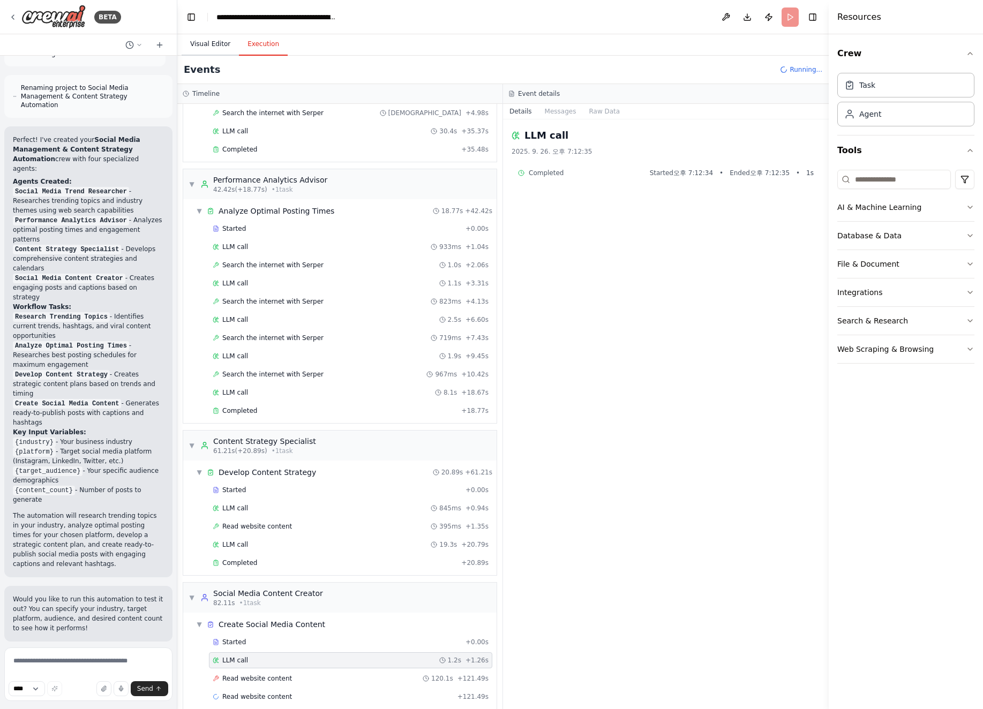
click at [219, 40] on button "Visual Editor" at bounding box center [210, 44] width 57 height 22
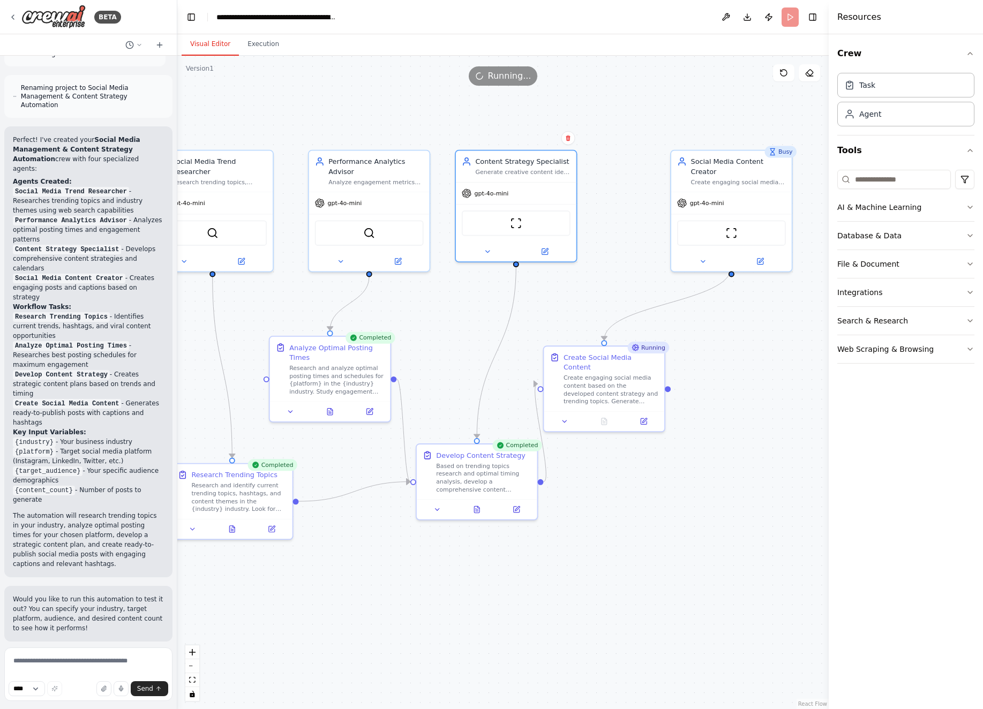
drag, startPoint x: 464, startPoint y: 292, endPoint x: 449, endPoint y: 313, distance: 25.6
click at [449, 313] on div ".deletable-edge-delete-btn { width: 20px; height: 20px; border: 0px solid #ffff…" at bounding box center [502, 382] width 651 height 653
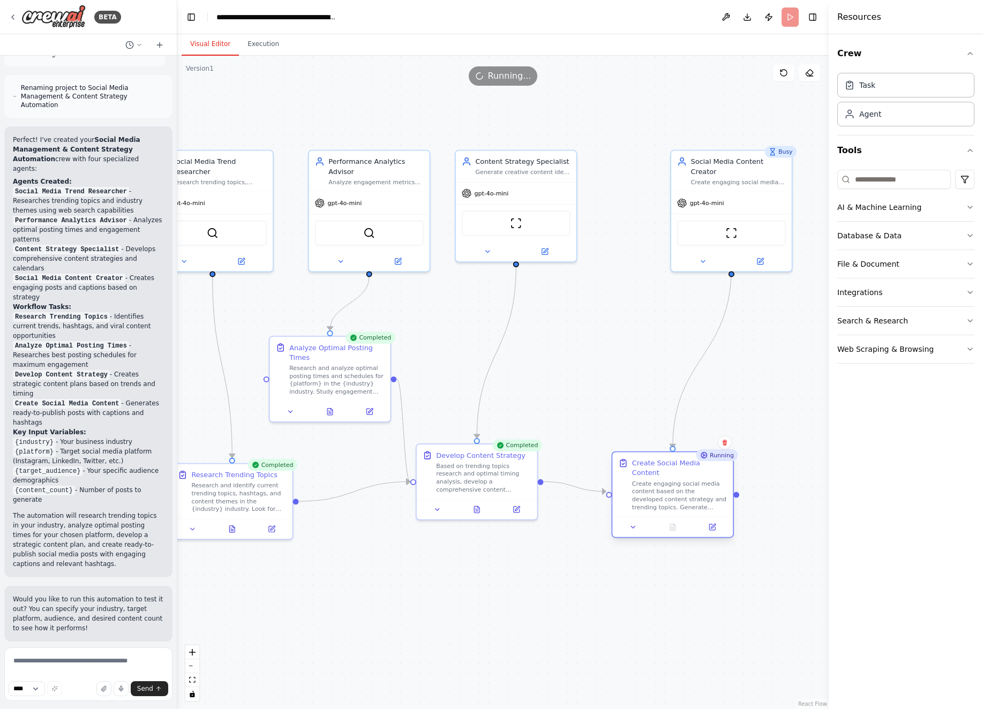
drag, startPoint x: 628, startPoint y: 380, endPoint x: 698, endPoint y: 483, distance: 124.5
click at [698, 483] on div "Create engaging social media content based on the developed content strategy an…" at bounding box center [679, 495] width 95 height 31
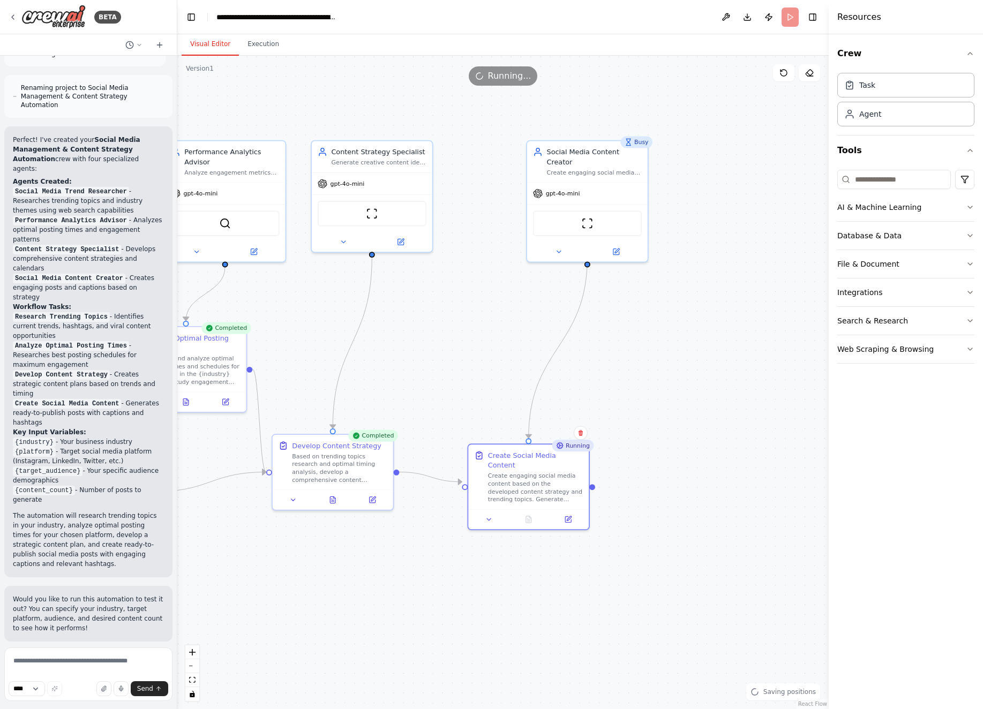
drag, startPoint x: 584, startPoint y: 380, endPoint x: 439, endPoint y: 371, distance: 145.5
click at [439, 371] on div ".deletable-edge-delete-btn { width: 20px; height: 20px; border: 0px solid #ffff…" at bounding box center [502, 382] width 651 height 653
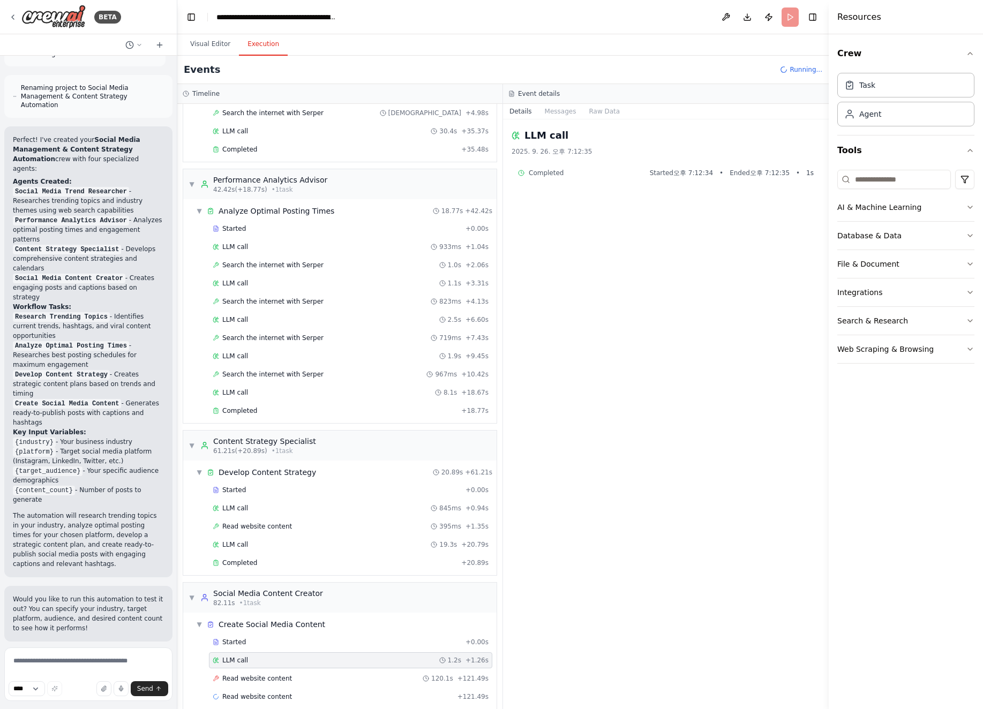
click at [263, 41] on button "Execution" at bounding box center [263, 44] width 49 height 22
click at [304, 567] on div "Read website content 120.1s + 121.49s" at bounding box center [350, 679] width 283 height 16
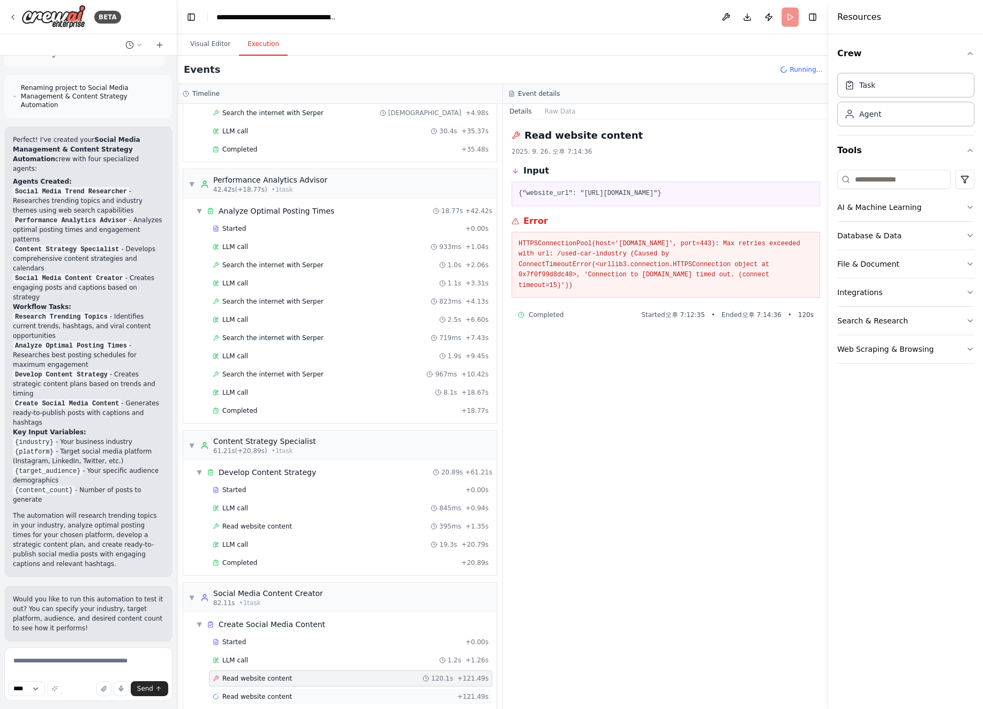
click at [304, 567] on div "Read website content + 121.49s" at bounding box center [351, 696] width 276 height 9
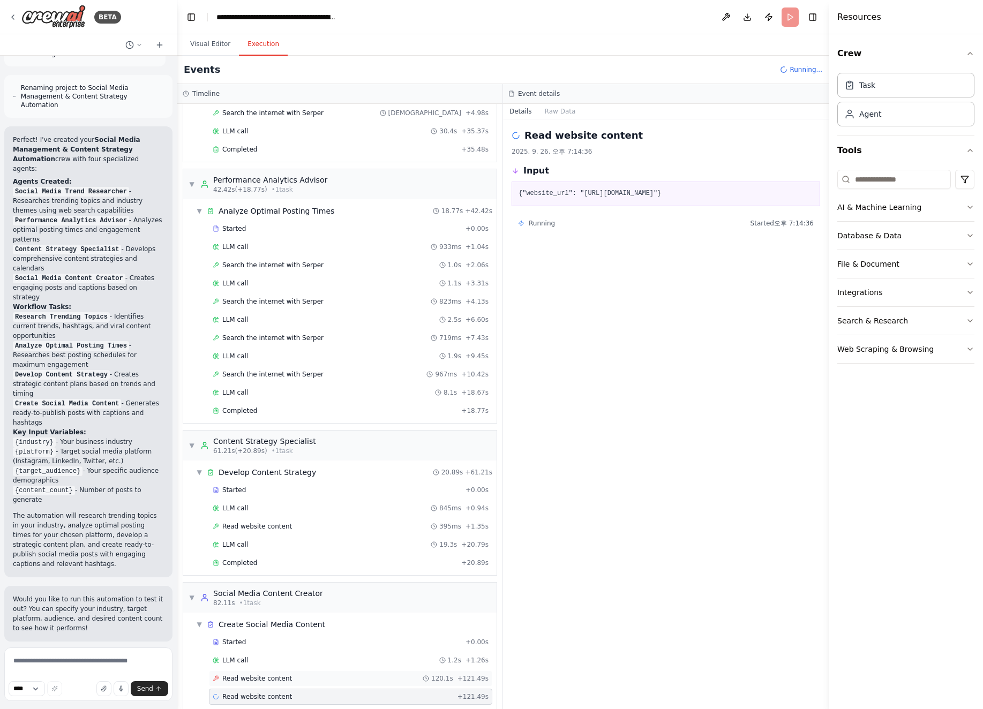
click at [312, 567] on div "Read website content 120.1s + 121.49s" at bounding box center [350, 679] width 283 height 16
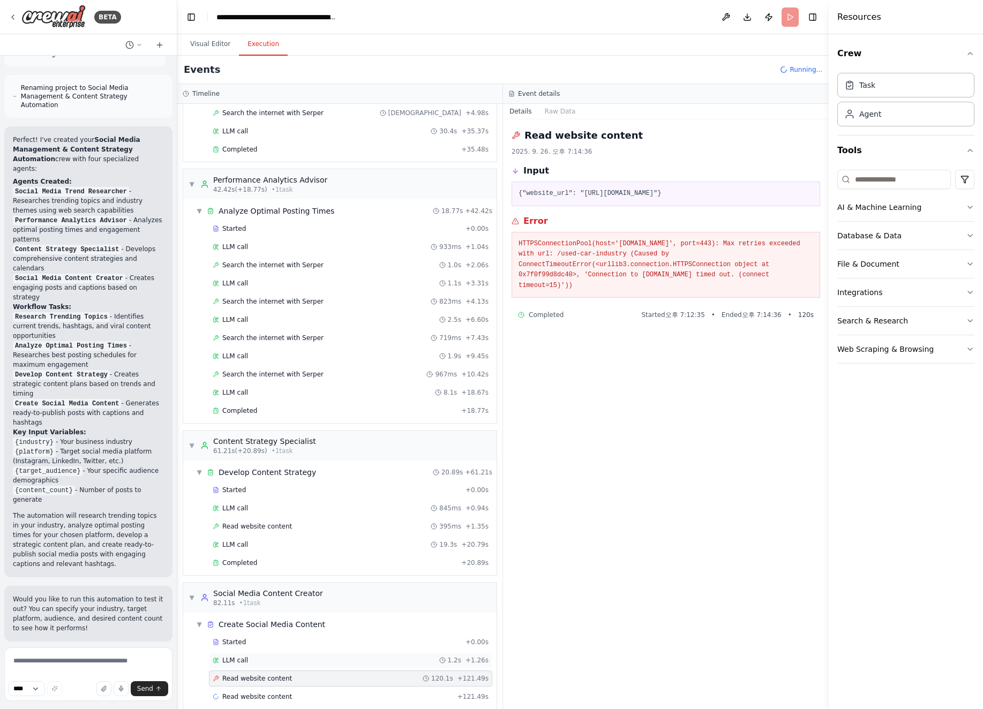
click at [315, 567] on div "LLM call 1.2s + 1.26s" at bounding box center [350, 660] width 283 height 16
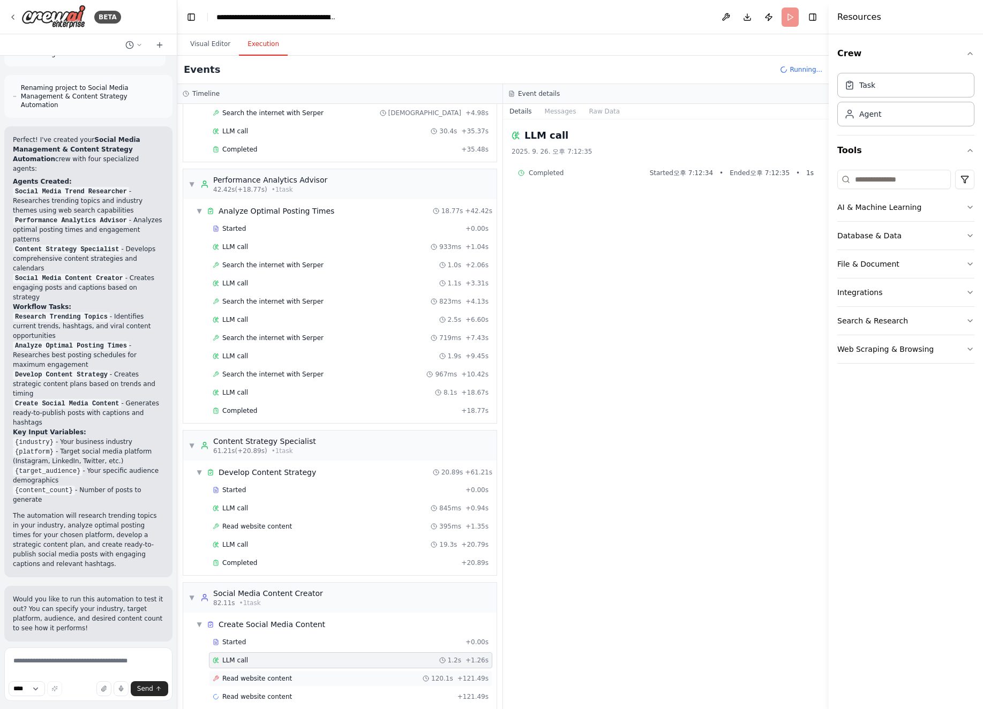
click at [313, 567] on div "Read website content 120.1s + 121.49s" at bounding box center [350, 679] width 283 height 16
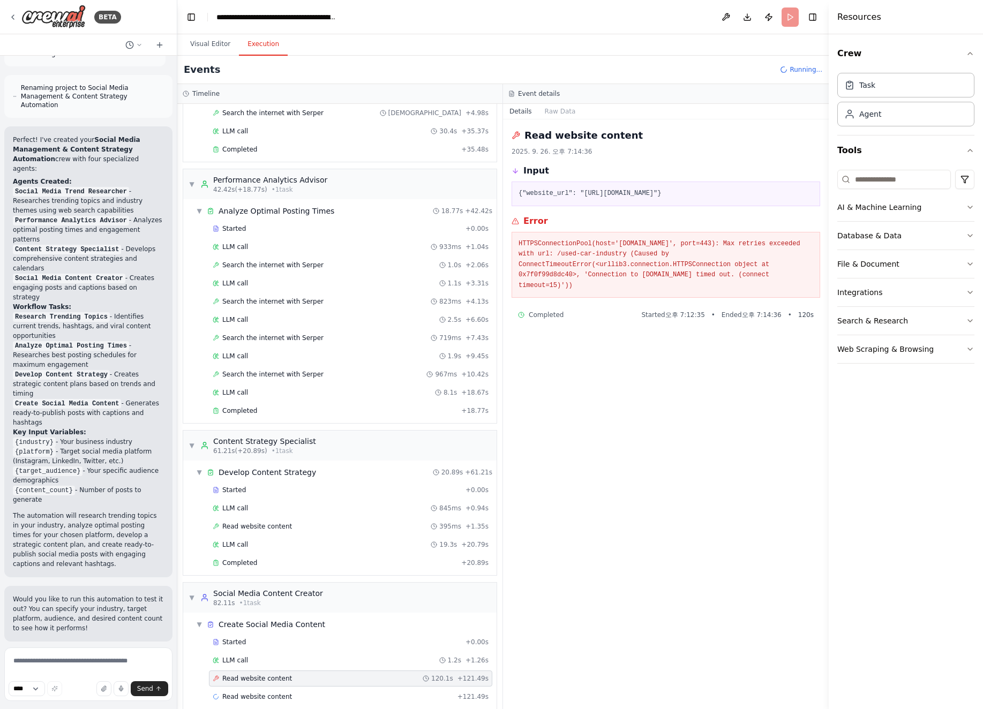
click at [596, 195] on pre "{"website_url": "[URL][DOMAIN_NAME]"}" at bounding box center [665, 194] width 295 height 11
drag, startPoint x: 596, startPoint y: 195, endPoint x: 691, endPoint y: 197, distance: 95.3
click at [691, 197] on pre "{"website_url": "[URL][DOMAIN_NAME]"}" at bounding box center [665, 194] width 295 height 11
copy pre "[URL][DOMAIN_NAME]"
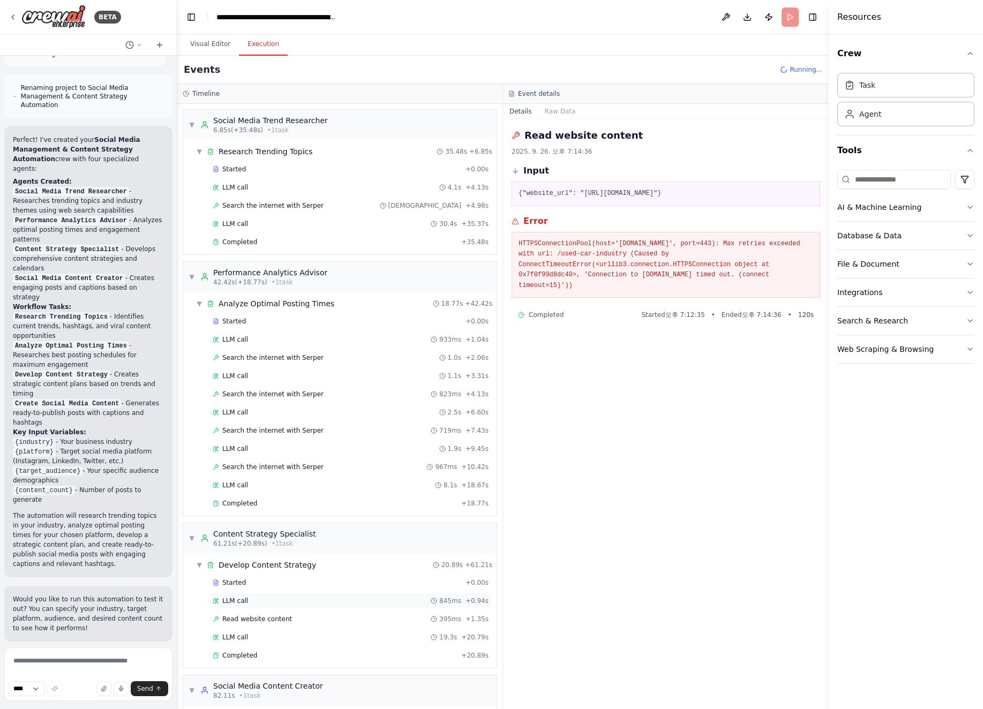
scroll to position [93, 0]
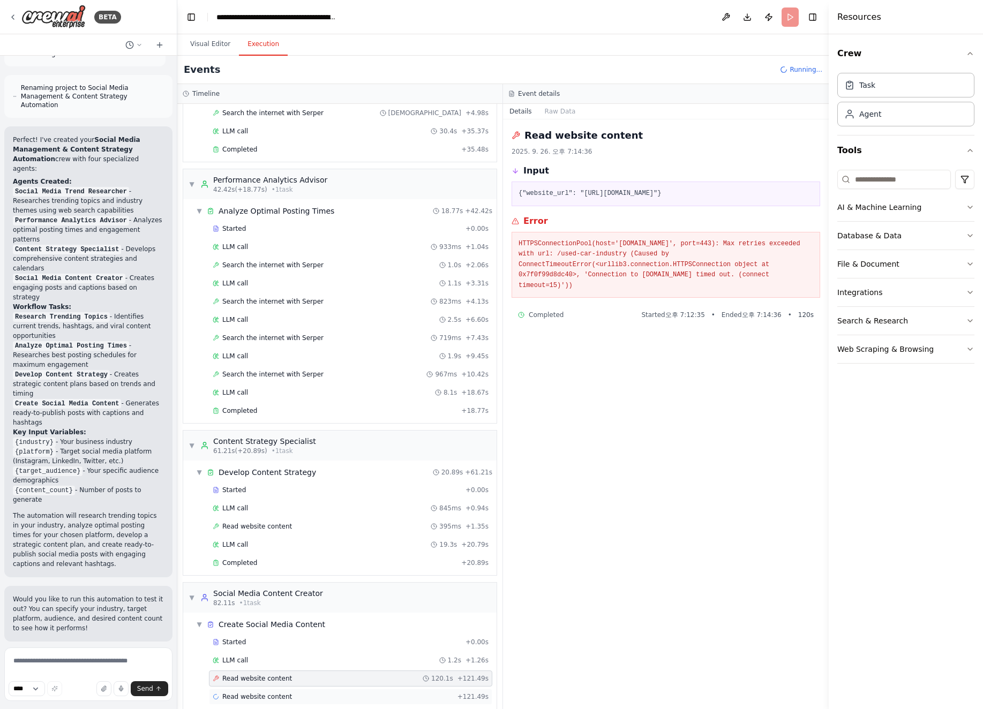
click at [281, 567] on span "Read website content" at bounding box center [257, 696] width 70 height 9
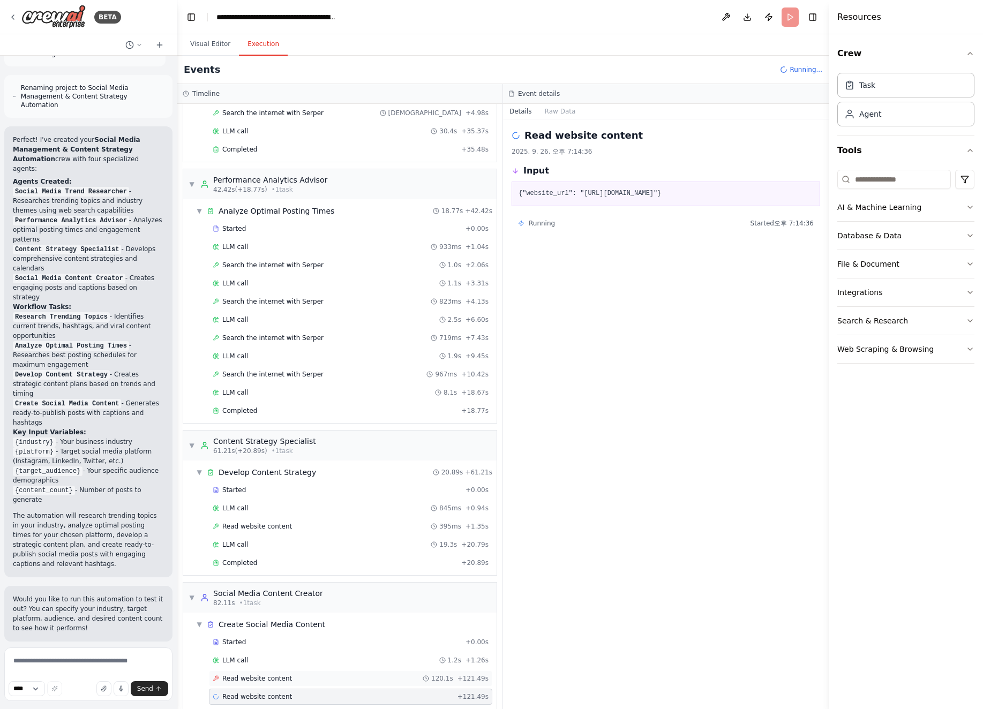
click at [288, 567] on div "Read website content 120.1s + 121.49s" at bounding box center [351, 678] width 276 height 9
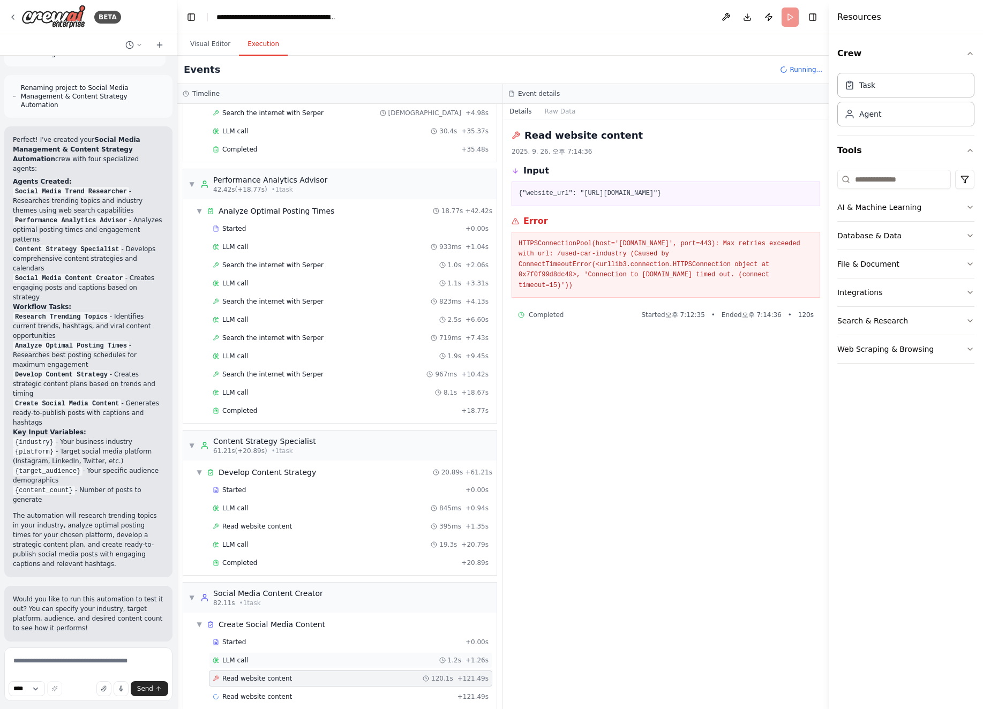
click at [298, 567] on div "LLM call 1.2s + 1.26s" at bounding box center [351, 660] width 276 height 9
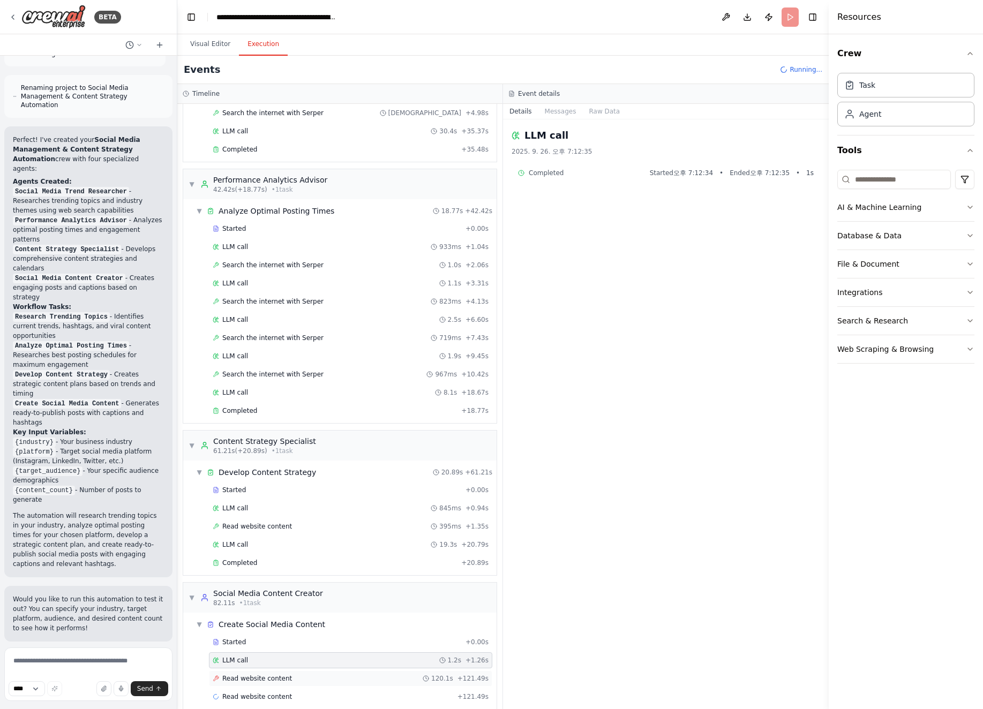
click at [297, 567] on div "Read website content 120.1s + 121.49s" at bounding box center [350, 679] width 283 height 16
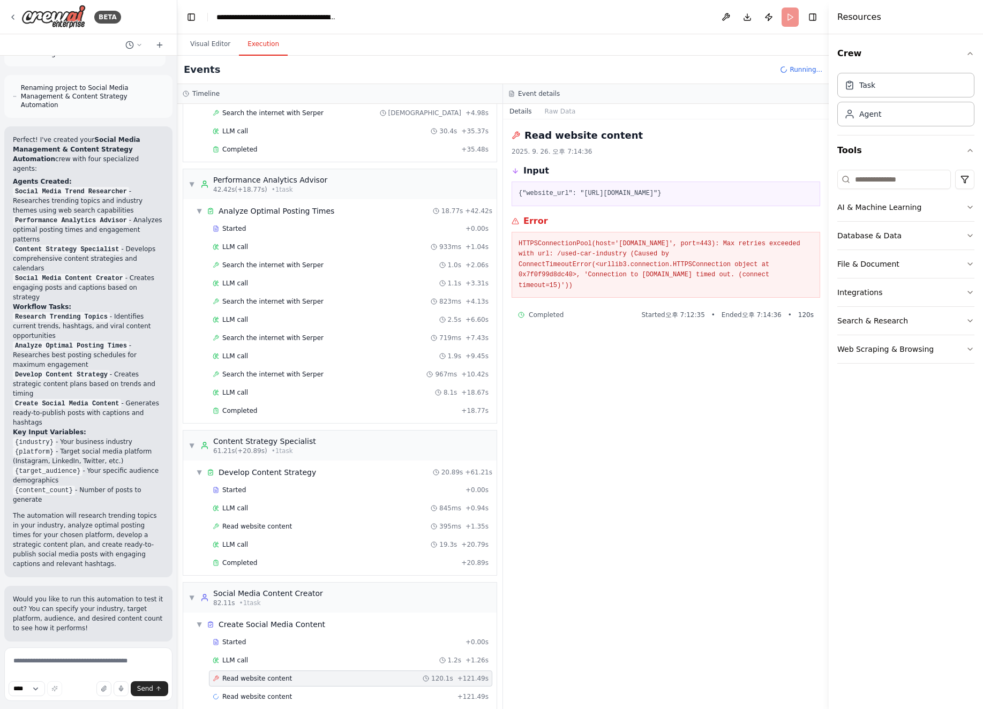
click at [298, 567] on div "Read website content 120.1s + 121.49s" at bounding box center [351, 678] width 276 height 9
click at [308, 567] on div "Started + 0.00s" at bounding box center [350, 642] width 283 height 16
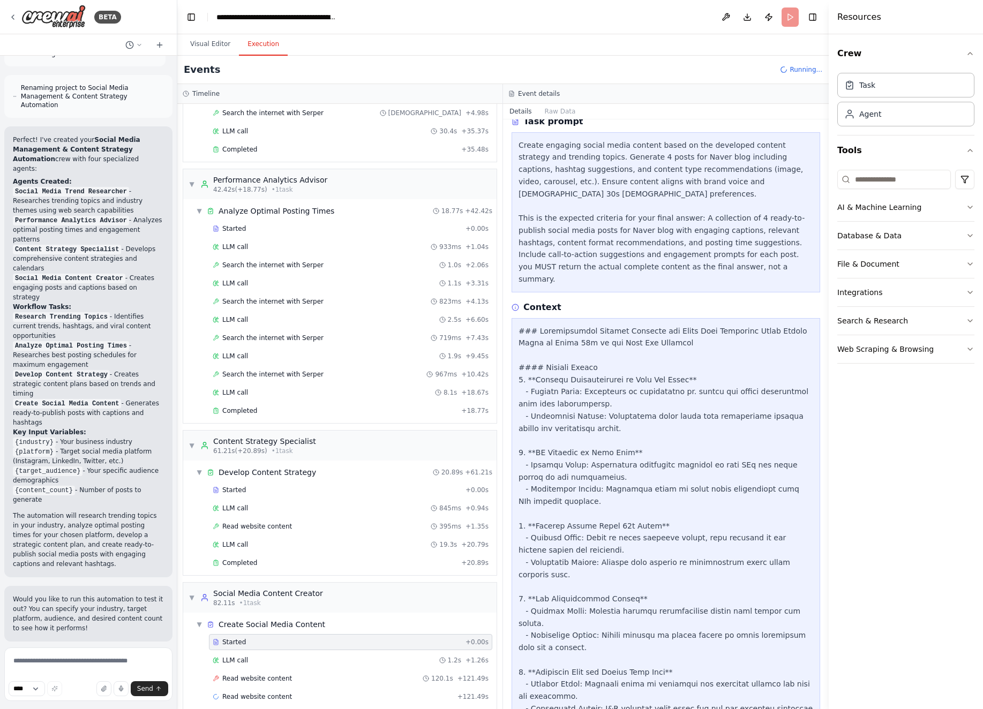
scroll to position [0, 0]
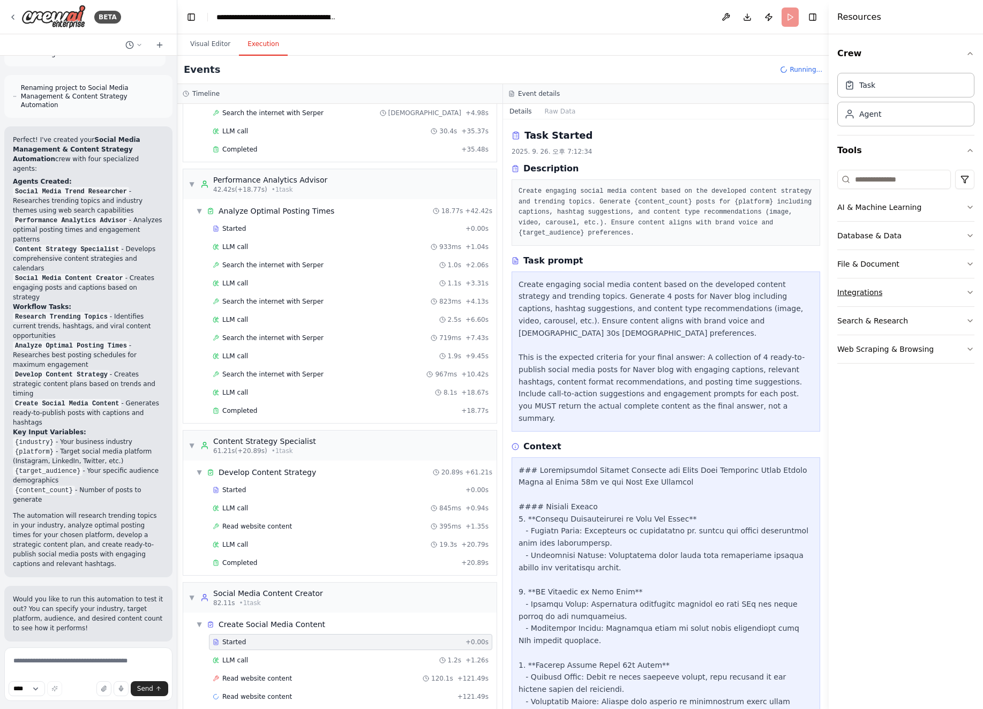
click at [786, 296] on button "Integrations" at bounding box center [905, 292] width 137 height 28
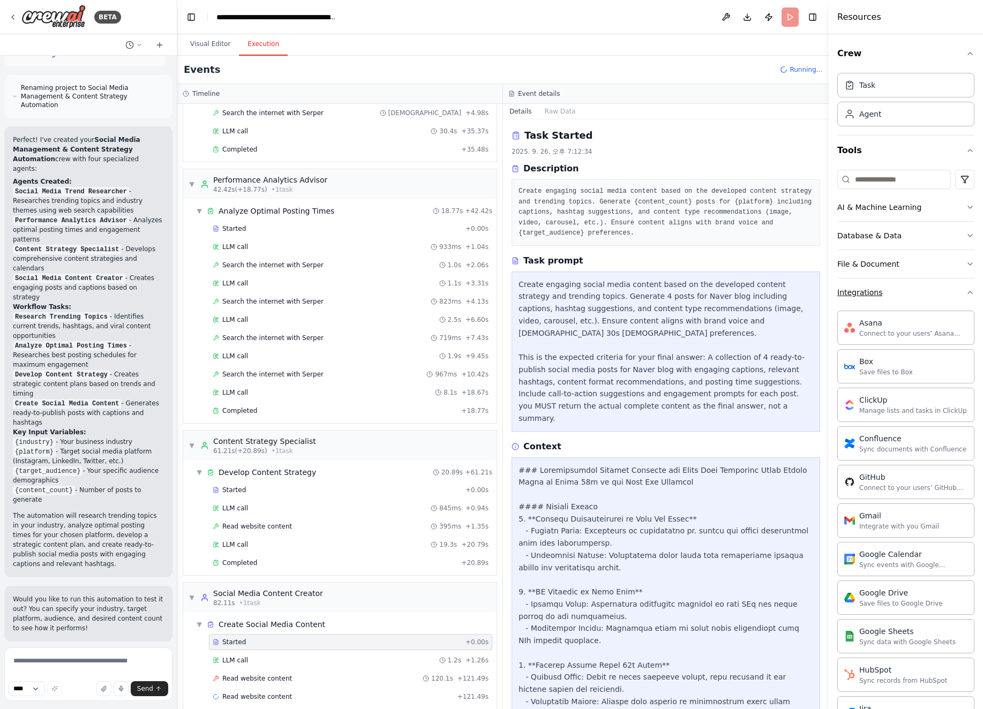
click at [786, 295] on button "Integrations" at bounding box center [905, 292] width 137 height 28
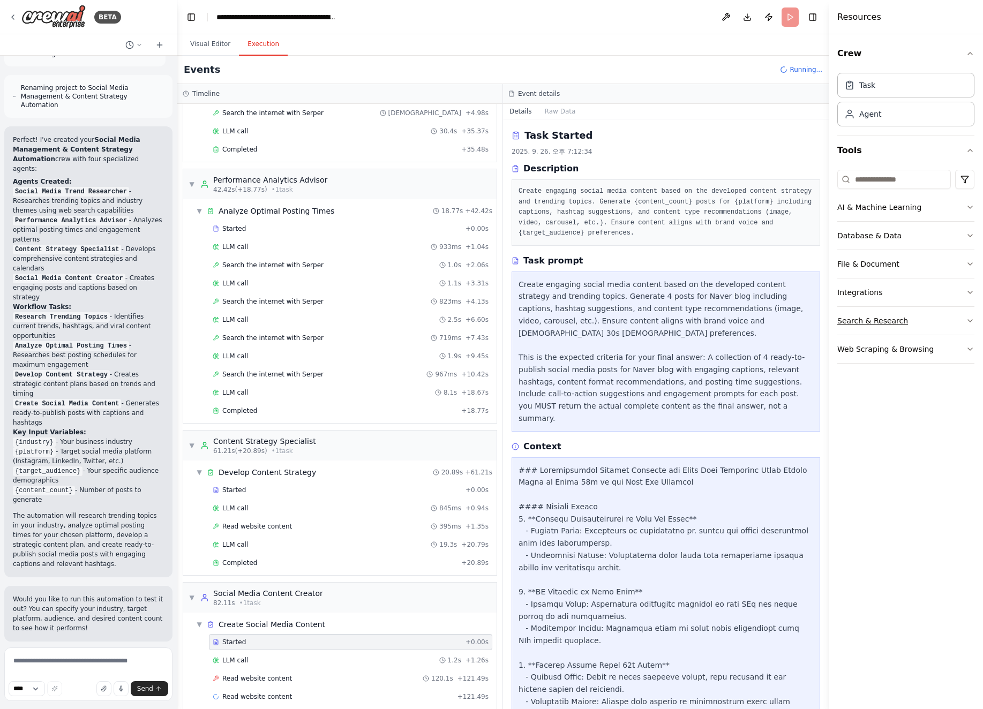
click at [786, 319] on button "Search & Research" at bounding box center [905, 321] width 137 height 28
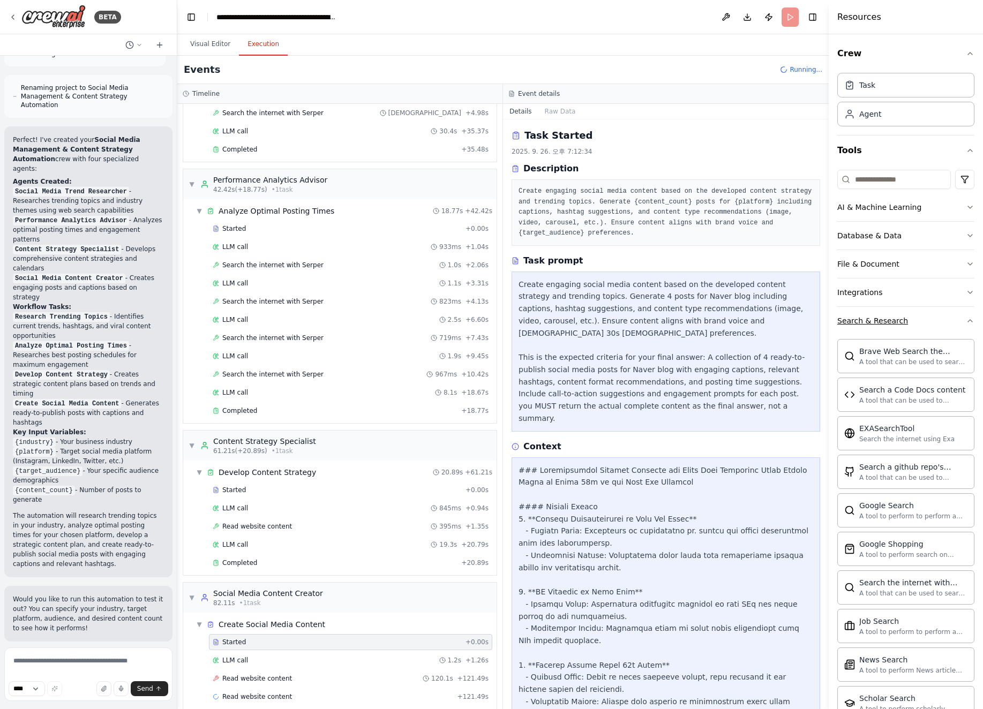
click at [786, 311] on button "Search & Research" at bounding box center [905, 321] width 137 height 28
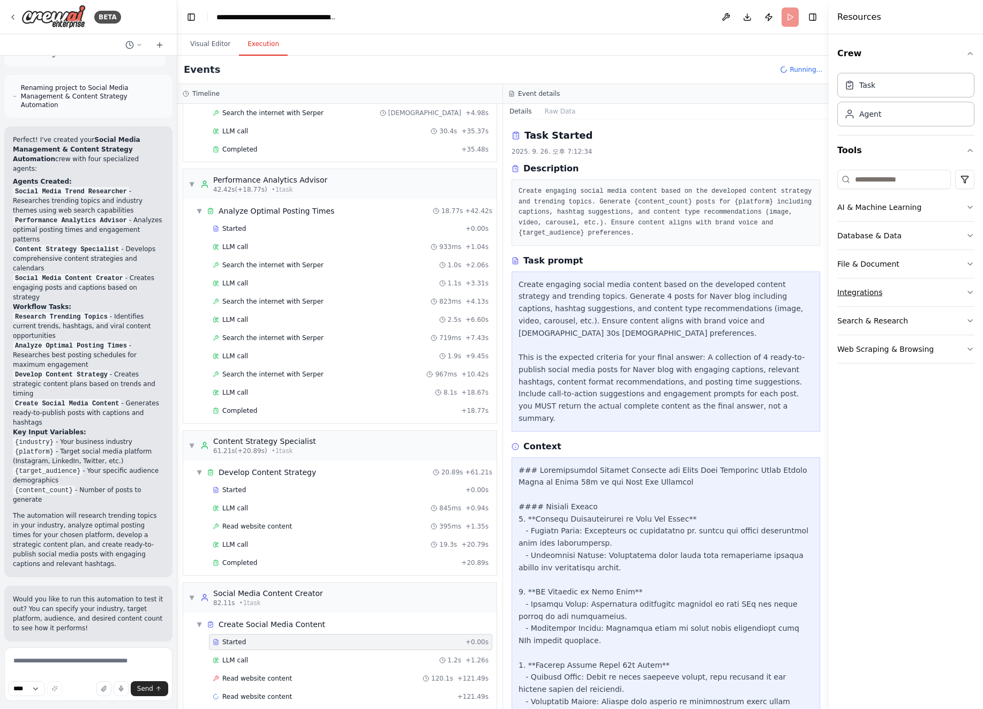
click at [786, 300] on button "Integrations" at bounding box center [905, 292] width 137 height 28
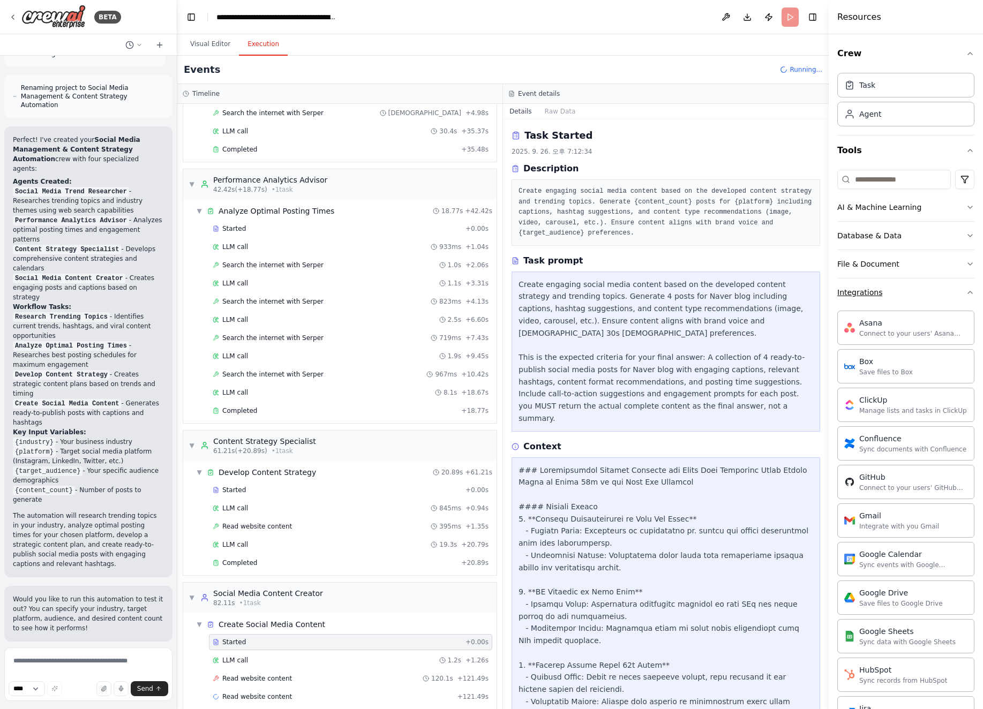
click at [786, 300] on button "Integrations" at bounding box center [905, 292] width 137 height 28
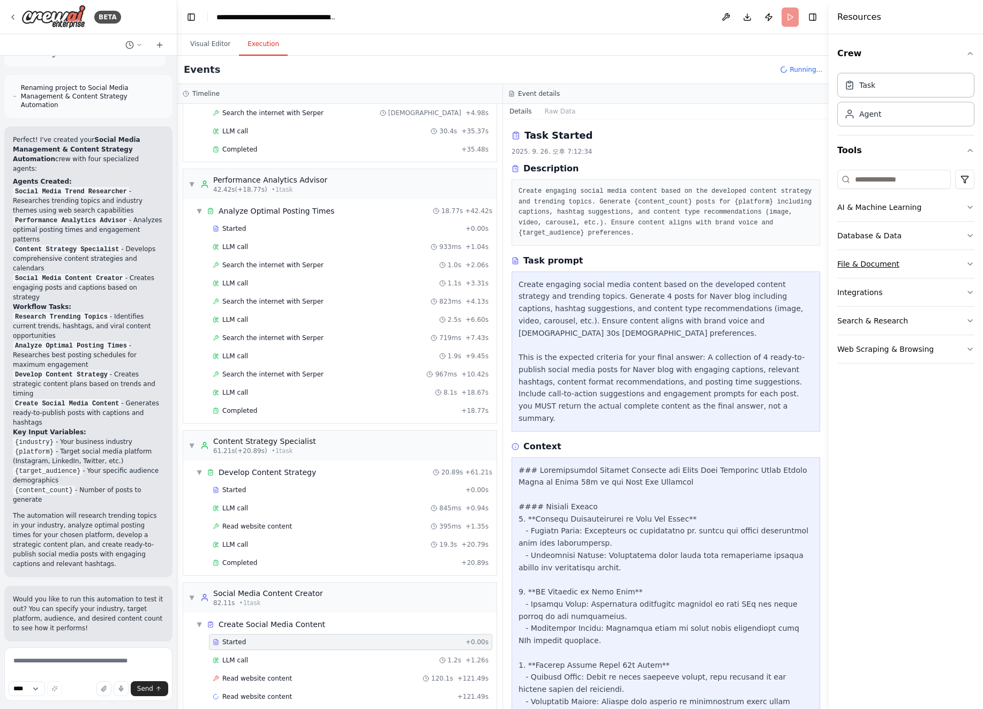
click at [786, 269] on button "File & Document" at bounding box center [905, 264] width 137 height 28
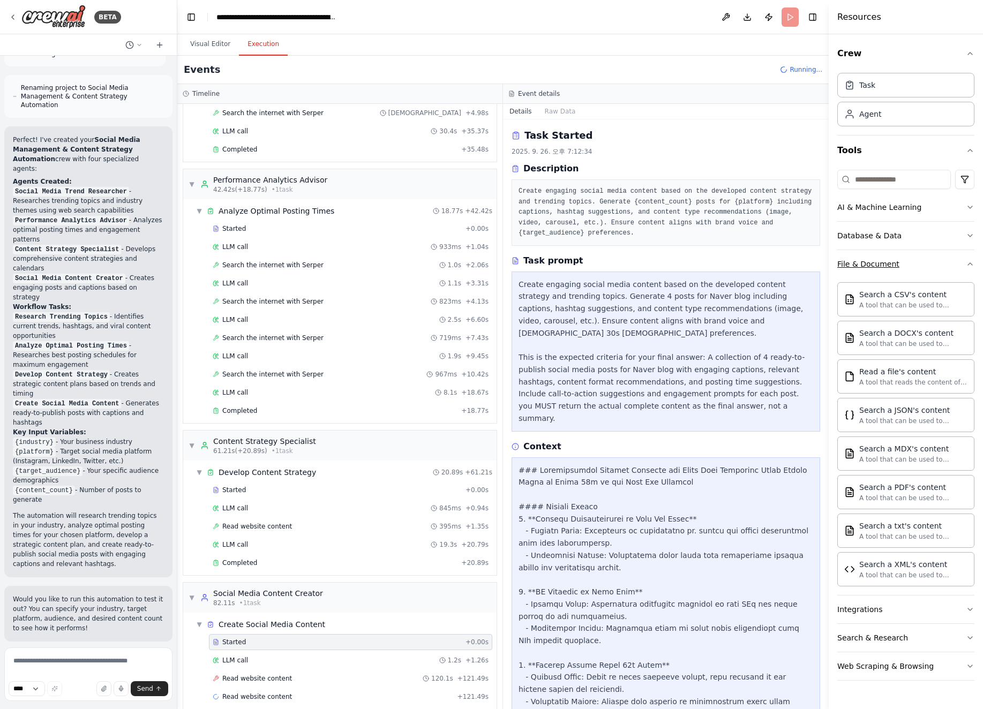
click at [786, 269] on button "File & Document" at bounding box center [905, 264] width 137 height 28
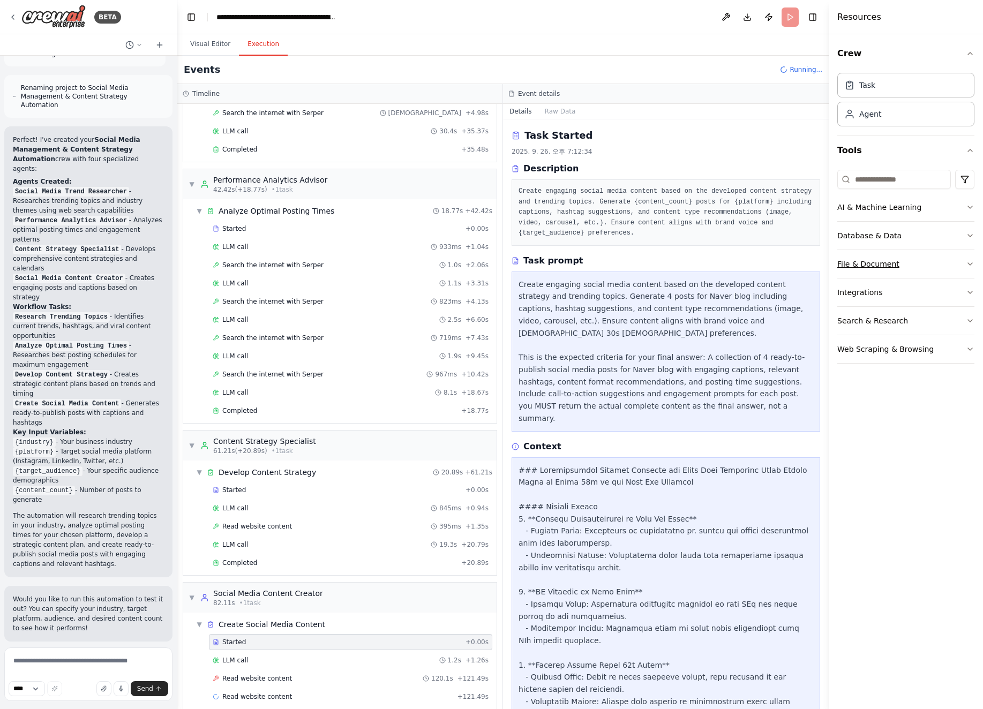
click at [786, 250] on button "File & Document" at bounding box center [905, 264] width 137 height 28
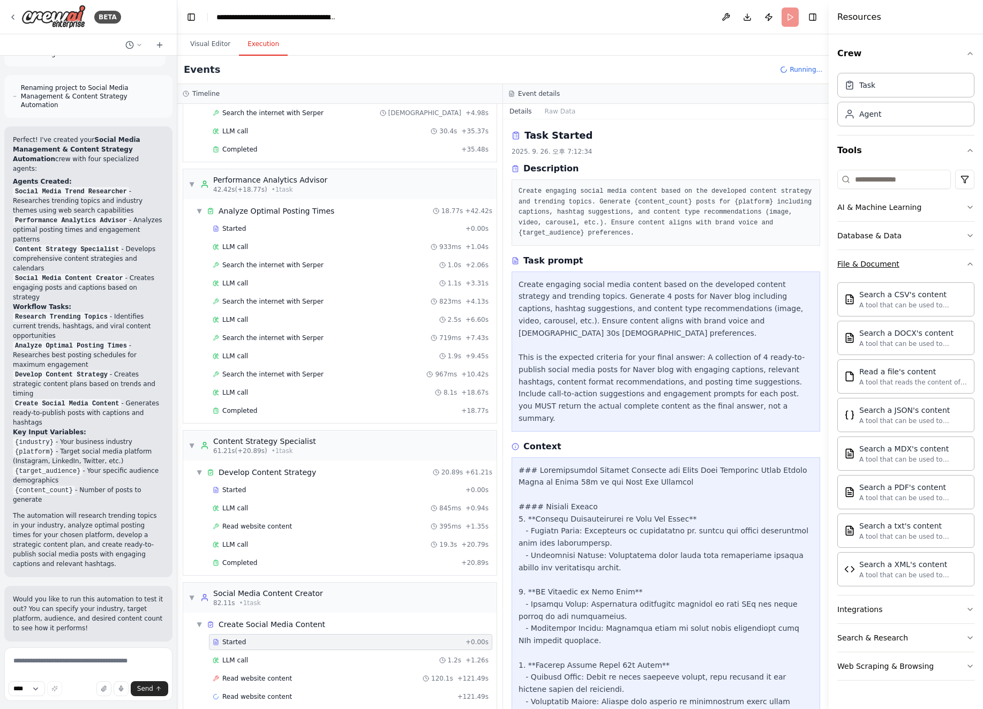
click at [786, 260] on button "File & Document" at bounding box center [905, 264] width 137 height 28
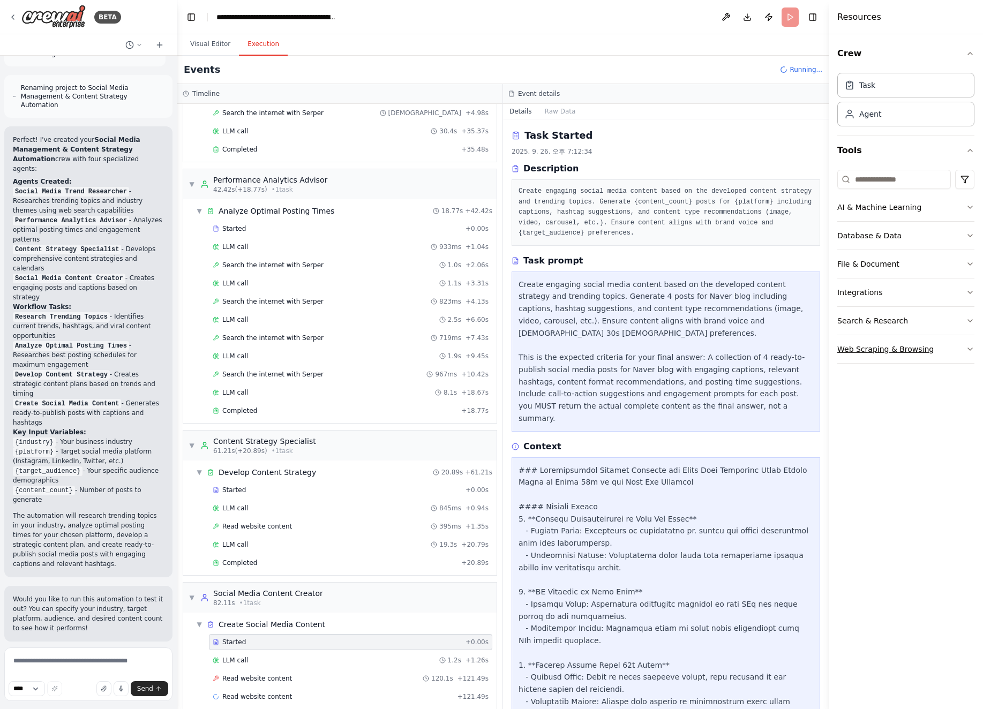
click at [786, 359] on button "Web Scraping & Browsing" at bounding box center [905, 349] width 137 height 28
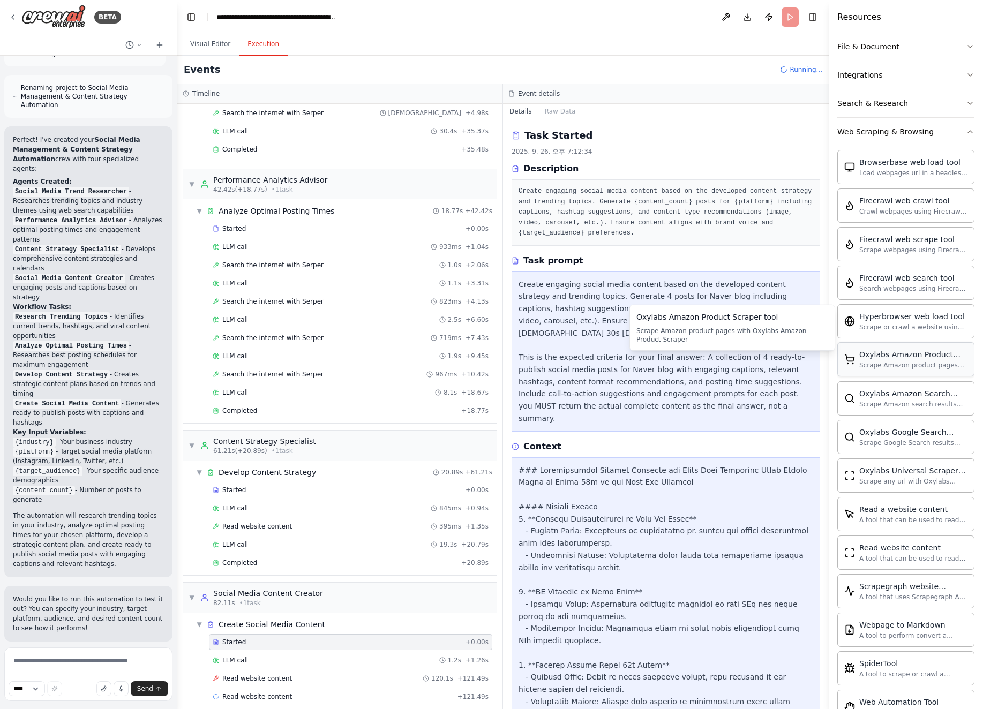
scroll to position [250, 0]
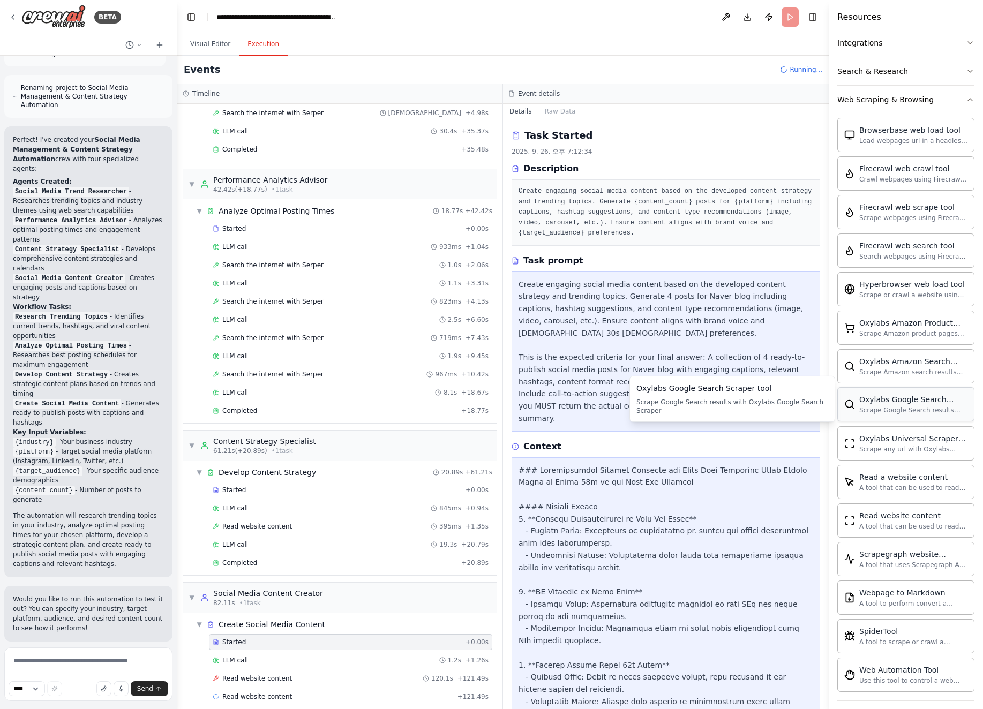
click at [786, 412] on div "Oxylabs Google Search Scraper tool Scrape Google Search results with Oxylabs Go…" at bounding box center [905, 404] width 137 height 34
